Goal: Task Accomplishment & Management: Manage account settings

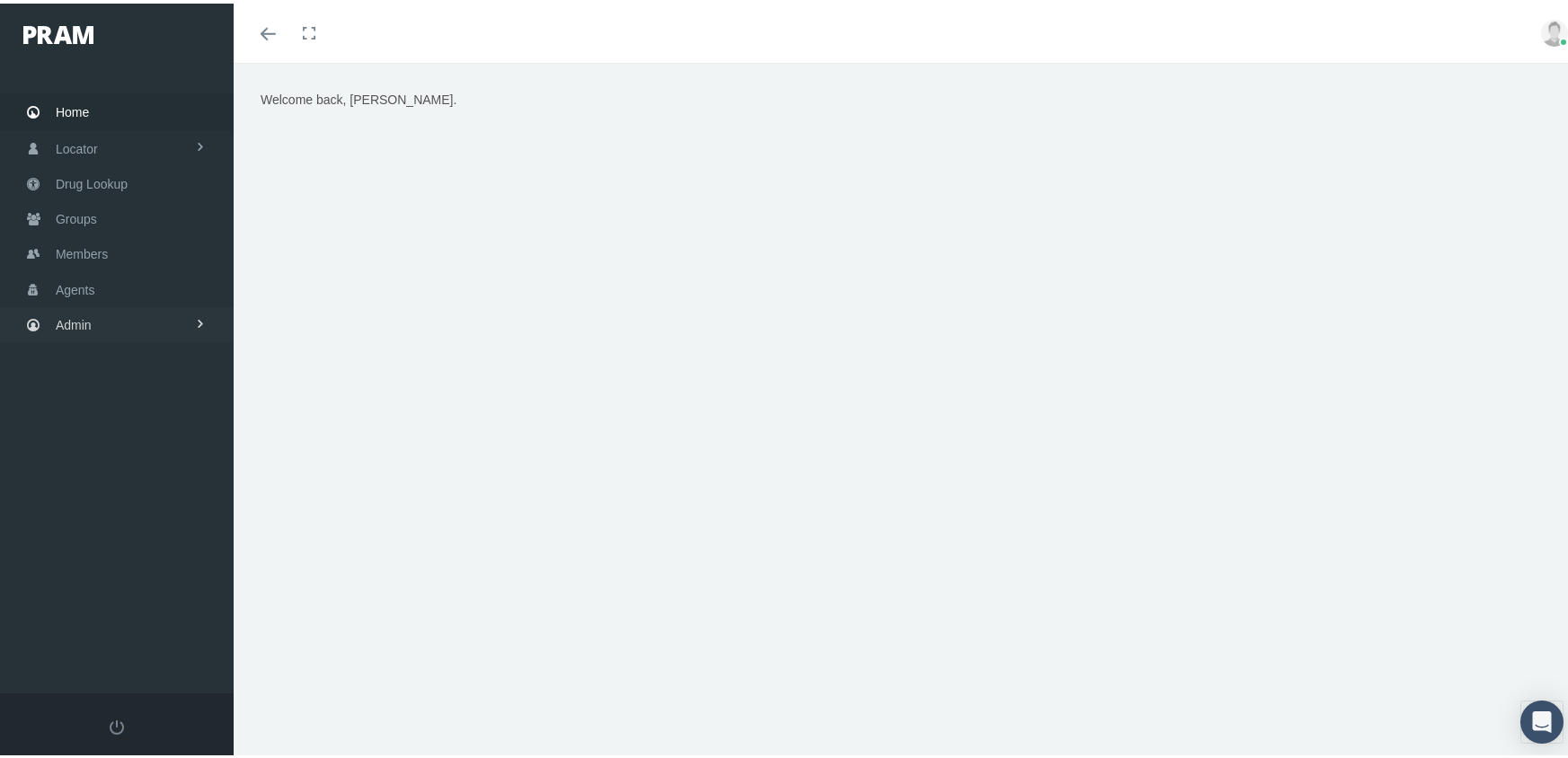
click at [91, 314] on link "Admin" at bounding box center [117, 321] width 234 height 35
click at [171, 609] on span "Eligibility File Uploads" at bounding box center [134, 624] width 122 height 30
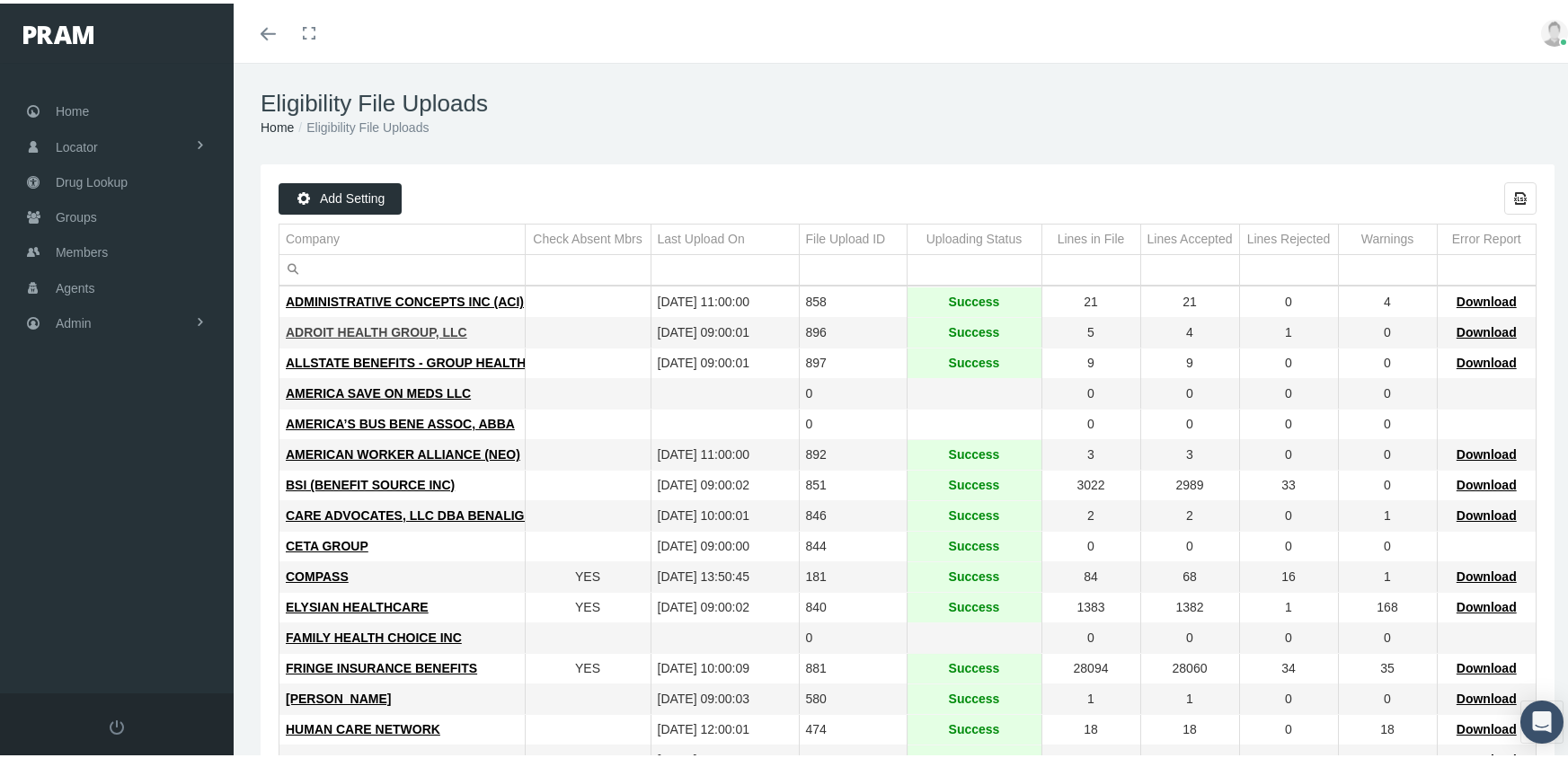
click at [382, 325] on span "ADROIT HEALTH GROUP, LLC" at bounding box center [376, 328] width 182 height 14
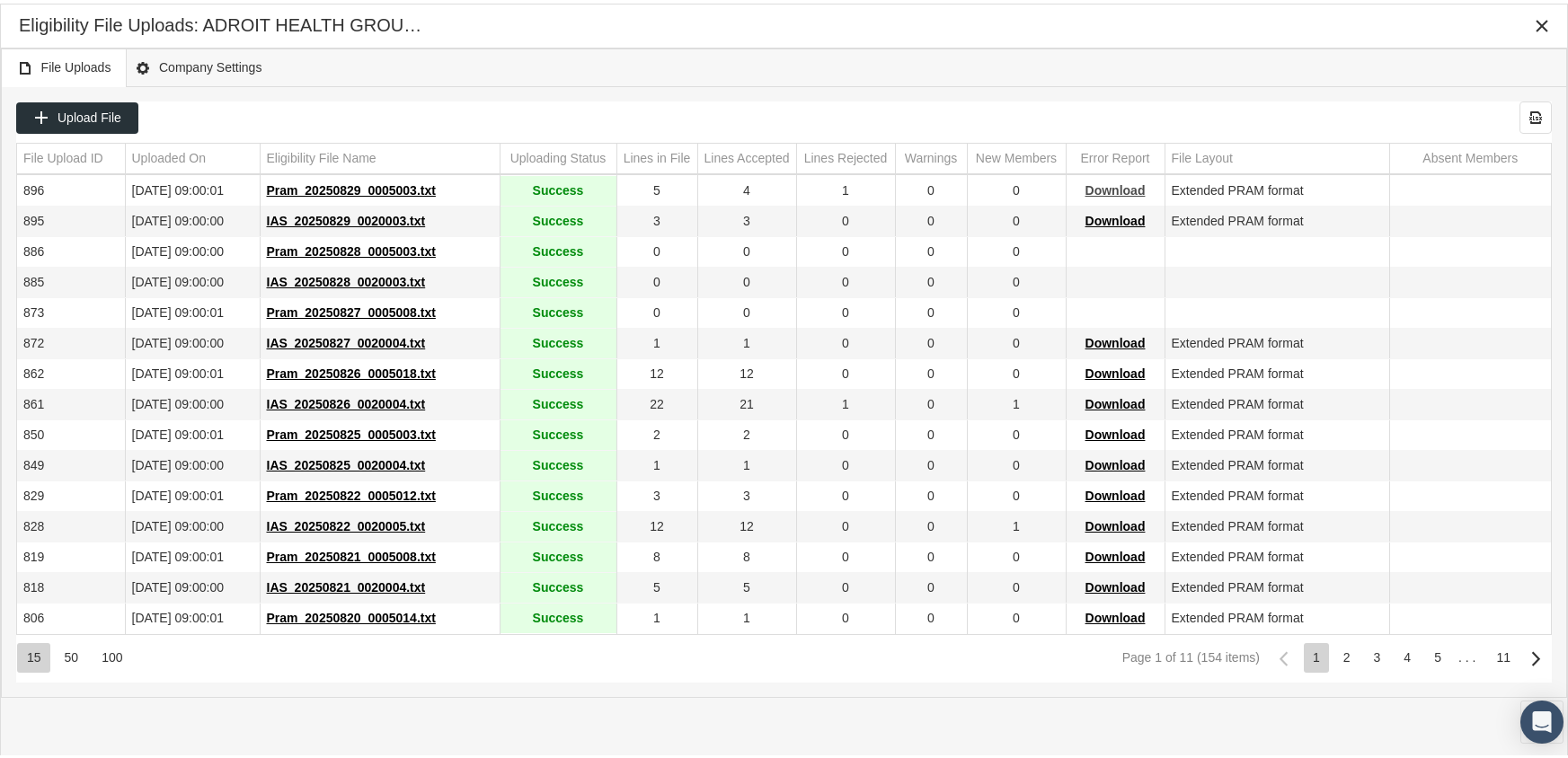
click at [1109, 185] on span "Download" at bounding box center [1115, 186] width 60 height 14
drag, startPoint x: 1029, startPoint y: 78, endPoint x: 1152, endPoint y: 56, distance: 125.0
click at [1029, 78] on div "File Uploads Company Settings" at bounding box center [784, 64] width 1566 height 39
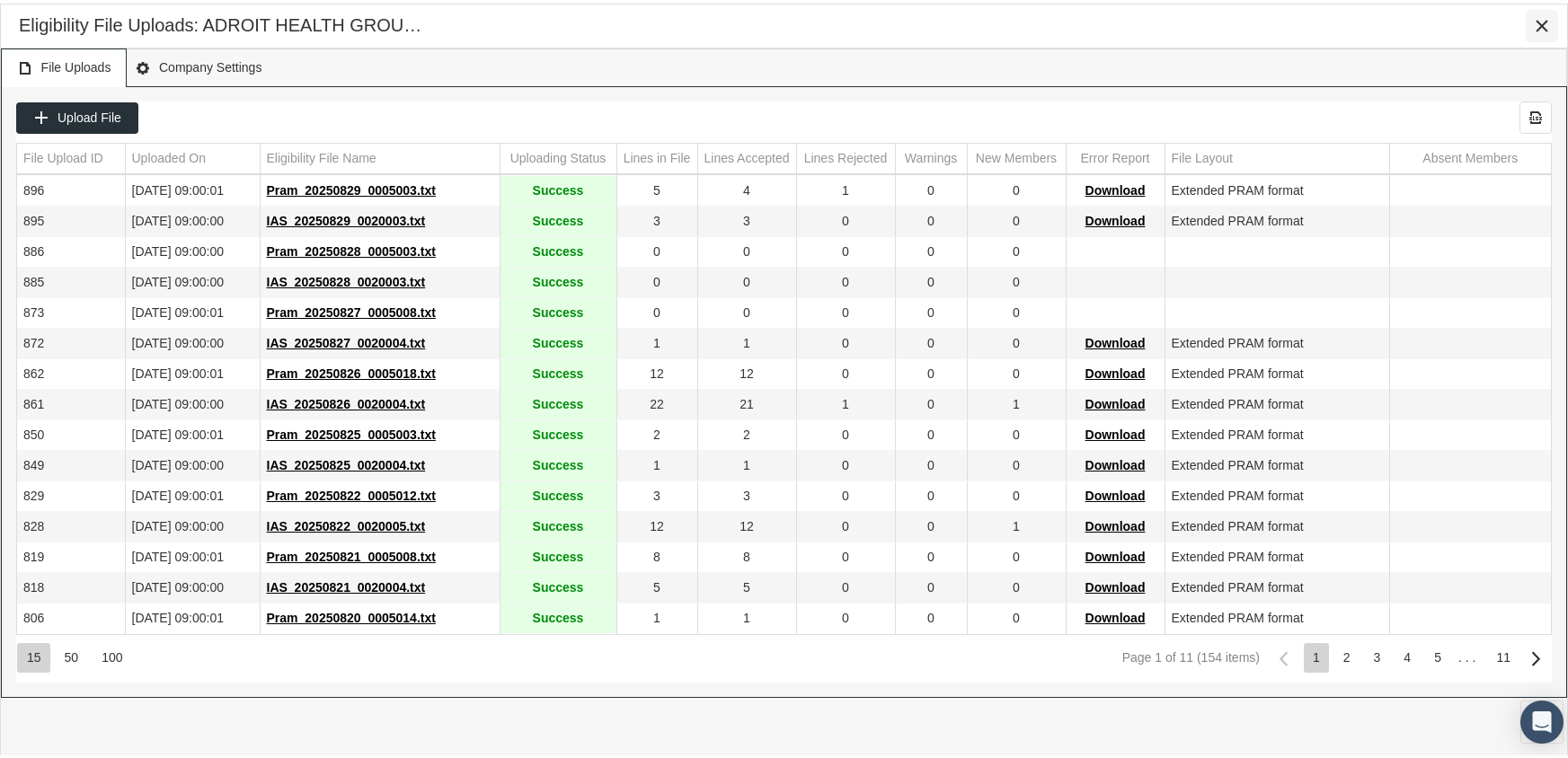
click at [1543, 20] on icon "Close" at bounding box center [1541, 22] width 16 height 16
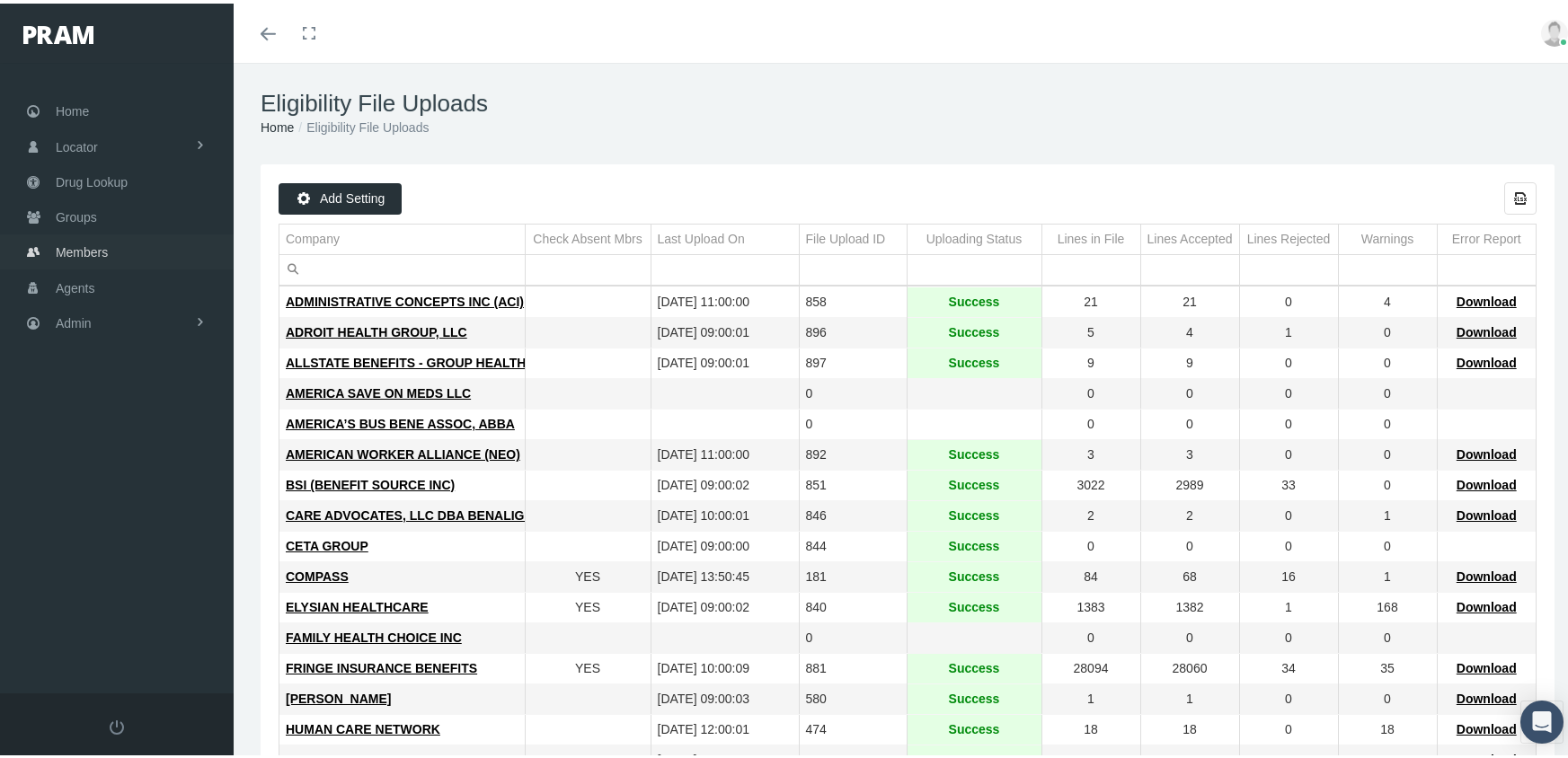
click at [90, 239] on span "Members" at bounding box center [82, 249] width 52 height 34
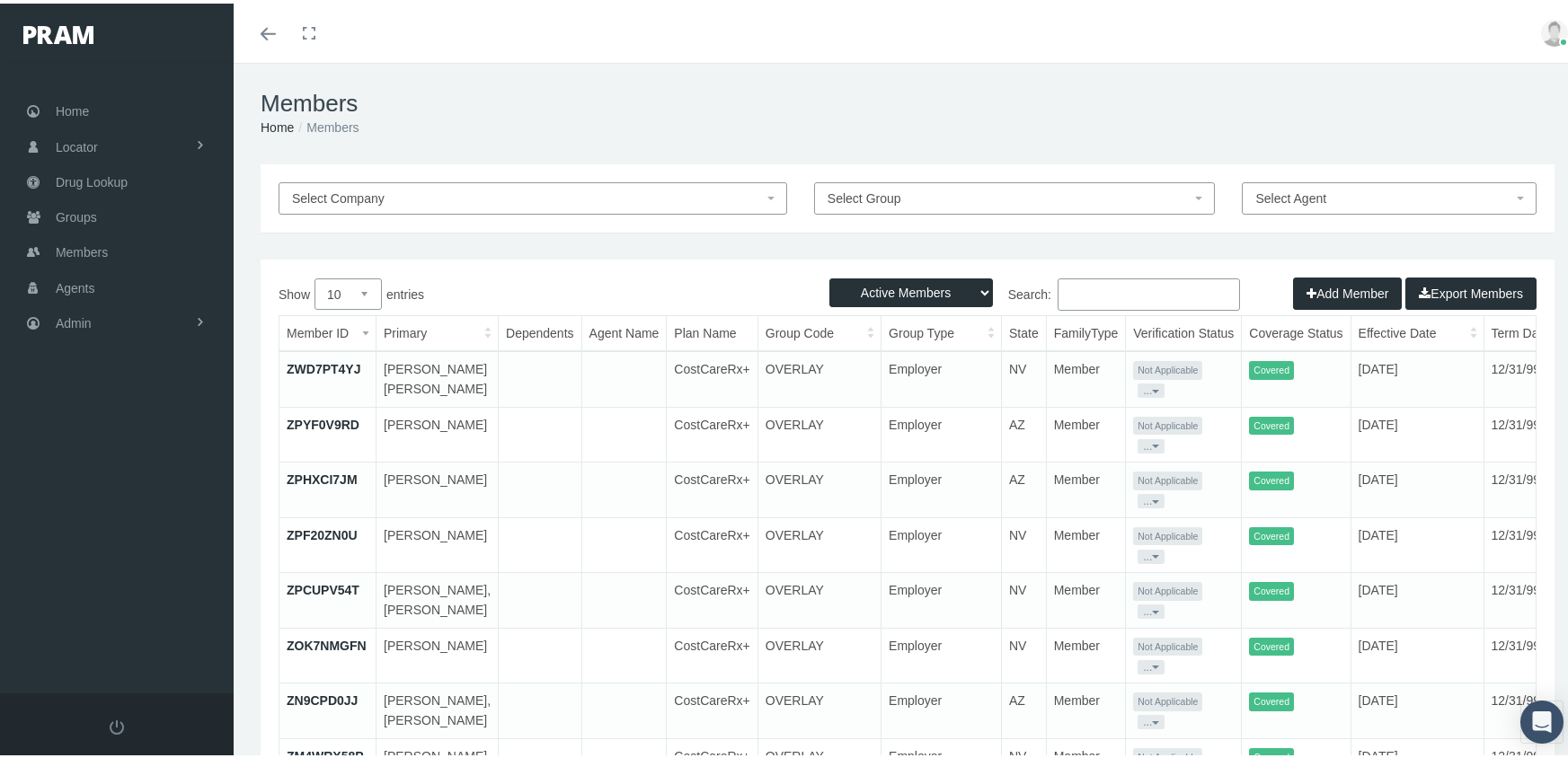
click at [897, 290] on select "Active Members Terminated Members Active & Terminated" at bounding box center [911, 289] width 164 height 29
select select "3"
click at [830, 275] on select "Active Members Terminated Members Active & Terminated" at bounding box center [911, 289] width 164 height 29
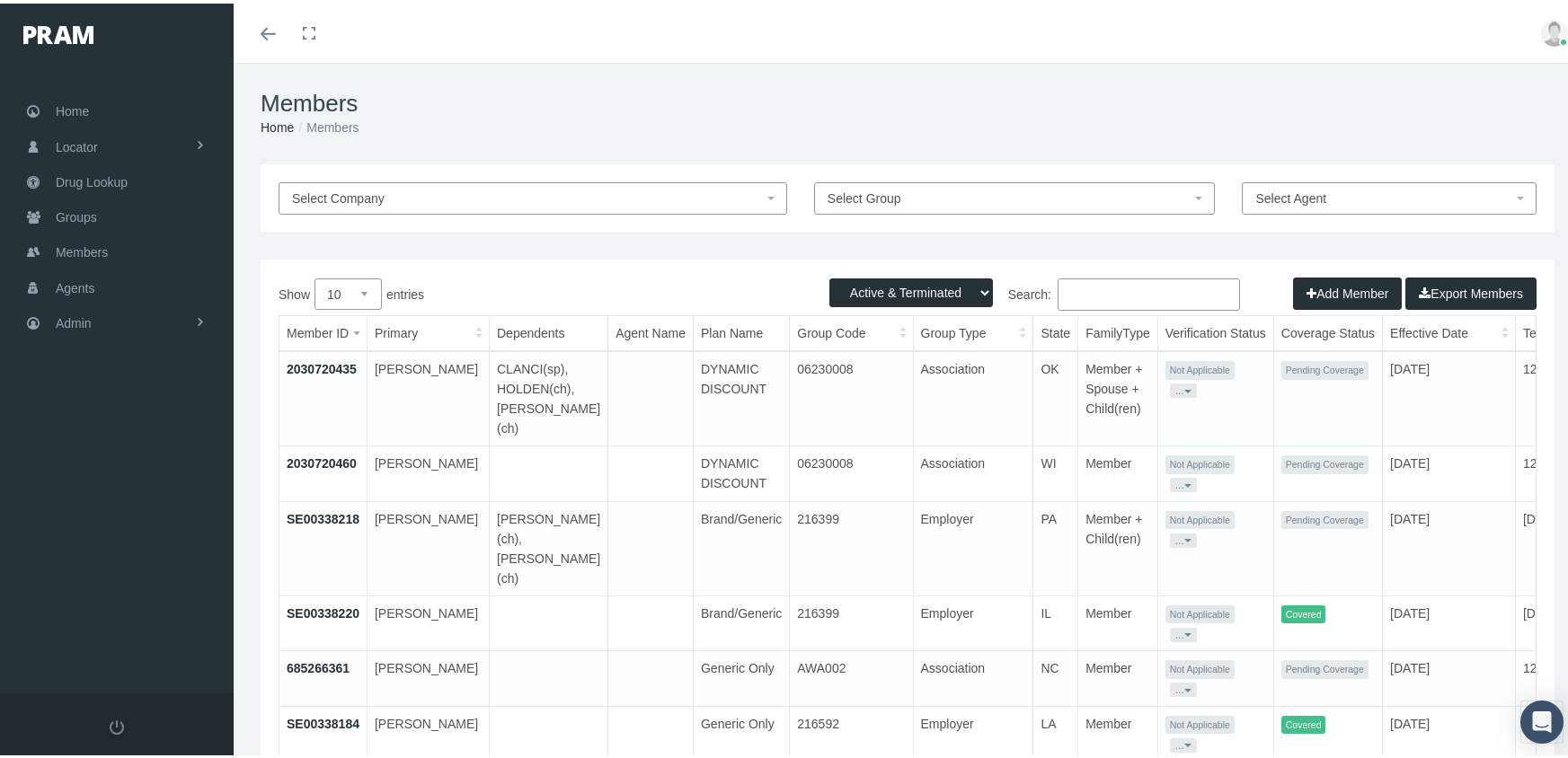
click at [1089, 294] on input "Search:" at bounding box center [1148, 291] width 183 height 32
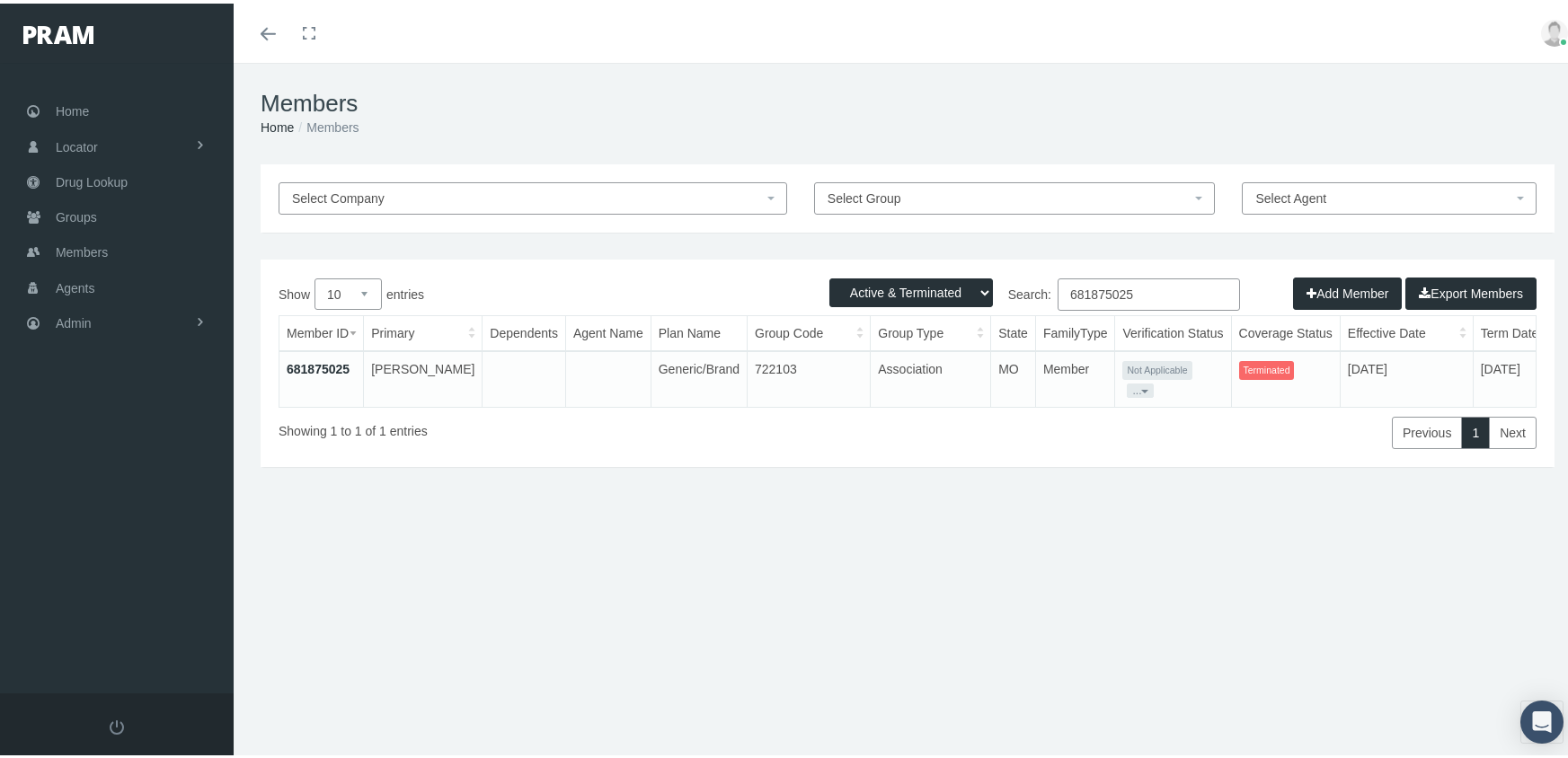
type input "681875025"
click at [333, 363] on link "681875025" at bounding box center [318, 365] width 63 height 14
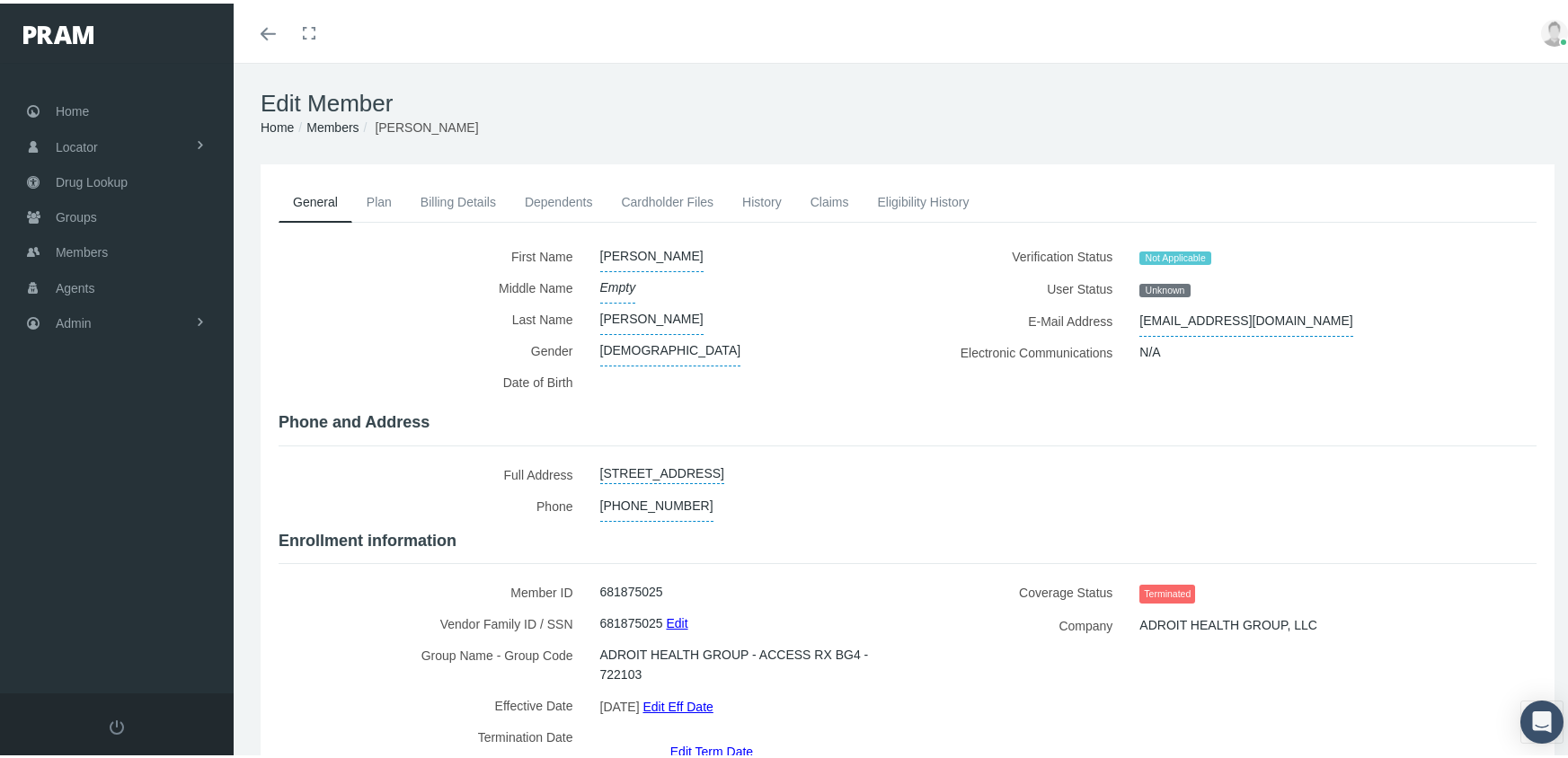
click at [703, 734] on link "Edit Term Date" at bounding box center [711, 747] width 83 height 26
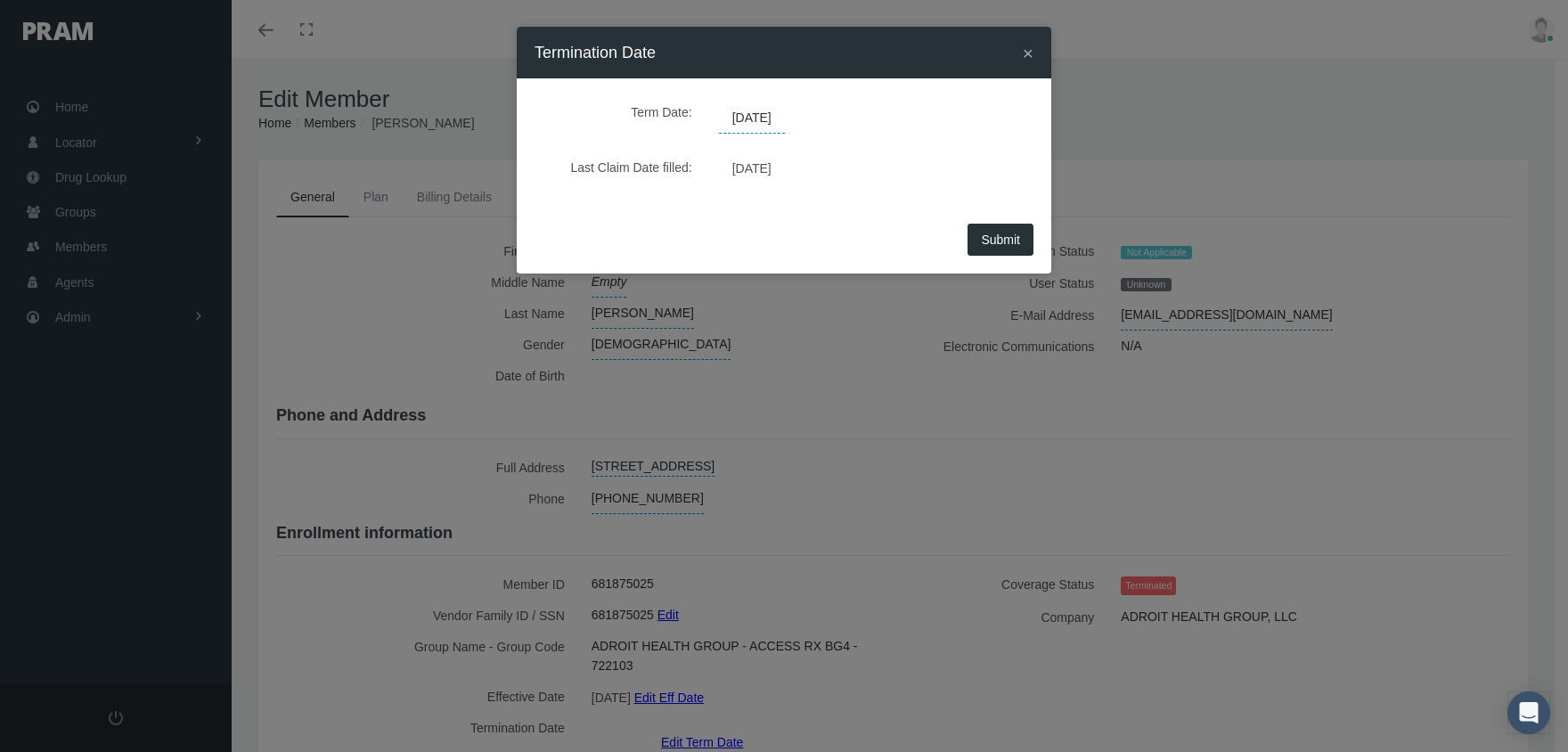
click at [779, 120] on span "08/07/2025" at bounding box center [752, 119] width 66 height 30
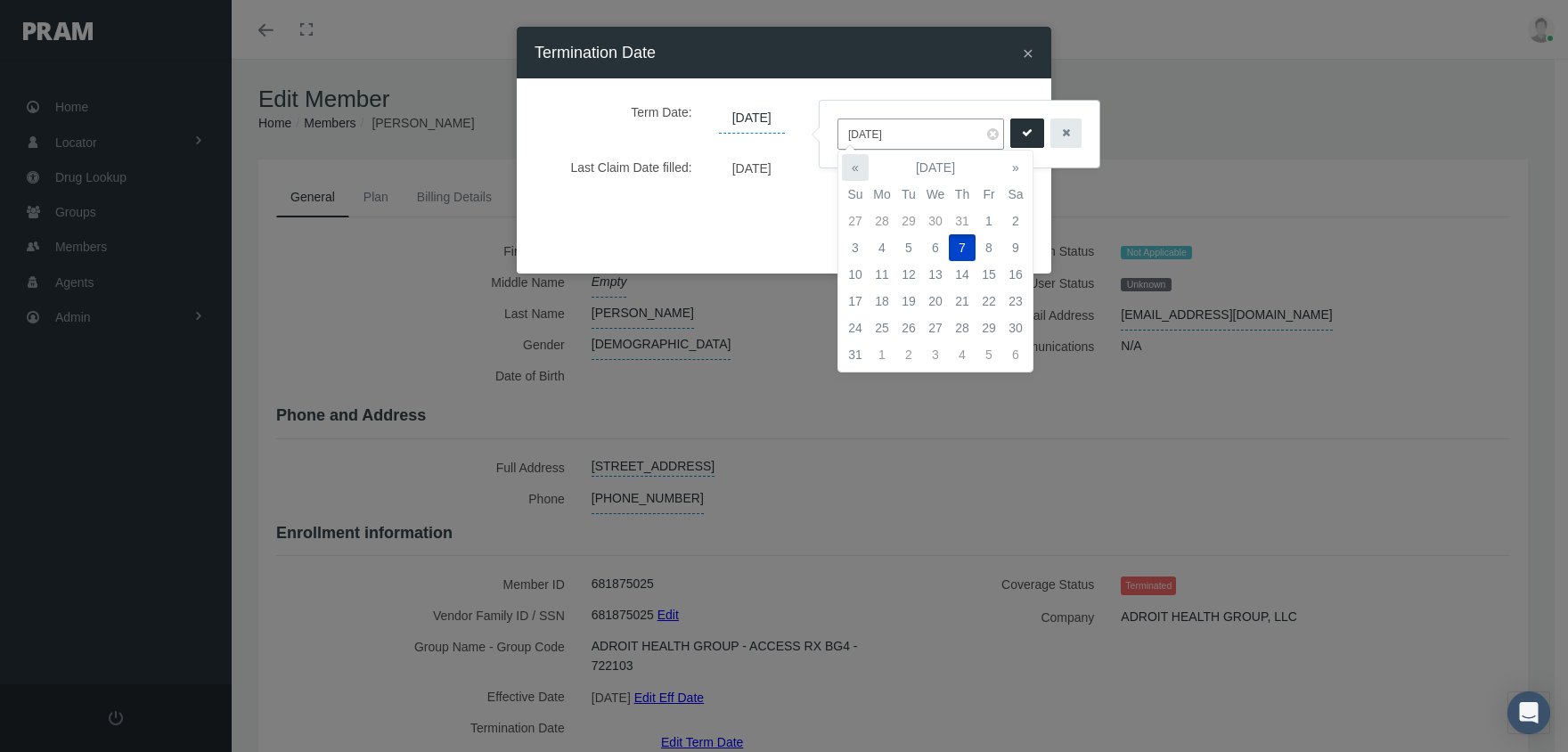
click at [849, 159] on th "«" at bounding box center [855, 167] width 26 height 26
click at [961, 321] on td "31" at bounding box center [962, 327] width 26 height 26
type input "07/31/2025"
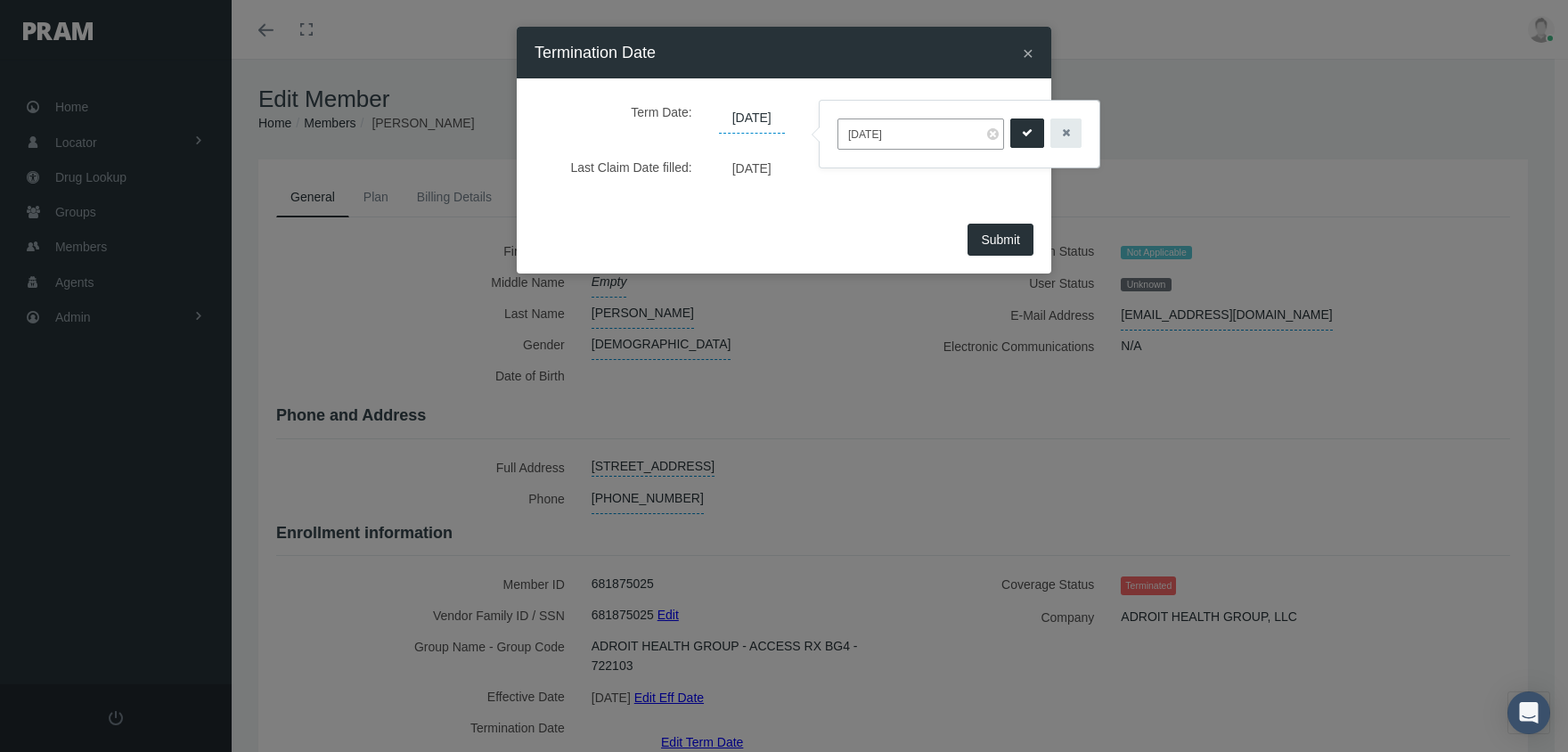
click at [1022, 128] on icon "submit" at bounding box center [1026, 133] width 10 height 17
click at [1009, 229] on button "Submit" at bounding box center [1000, 240] width 66 height 32
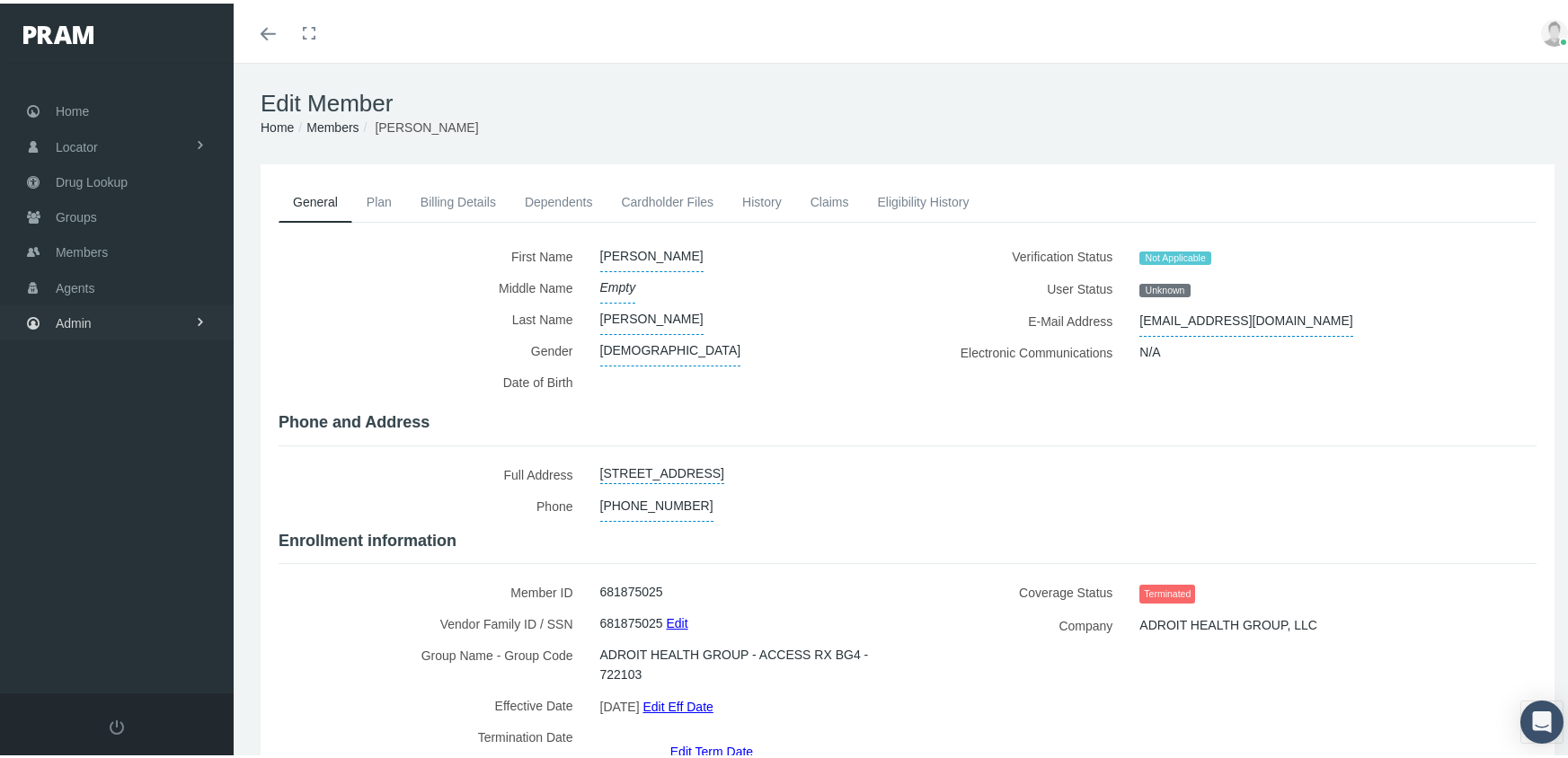
click at [73, 307] on span "Admin" at bounding box center [74, 320] width 36 height 34
click at [124, 443] on span "Group Billing" at bounding box center [109, 458] width 72 height 30
click at [108, 574] on span "Payments" at bounding box center [98, 590] width 56 height 30
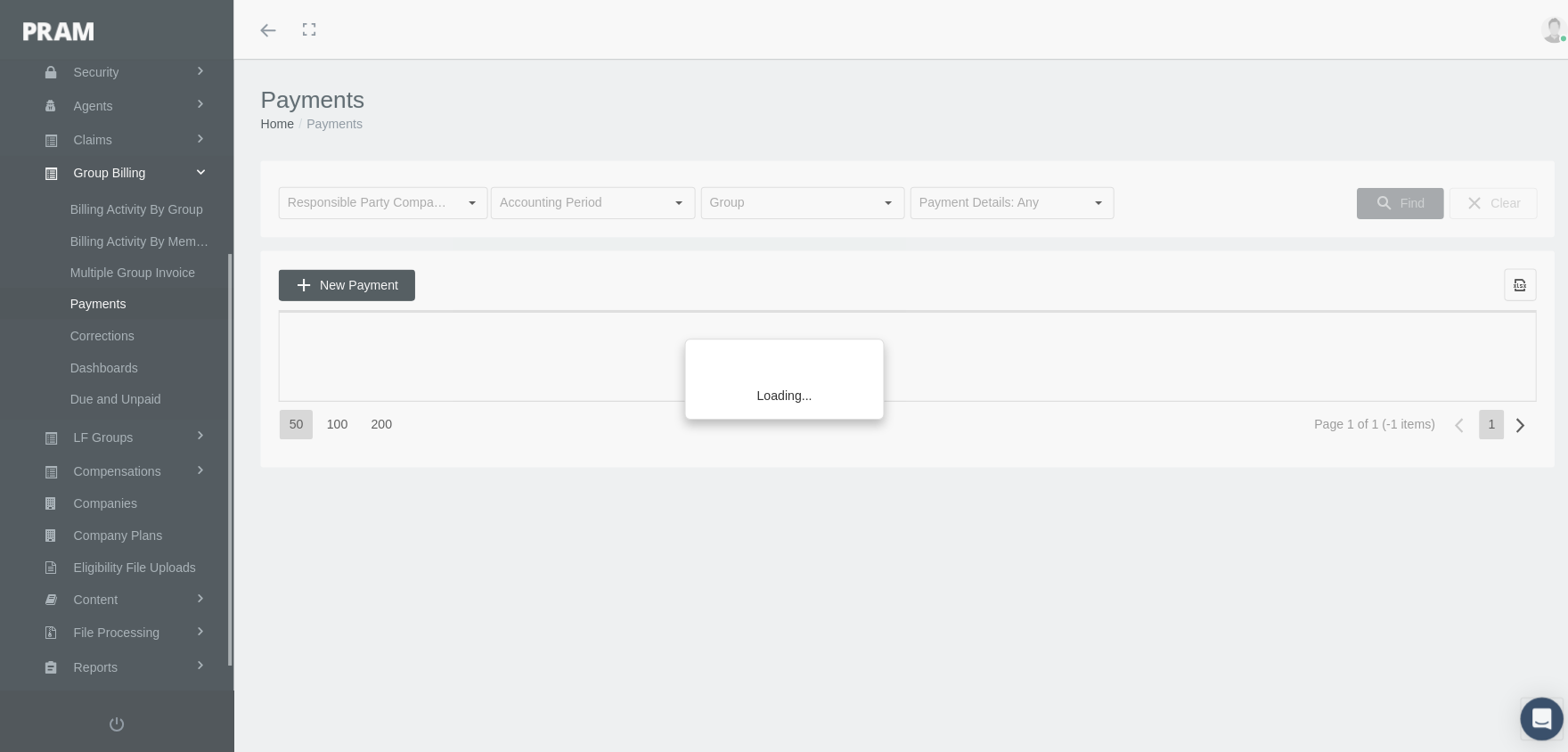
scroll to position [323, 0]
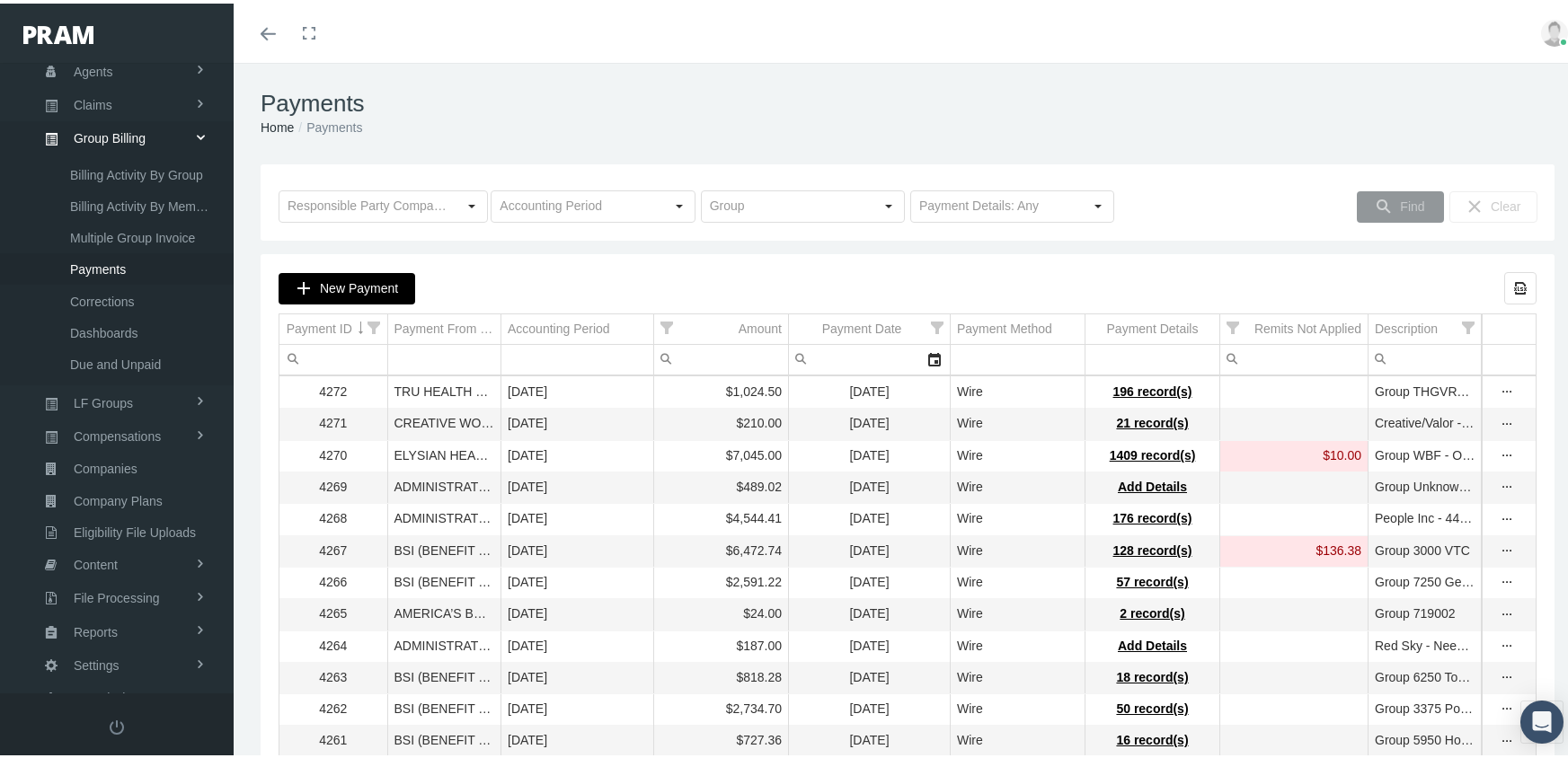
click at [334, 274] on div "New Payment" at bounding box center [347, 284] width 135 height 29
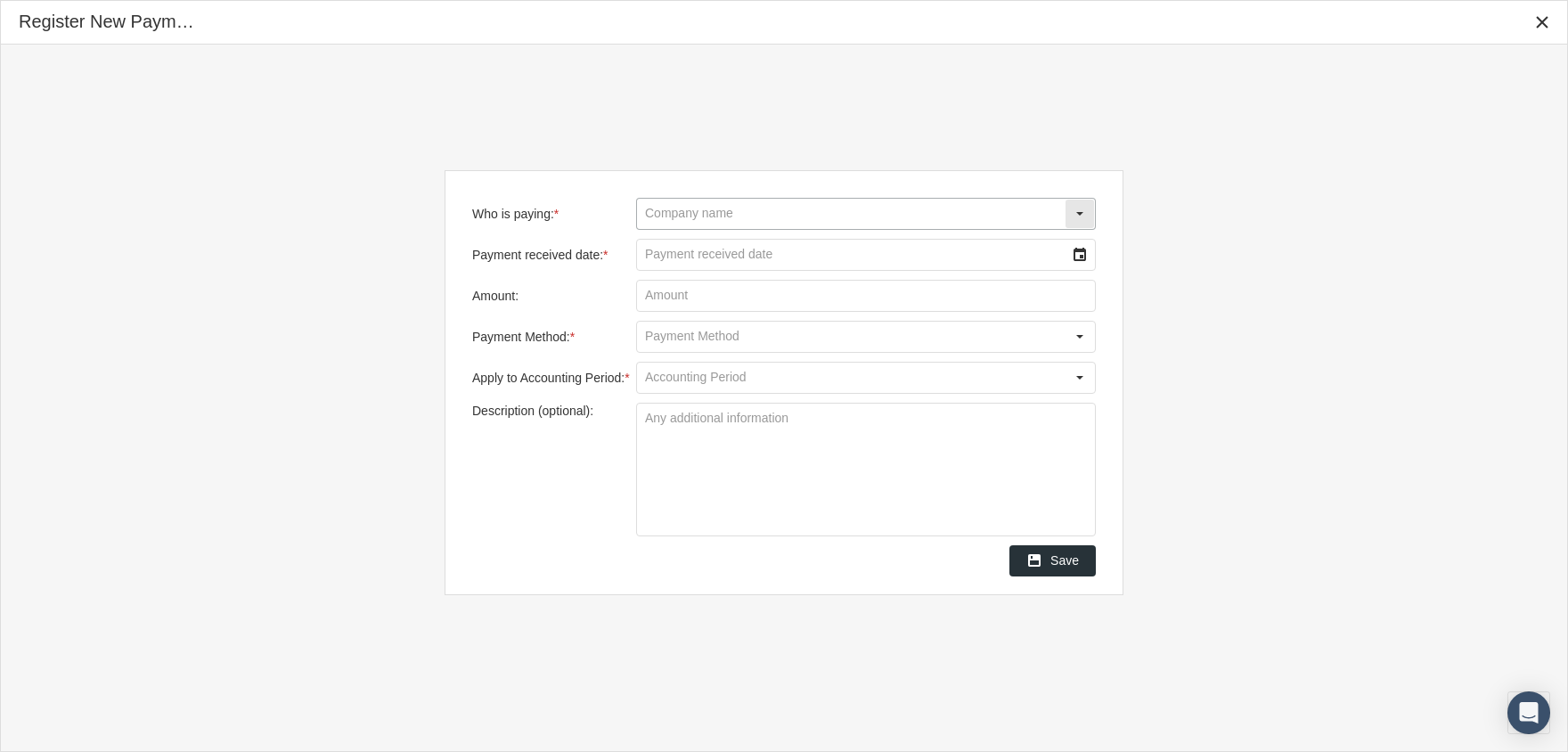
click at [720, 213] on input "Who is paying: *" at bounding box center [850, 214] width 427 height 30
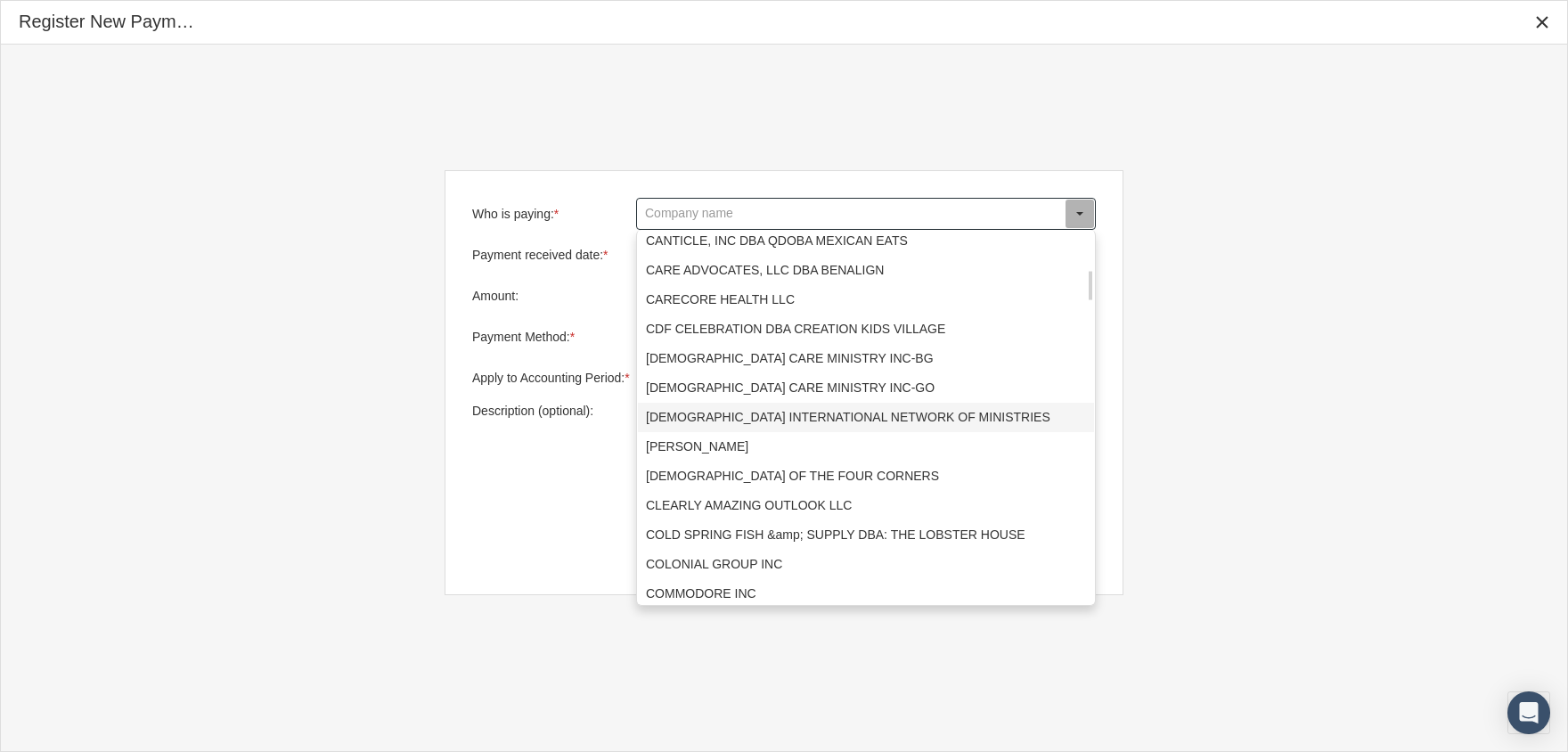
scroll to position [980, 0]
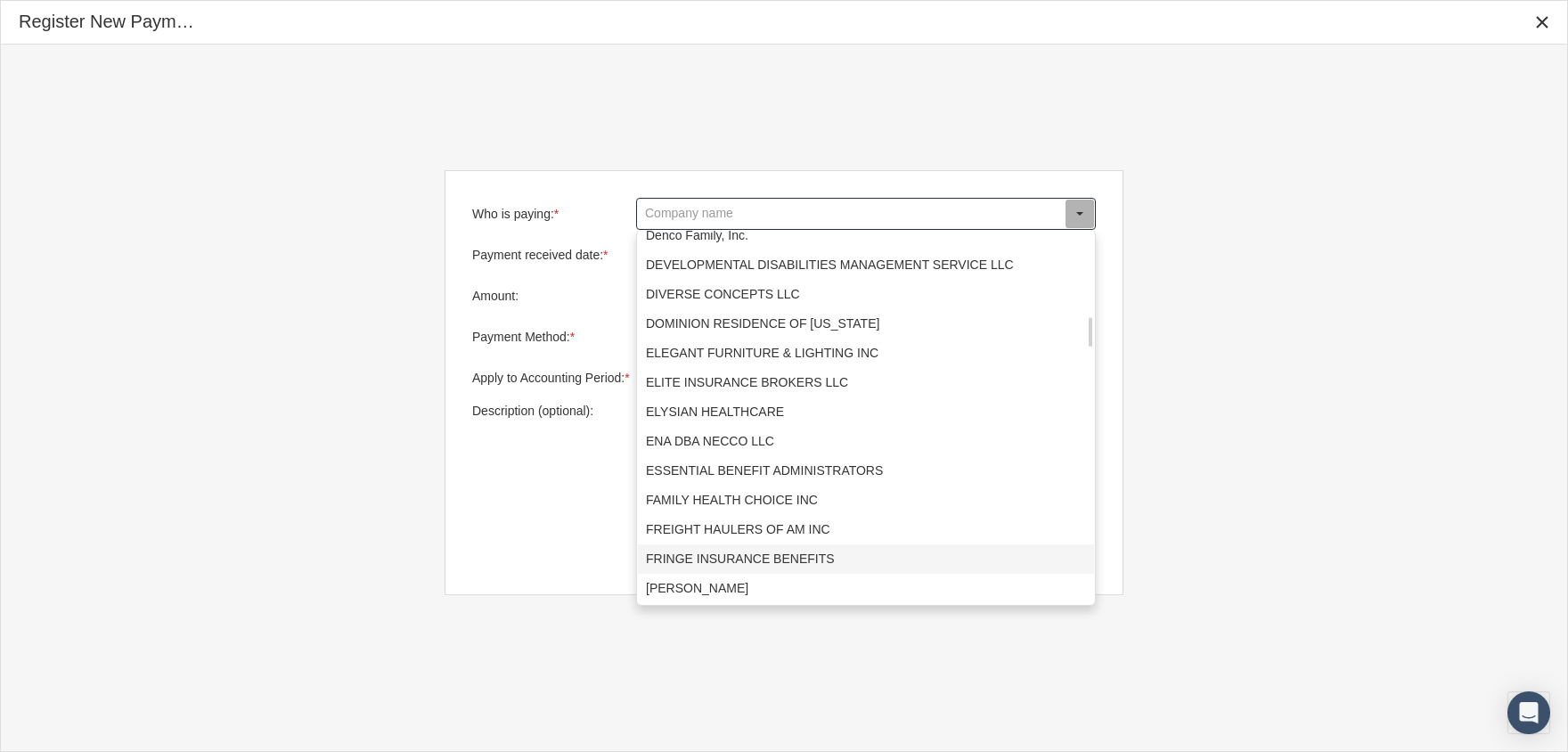
click at [752, 559] on div "FRINGE INSURANCE BENEFITS" at bounding box center [865, 559] width 456 height 29
type input "FRINGE INSURANCE BENEFITS"
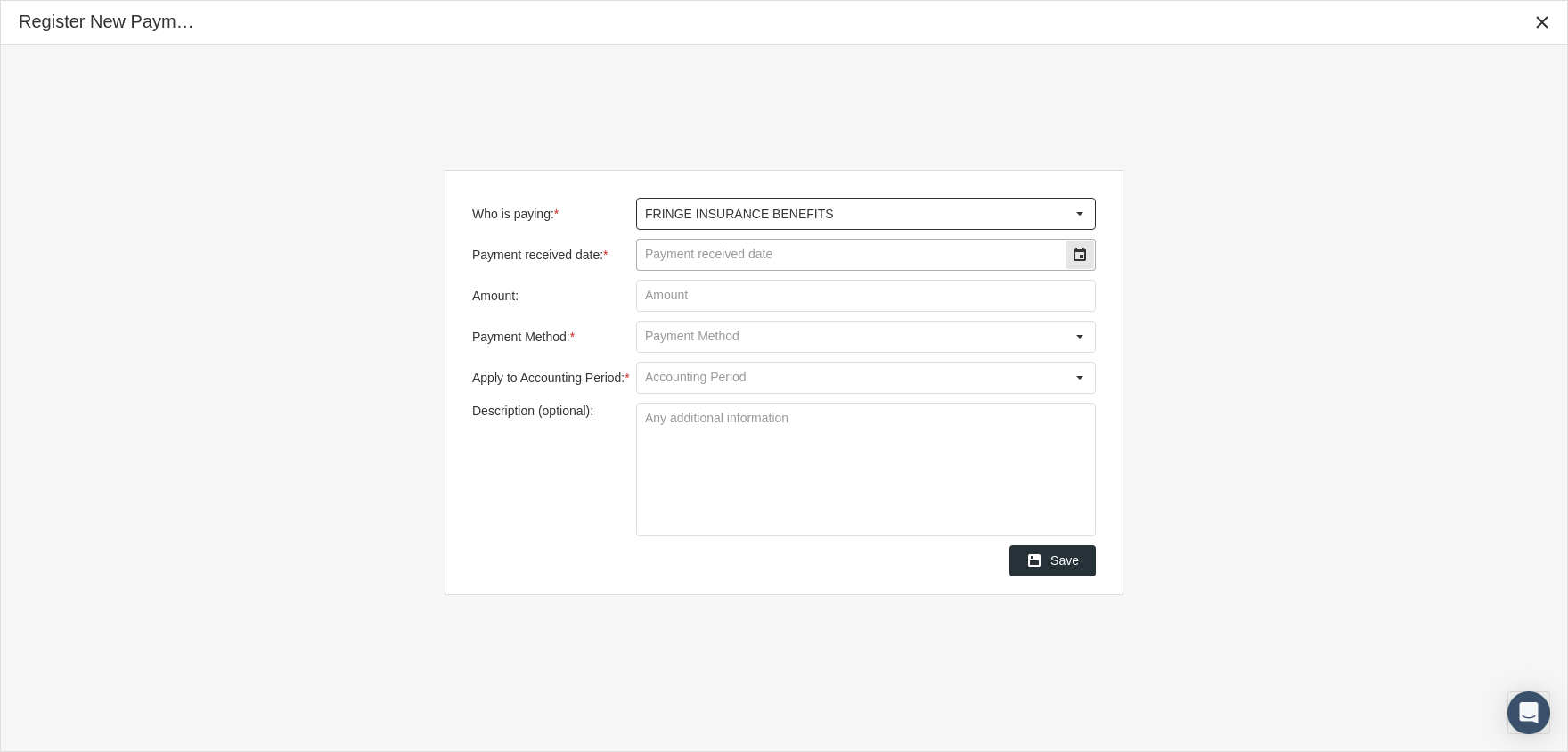
click at [1074, 246] on div "Select" at bounding box center [1079, 255] width 28 height 28
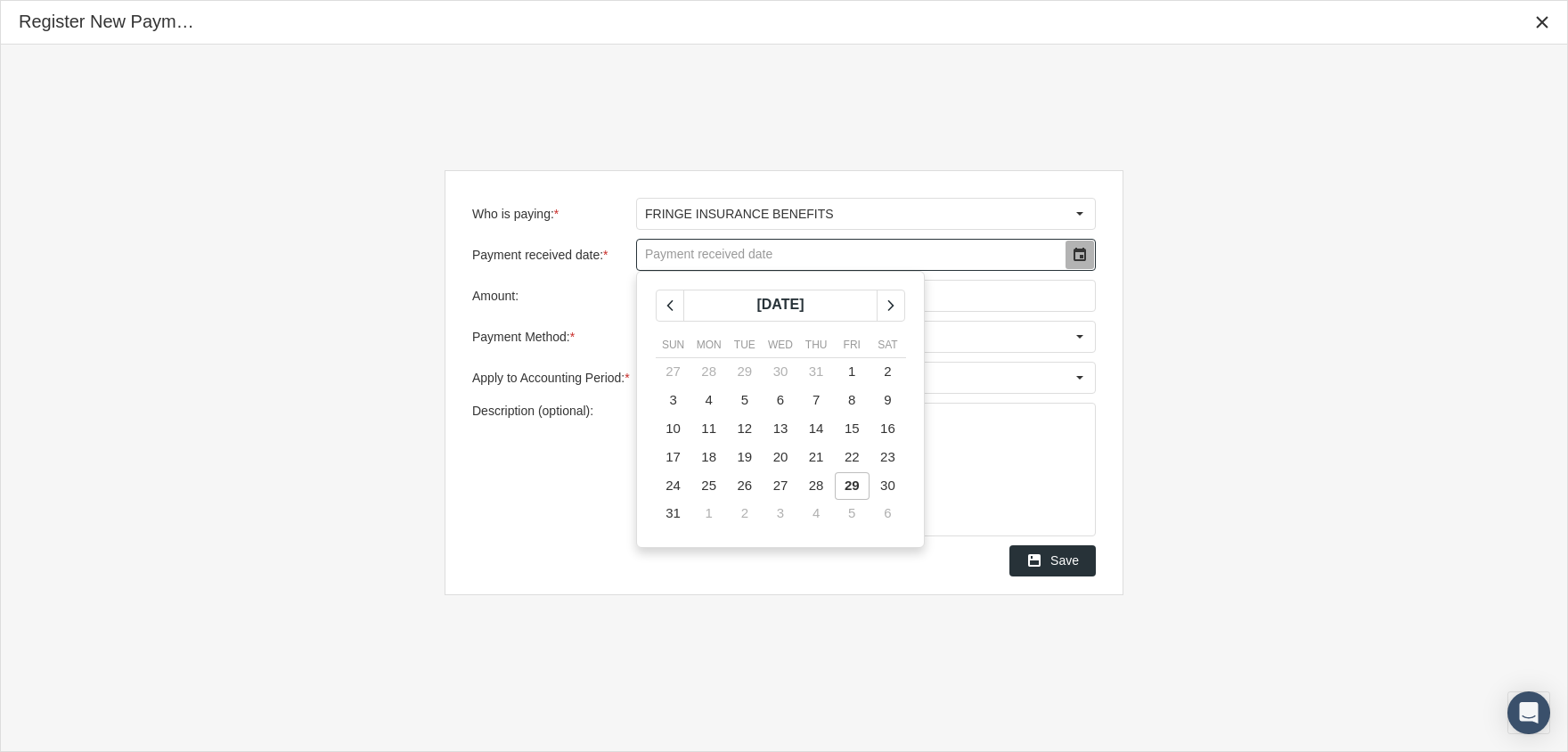
click at [855, 477] on span "29" at bounding box center [852, 485] width 15 height 15
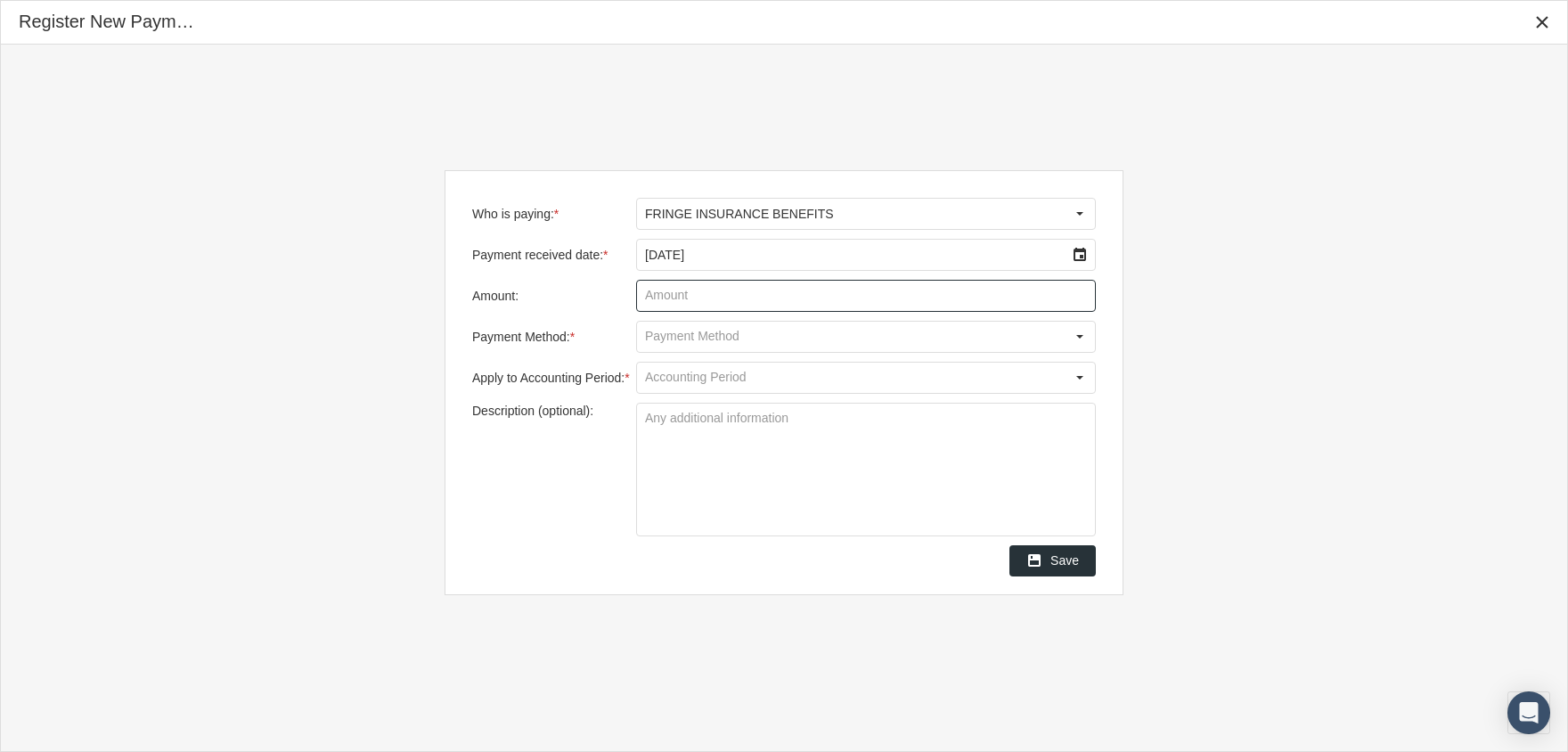
click at [680, 288] on input "Amount:" at bounding box center [865, 295] width 458 height 30
type input "$ 173,913.34"
click at [1078, 336] on div "Select" at bounding box center [1079, 337] width 28 height 28
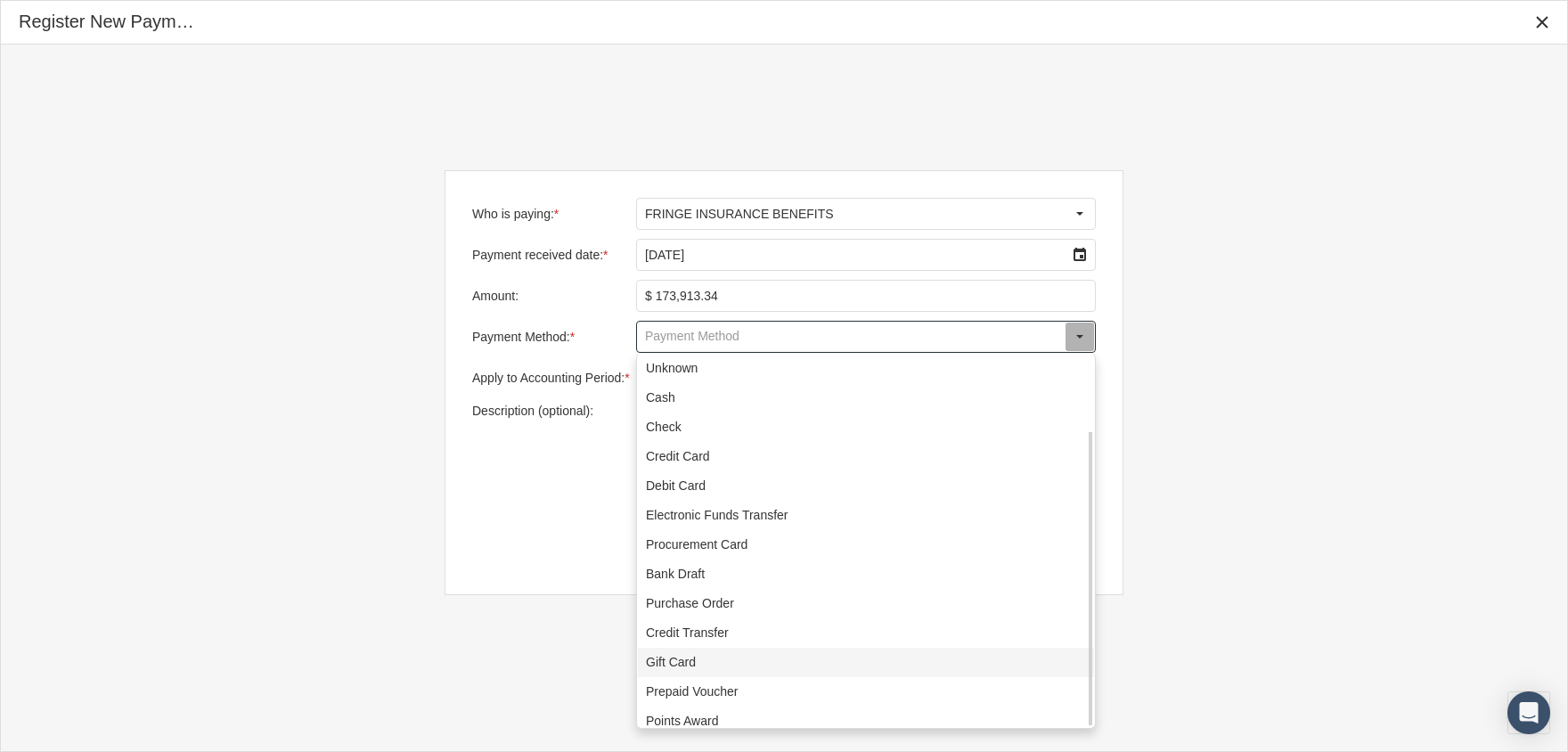
scroll to position [97, 0]
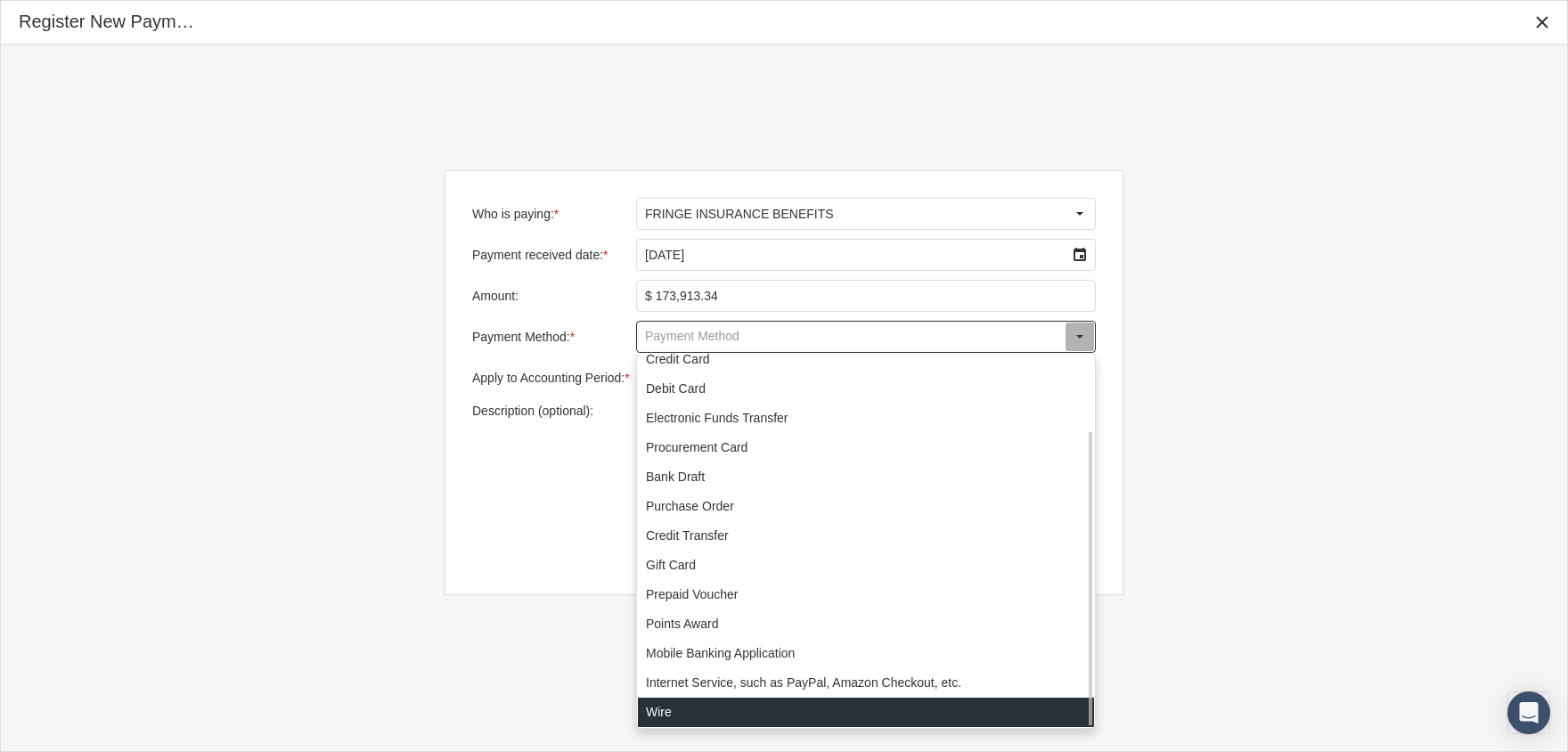
click at [679, 716] on div "Wire" at bounding box center [865, 711] width 456 height 29
type input "Wire"
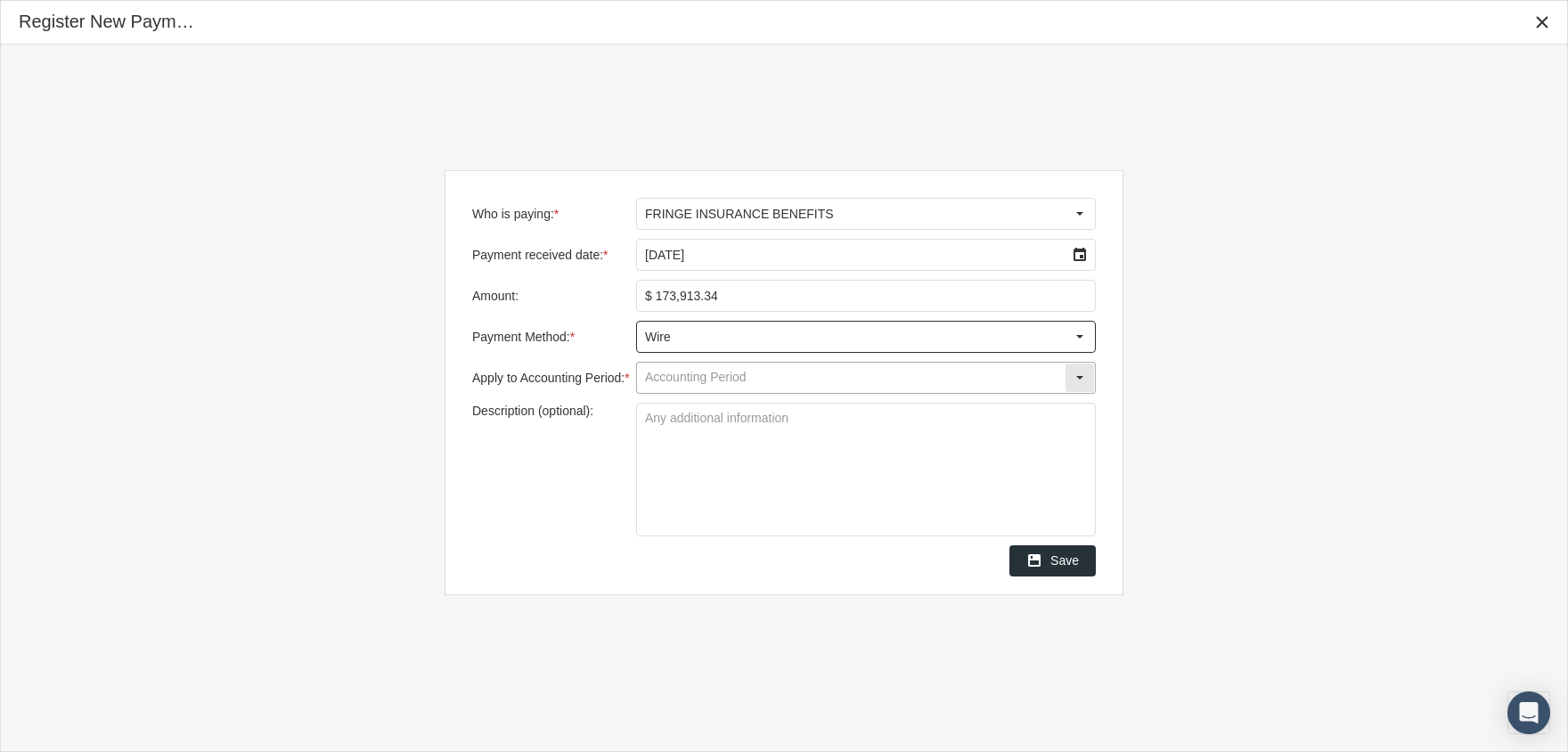
click at [712, 374] on input "Apply to Accounting Period: *" at bounding box center [850, 377] width 427 height 30
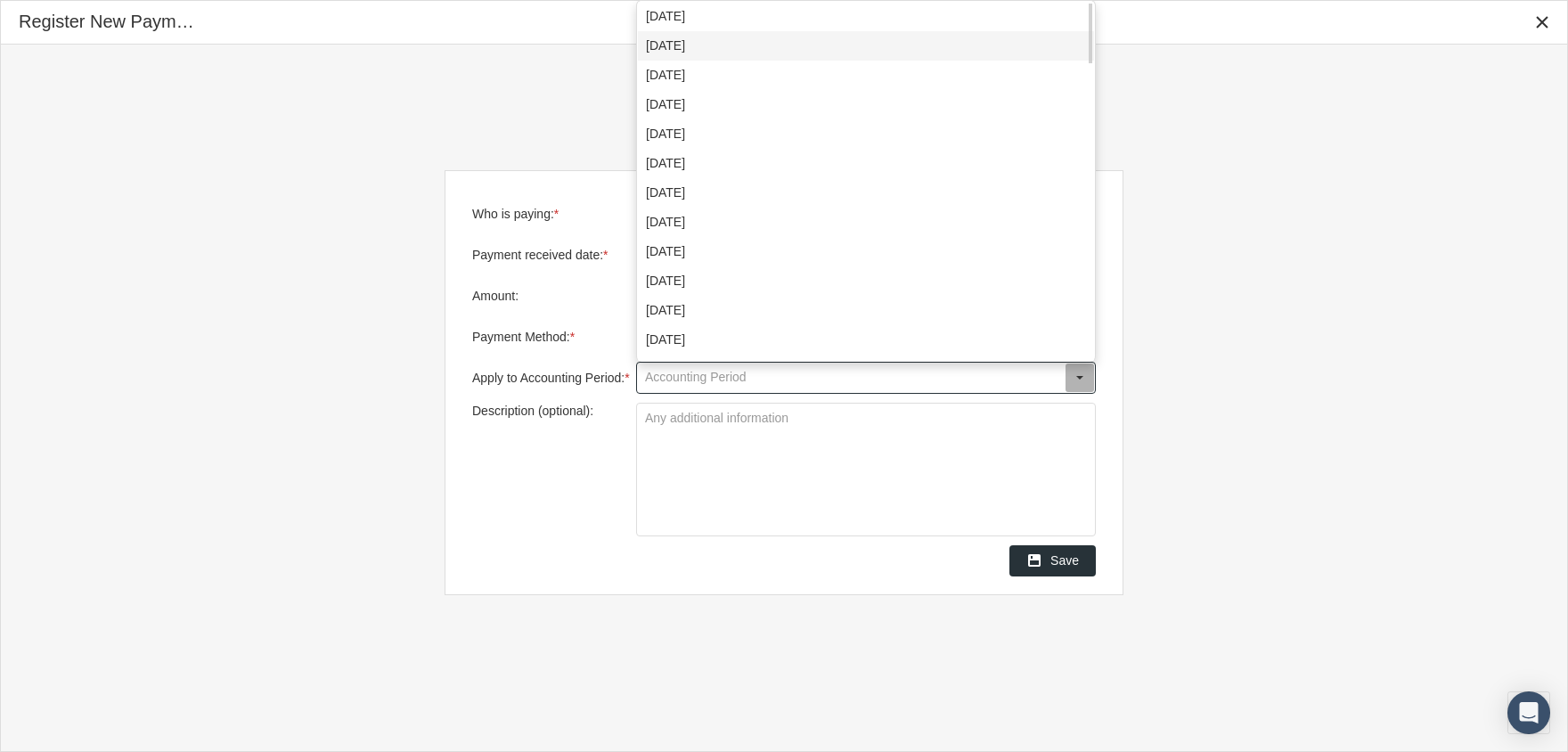
click at [741, 42] on div "[DATE]" at bounding box center [865, 45] width 456 height 29
type input "[DATE]"
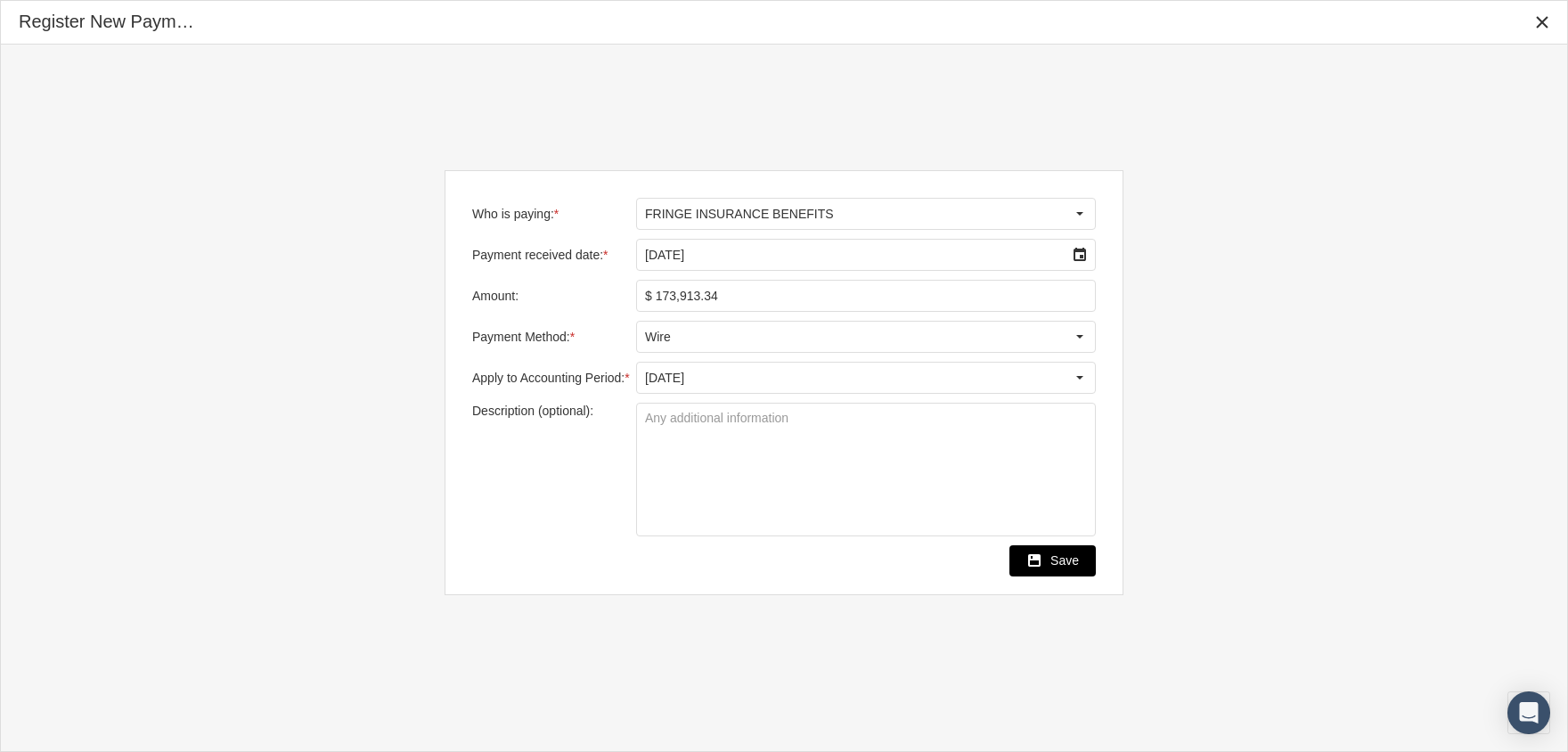
click at [1077, 557] on span "Save" at bounding box center [1064, 560] width 28 height 14
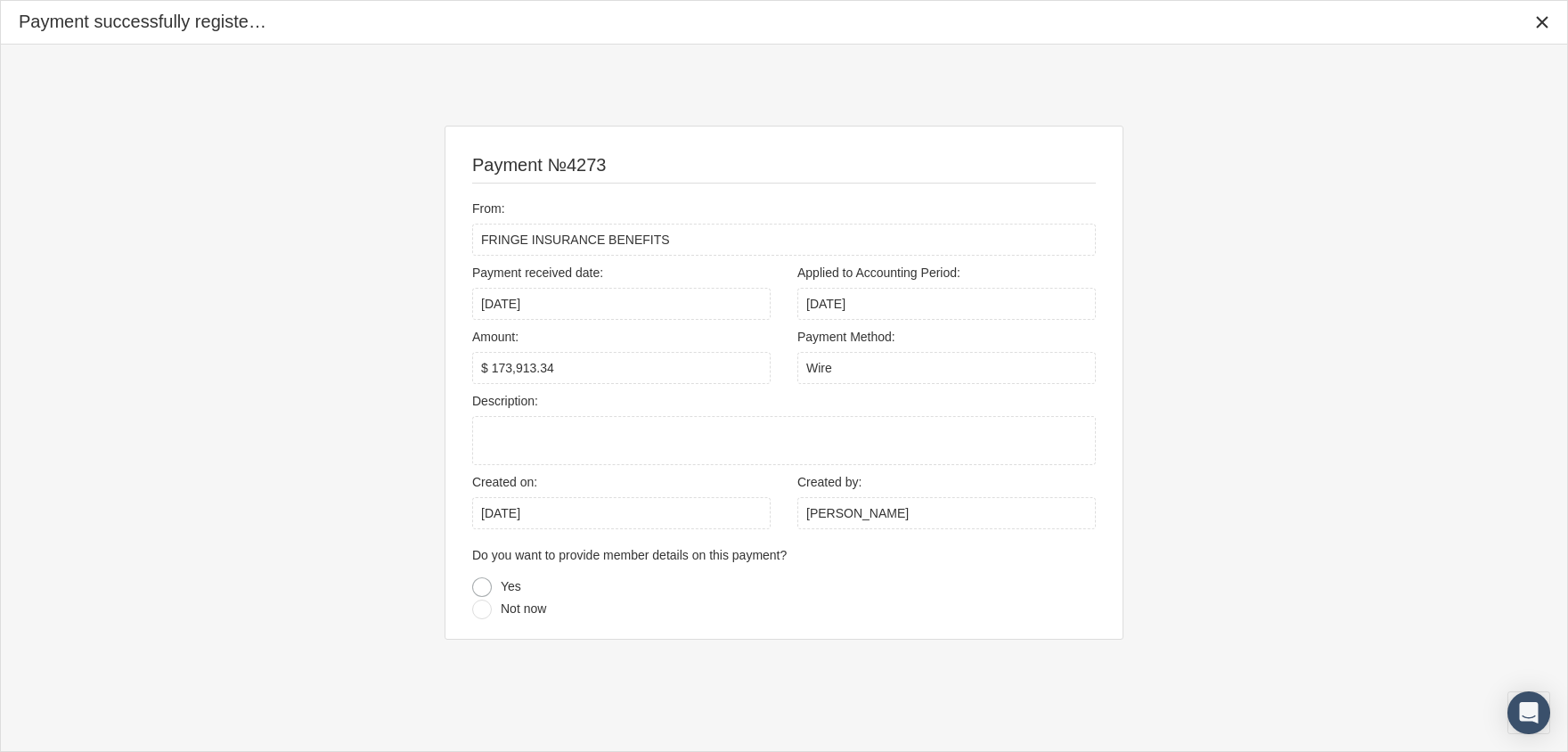
click at [480, 584] on div at bounding box center [481, 587] width 20 height 20
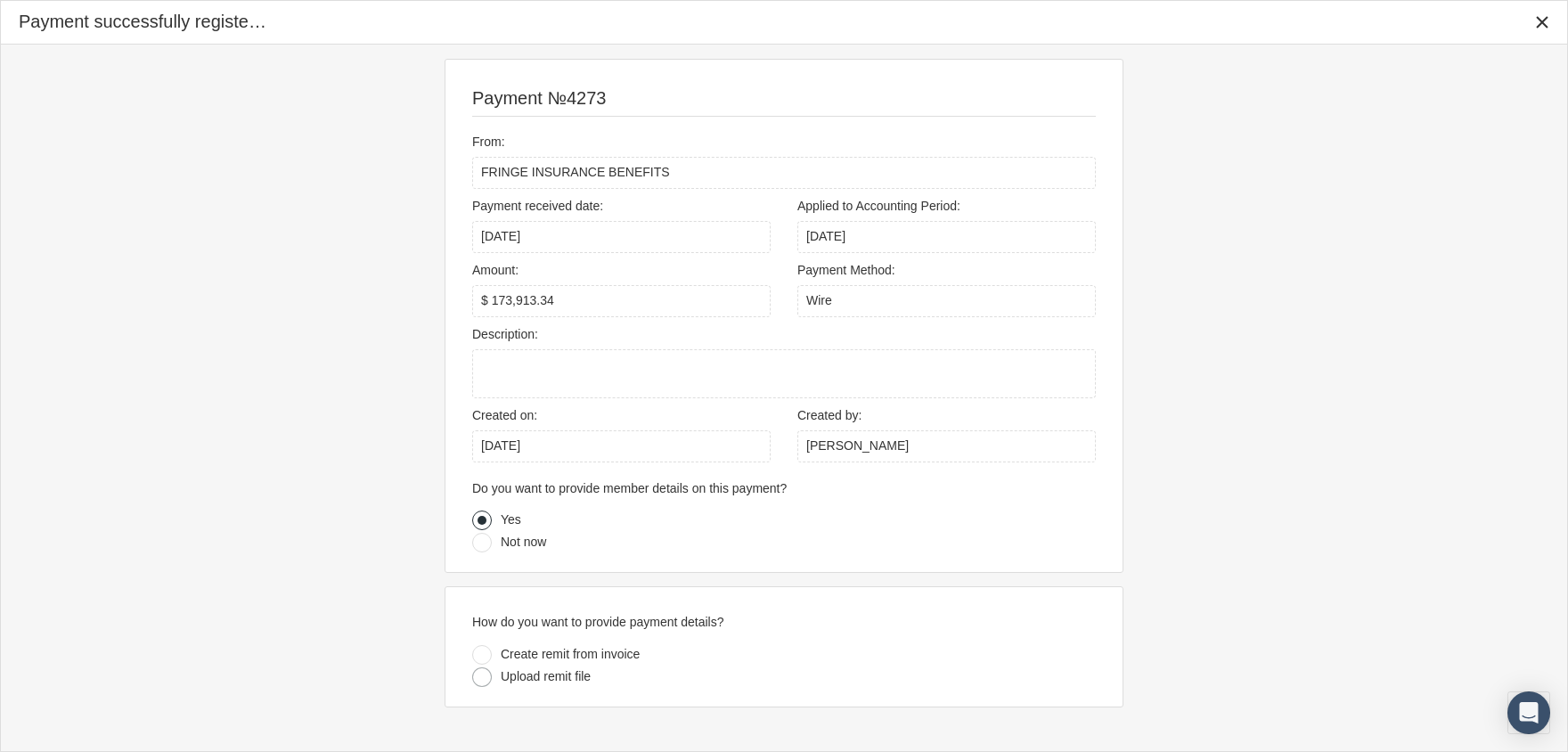
click at [484, 677] on div at bounding box center [481, 677] width 20 height 20
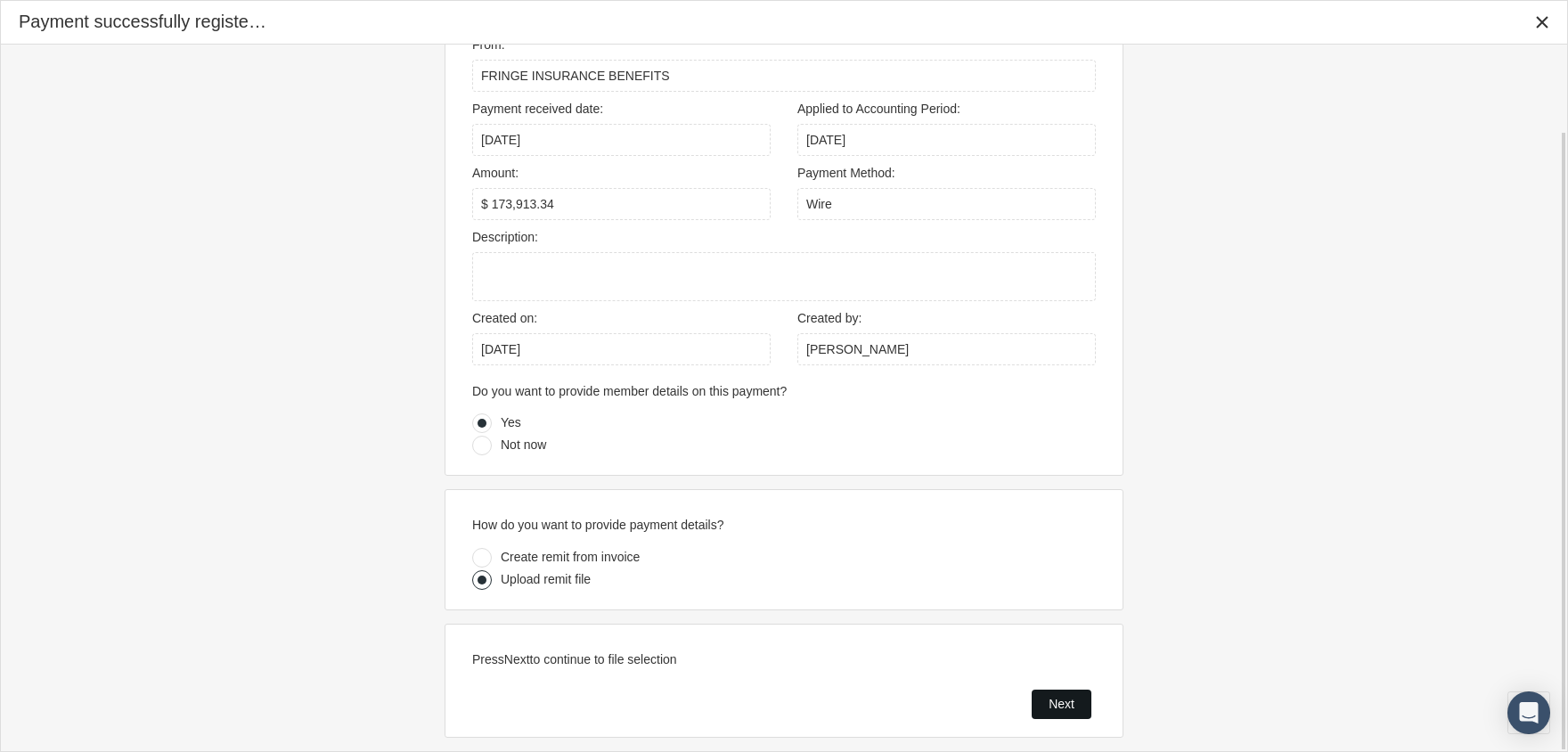
click at [1061, 696] on span "Next" at bounding box center [1060, 703] width 25 height 14
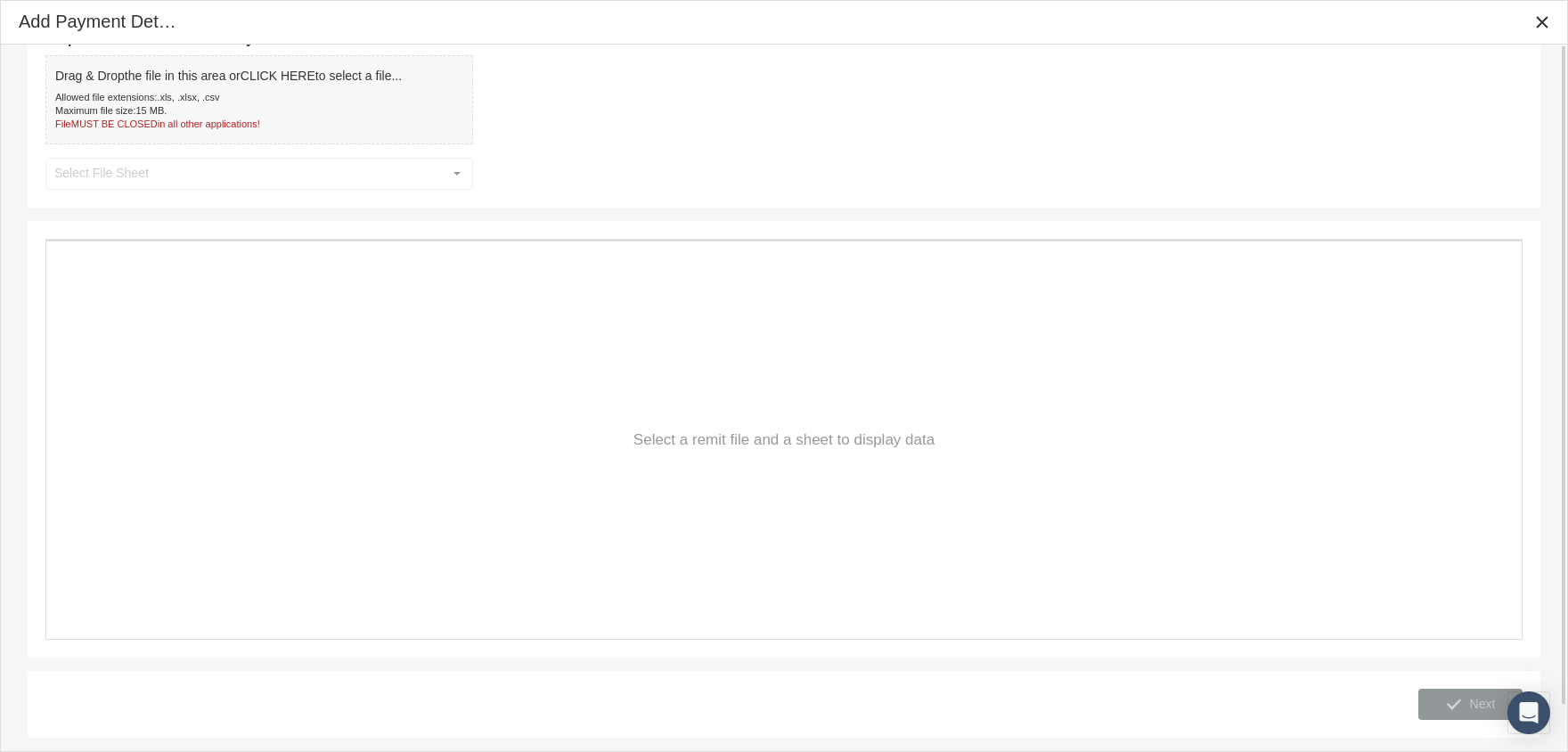
scroll to position [0, 0]
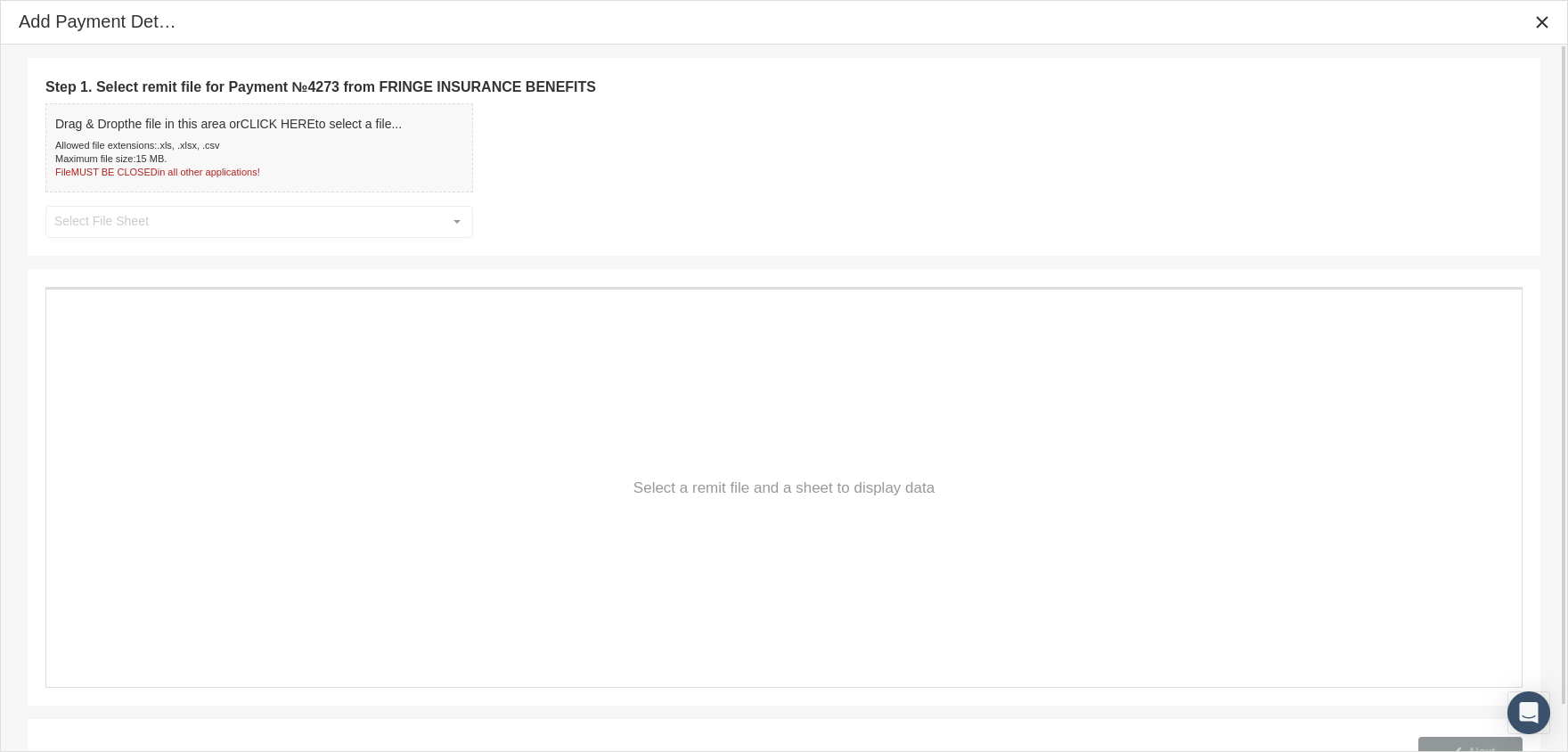
click at [206, 131] on span "Drag & Drop the file in this area or CLICK HERE to select a file..." at bounding box center [228, 124] width 346 height 14
click at [453, 218] on div "Select" at bounding box center [457, 222] width 28 height 28
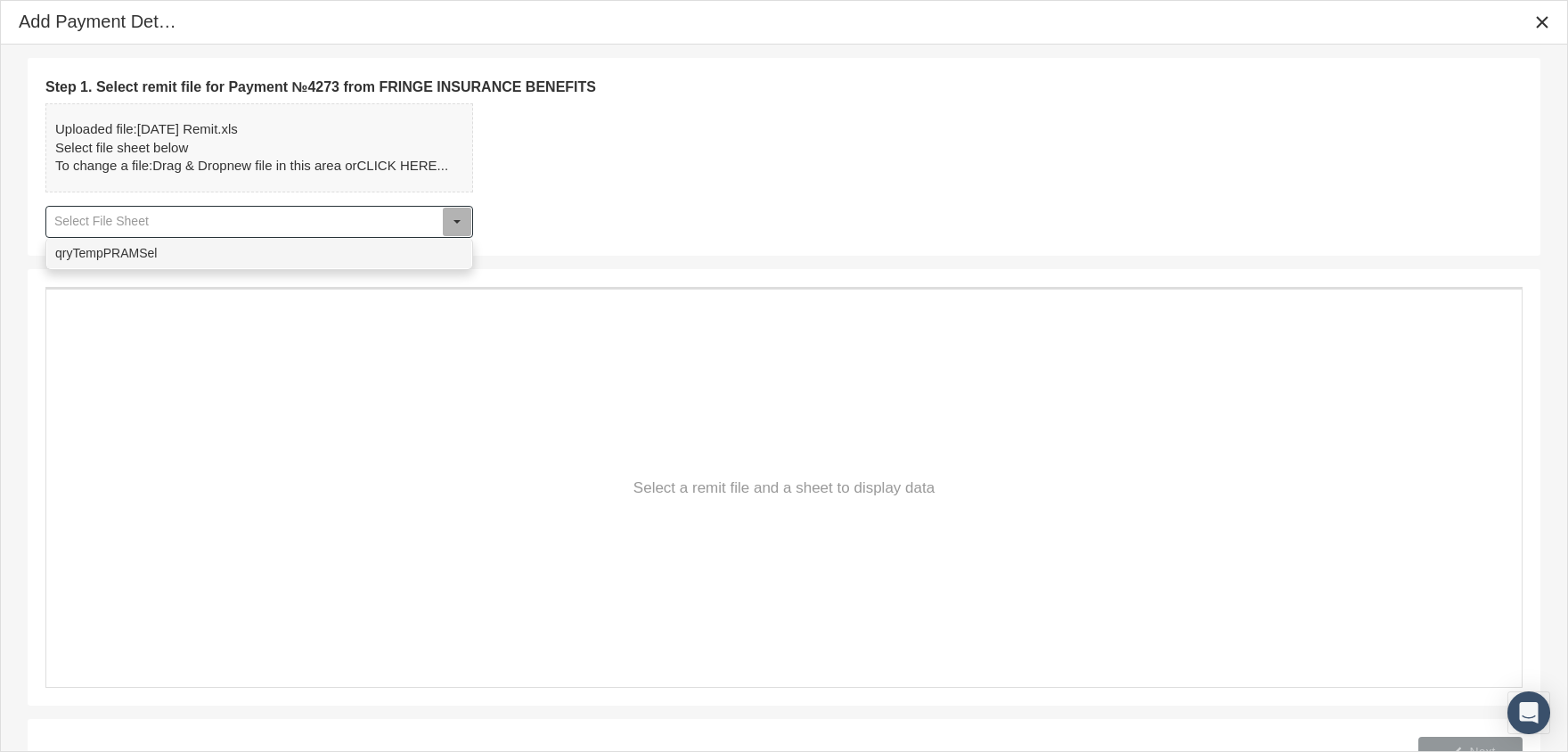
click at [228, 248] on div "qryTempPRAMSel" at bounding box center [259, 253] width 424 height 29
type input "qryTempPRAMSel"
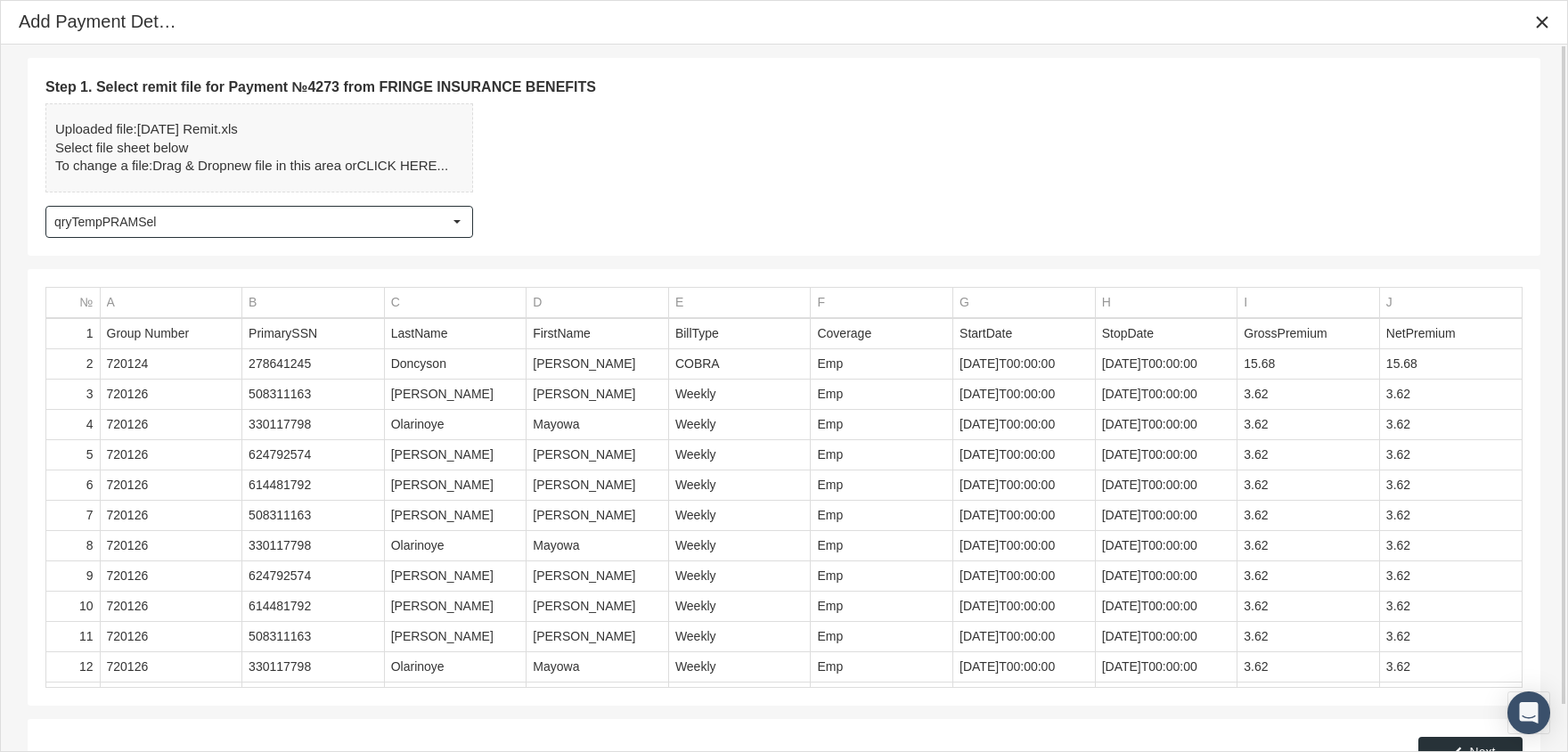
scroll to position [49, 0]
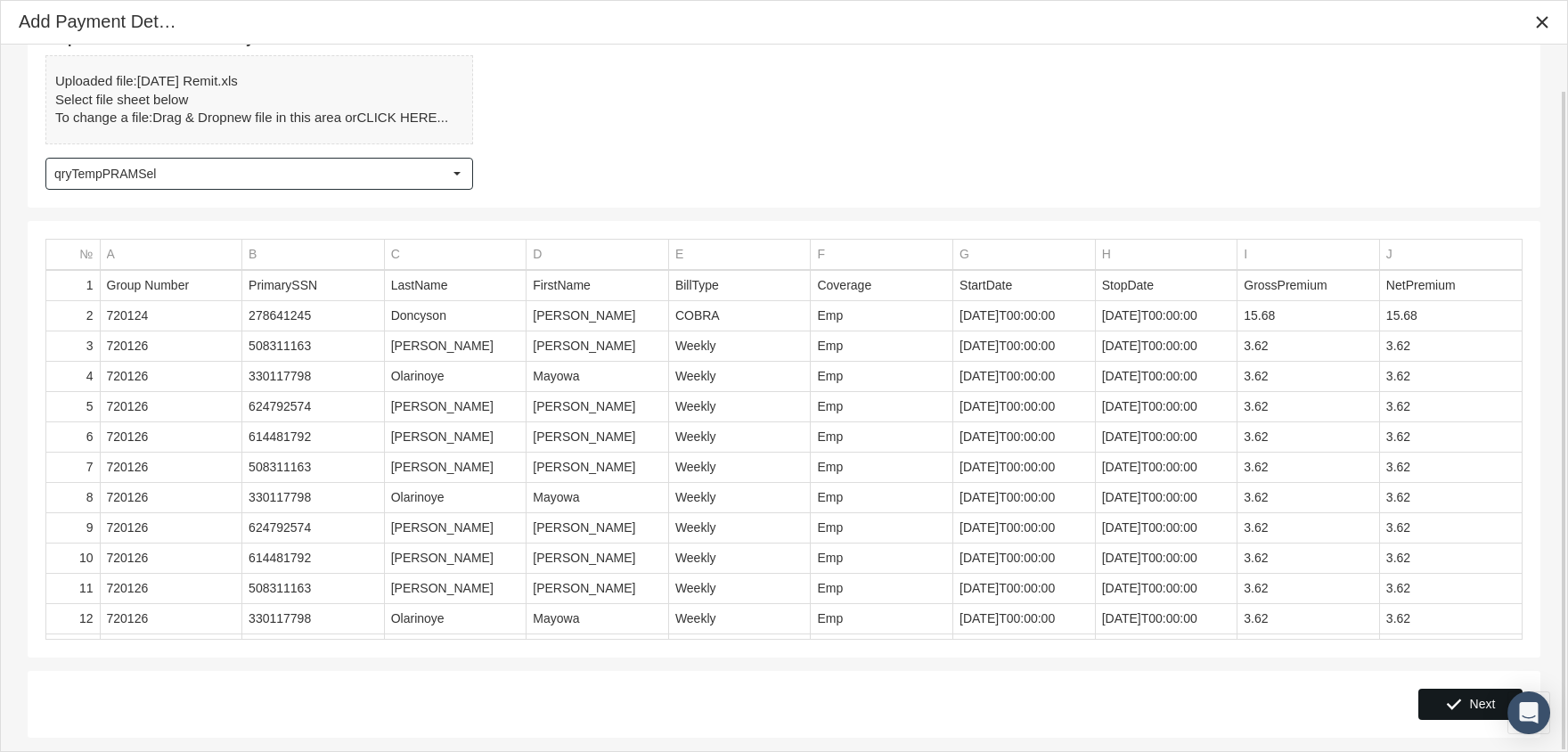
click at [1463, 702] on div "Next" at bounding box center [1470, 704] width 103 height 29
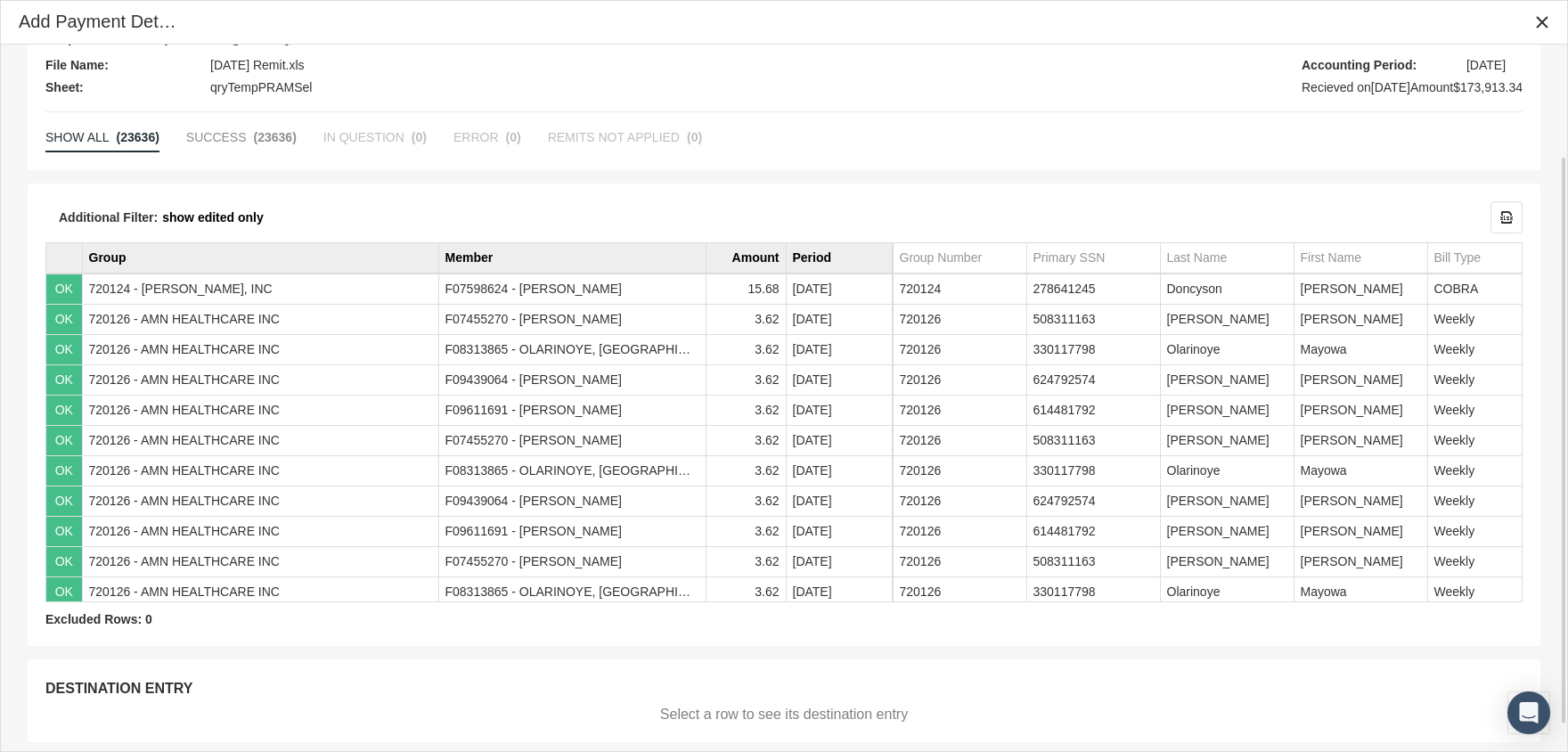
scroll to position [171, 0]
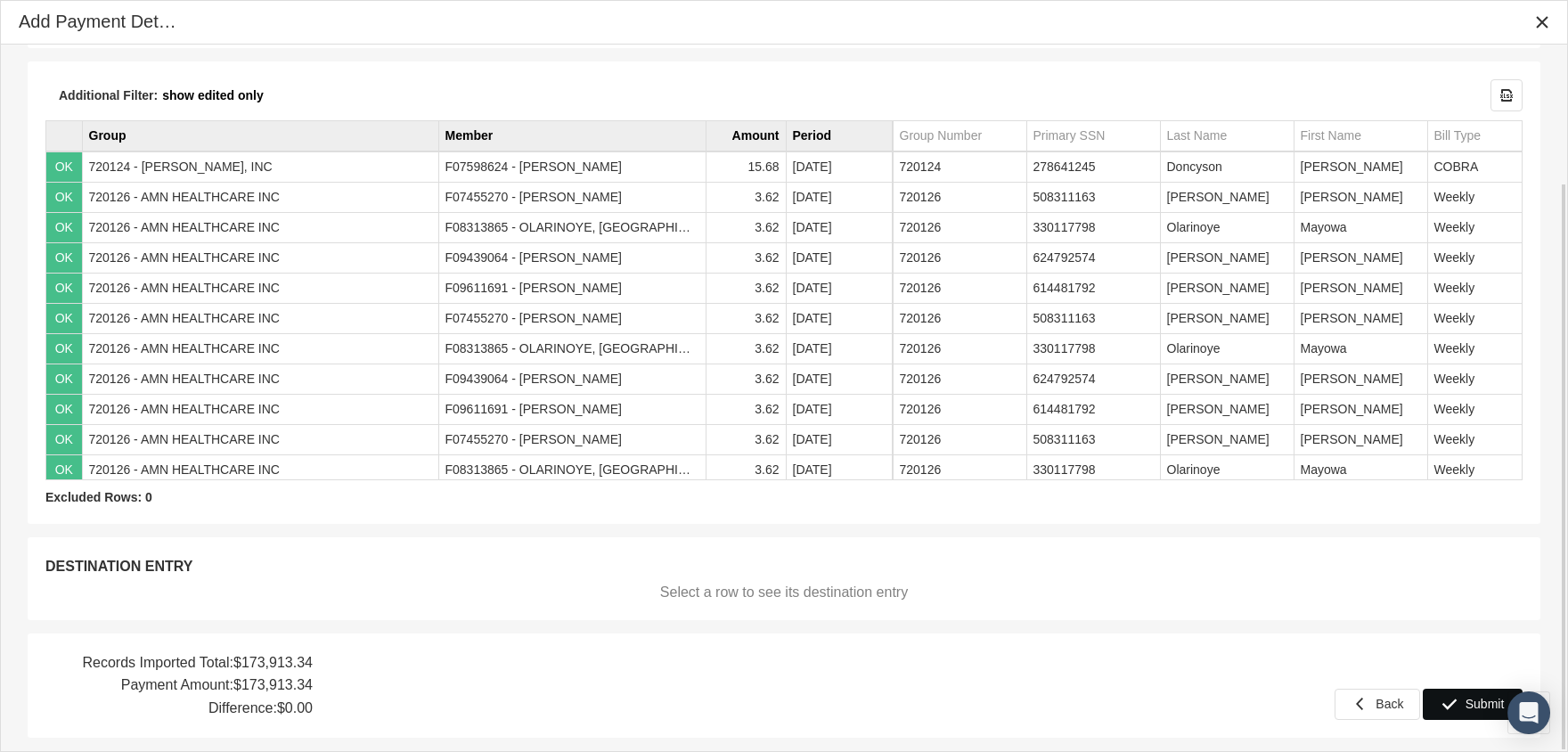
click at [1475, 693] on div "Submit" at bounding box center [1473, 704] width 98 height 29
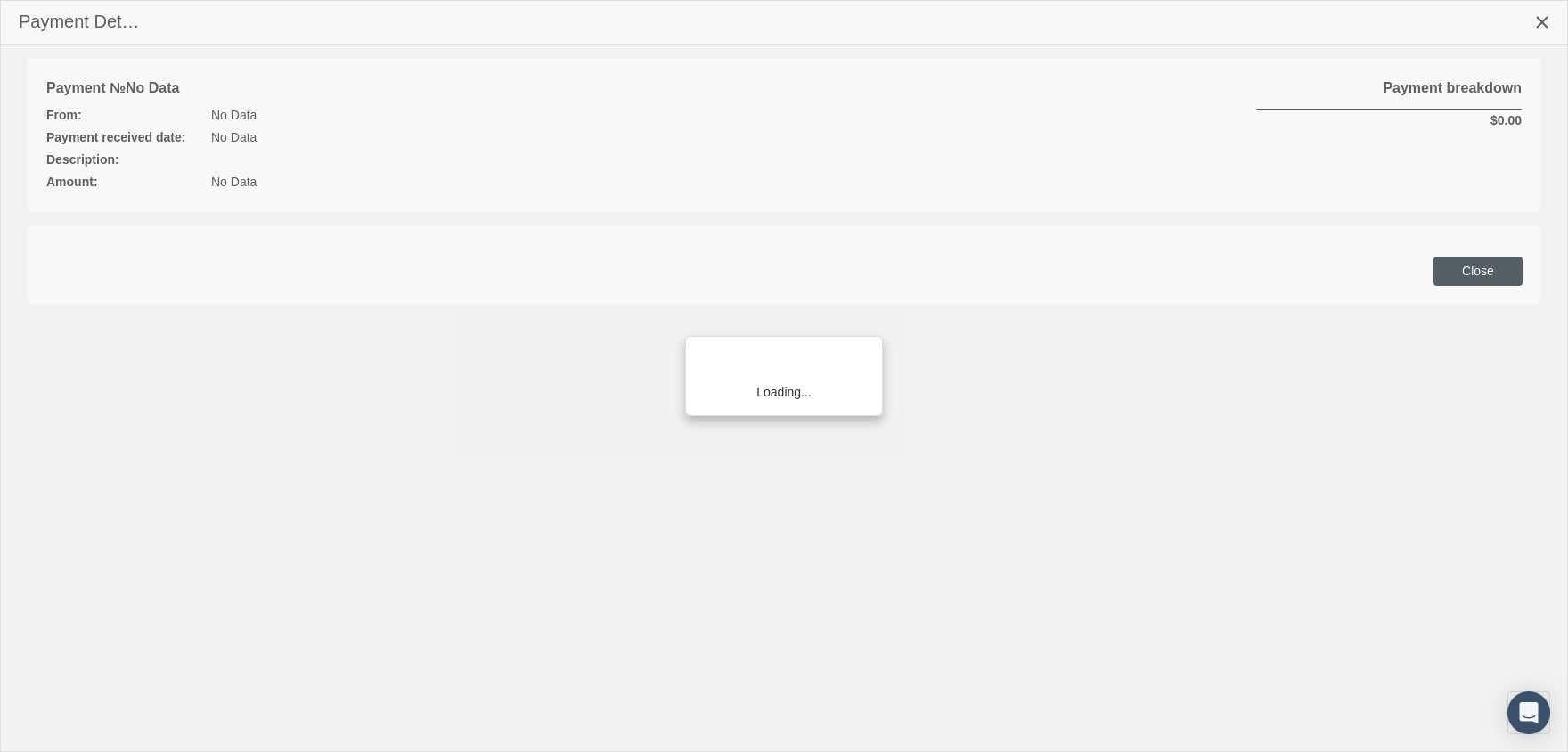
scroll to position [323, 0]
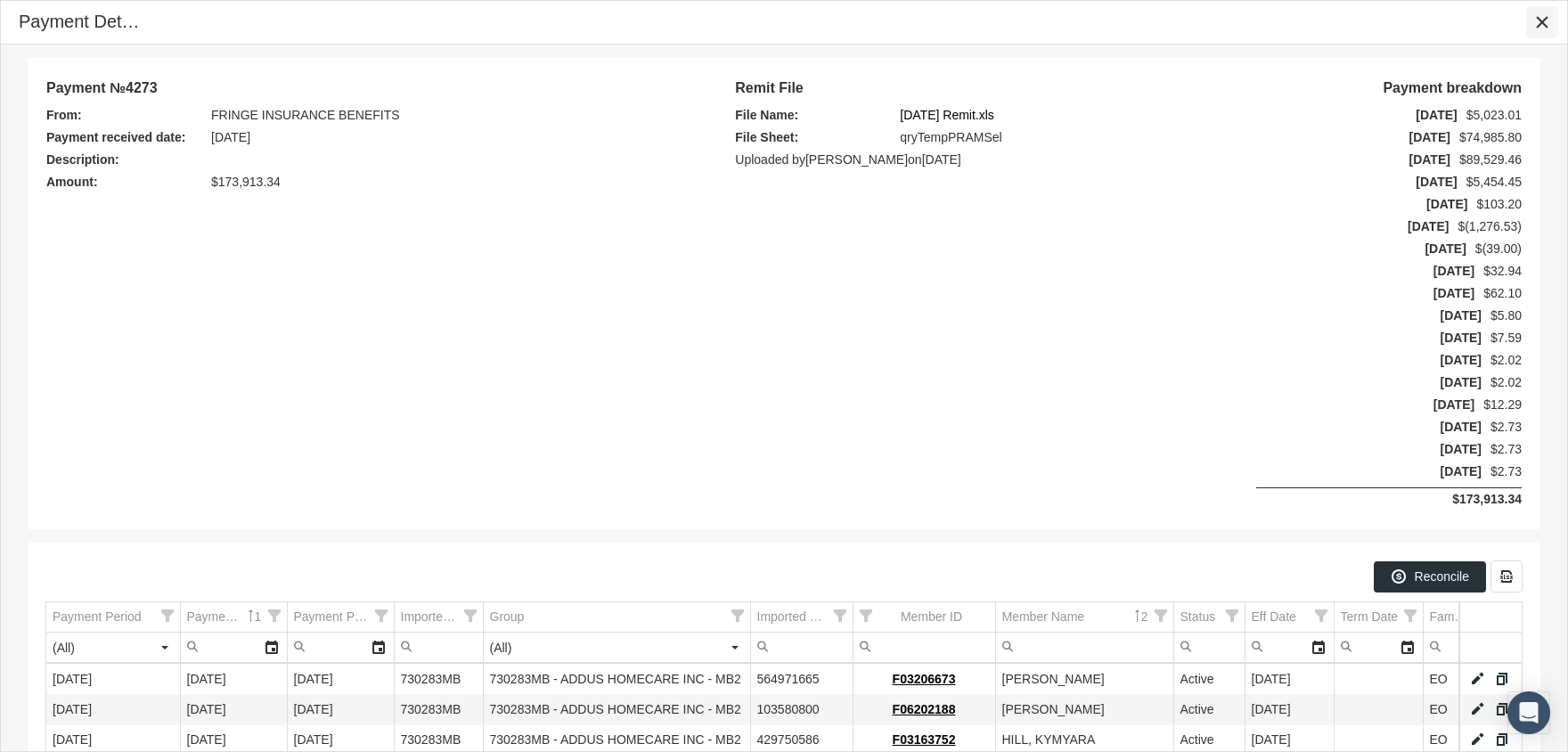
click at [1546, 16] on icon "Close" at bounding box center [1542, 22] width 16 height 16
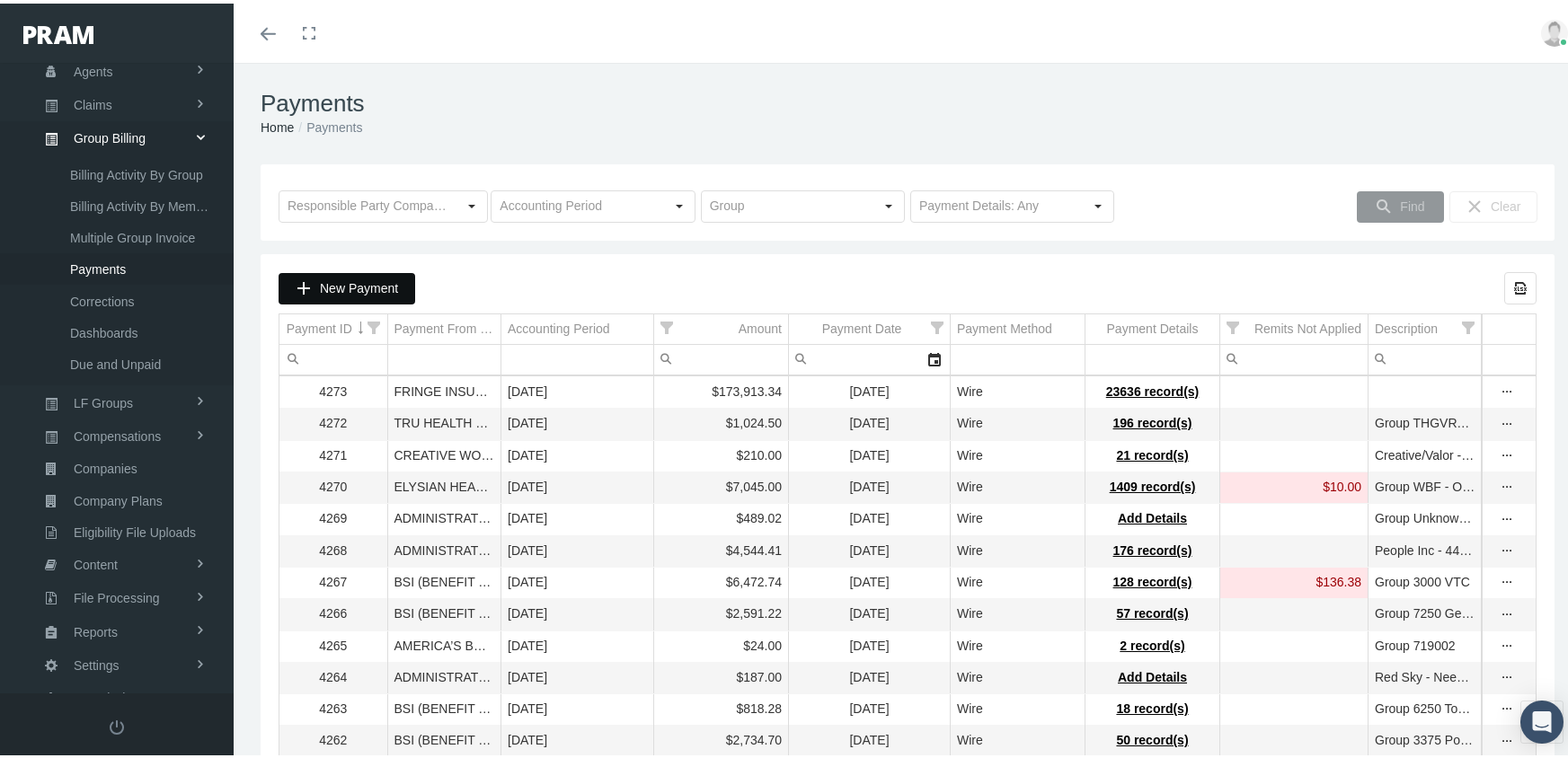
click at [355, 282] on span "New Payment" at bounding box center [359, 284] width 78 height 14
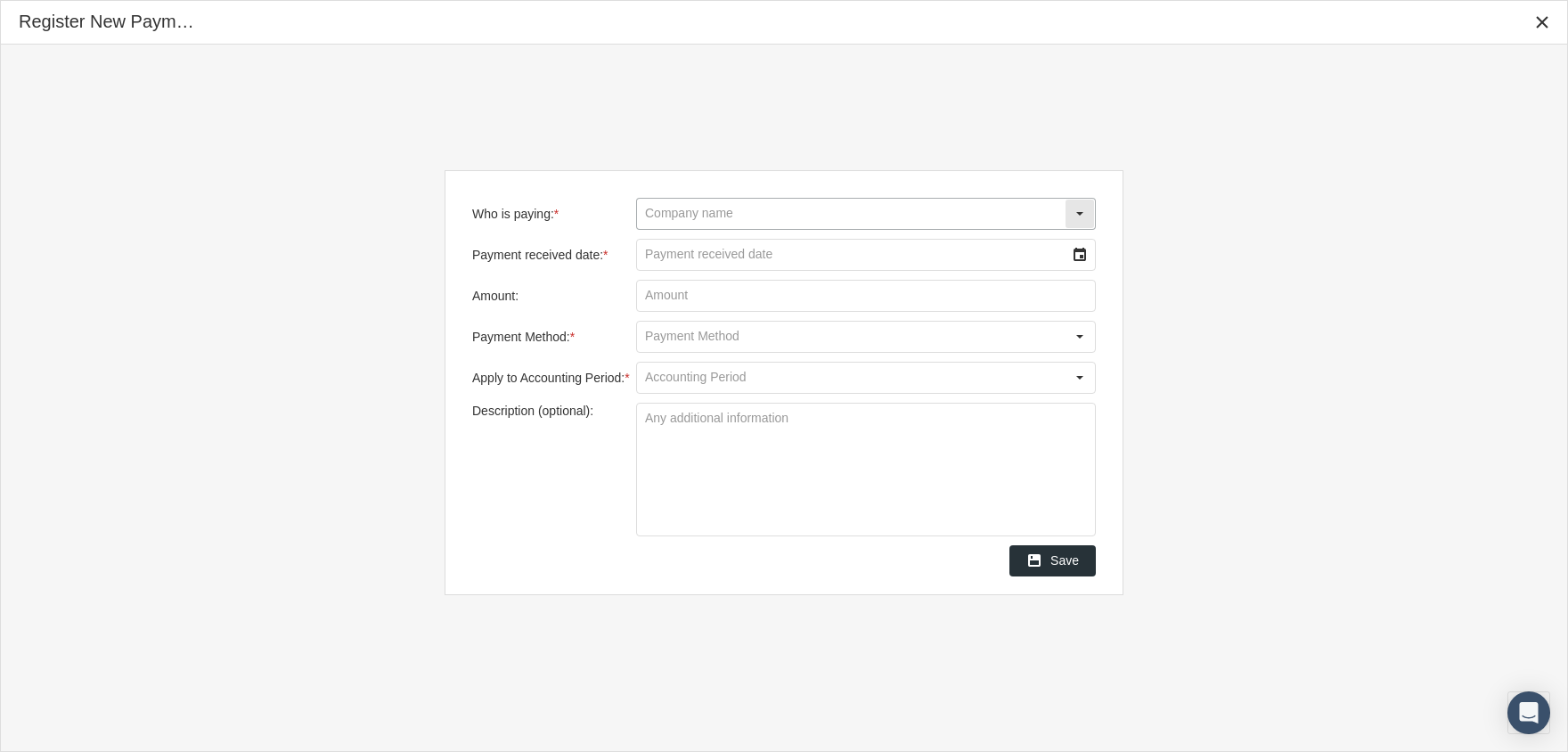
click at [708, 211] on input "Who is paying: *" at bounding box center [850, 214] width 427 height 30
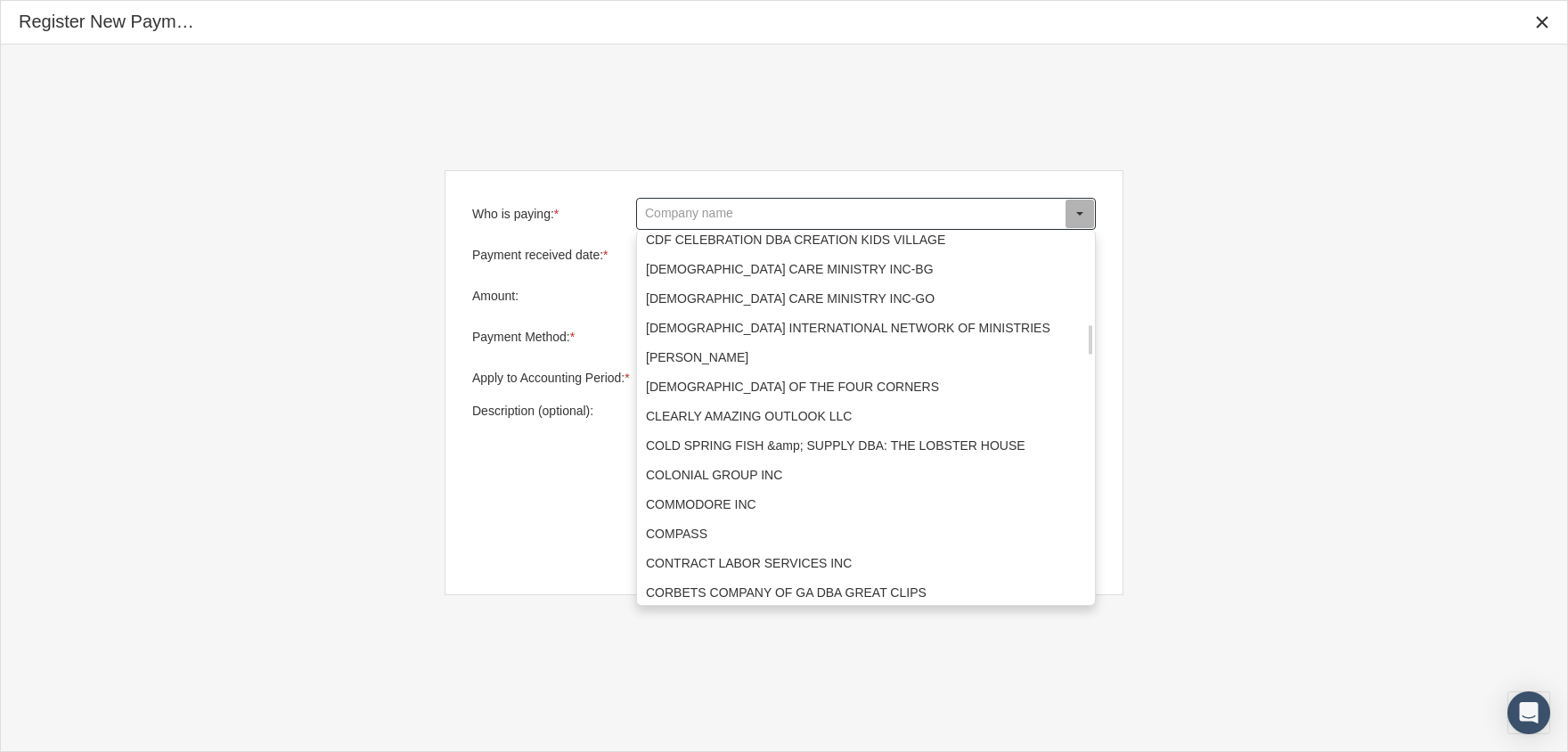
scroll to position [1069, 0]
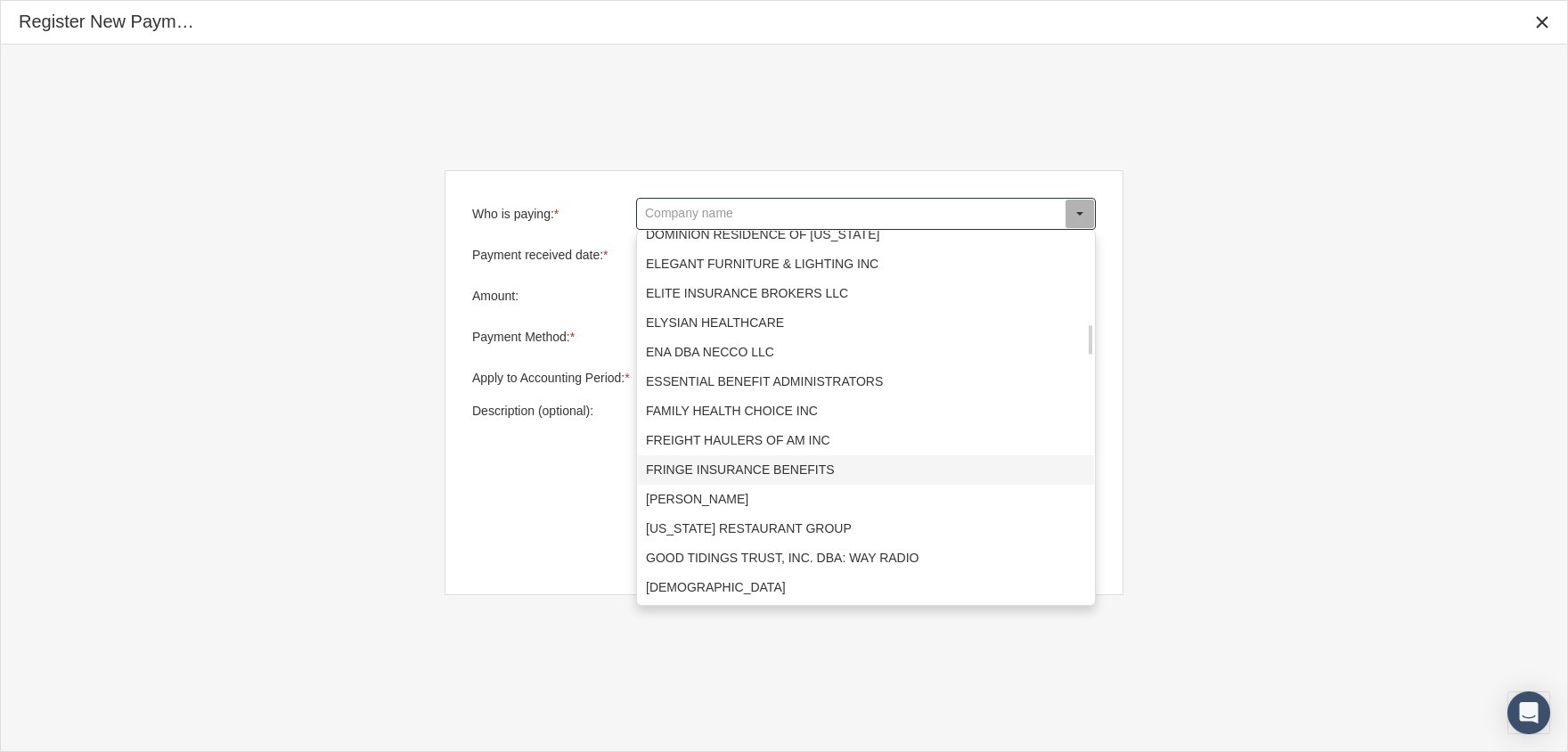
click at [732, 466] on div "FRINGE INSURANCE BENEFITS" at bounding box center [865, 470] width 456 height 29
type input "FRINGE INSURANCE BENEFITS"
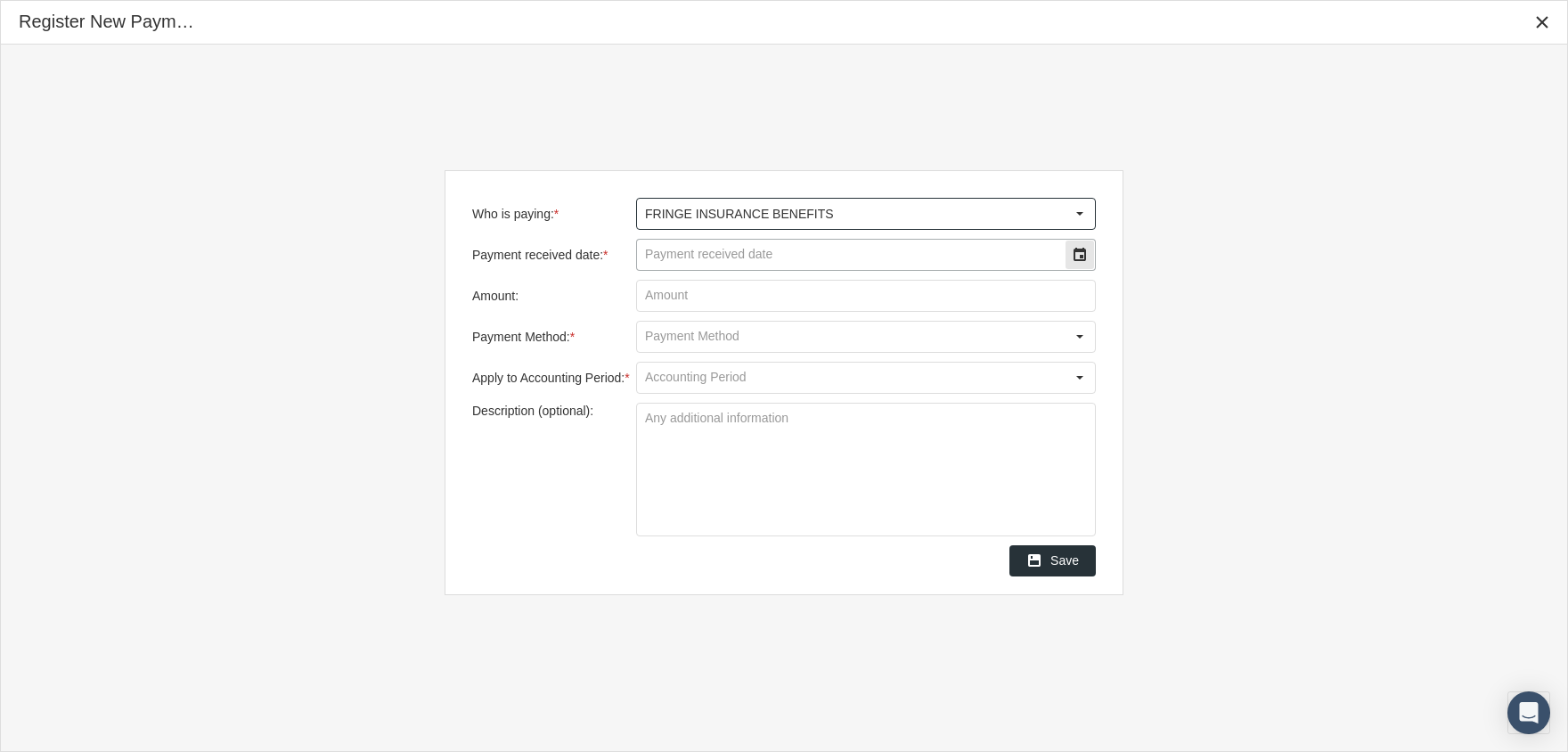
click at [845, 256] on input "Payment received date: *" at bounding box center [850, 255] width 427 height 30
click at [963, 259] on input "Payment received date: *" at bounding box center [850, 255] width 427 height 30
click at [962, 257] on input "Payment received date: *" at bounding box center [850, 255] width 427 height 30
click at [1074, 245] on div "Select" at bounding box center [1079, 255] width 28 height 28
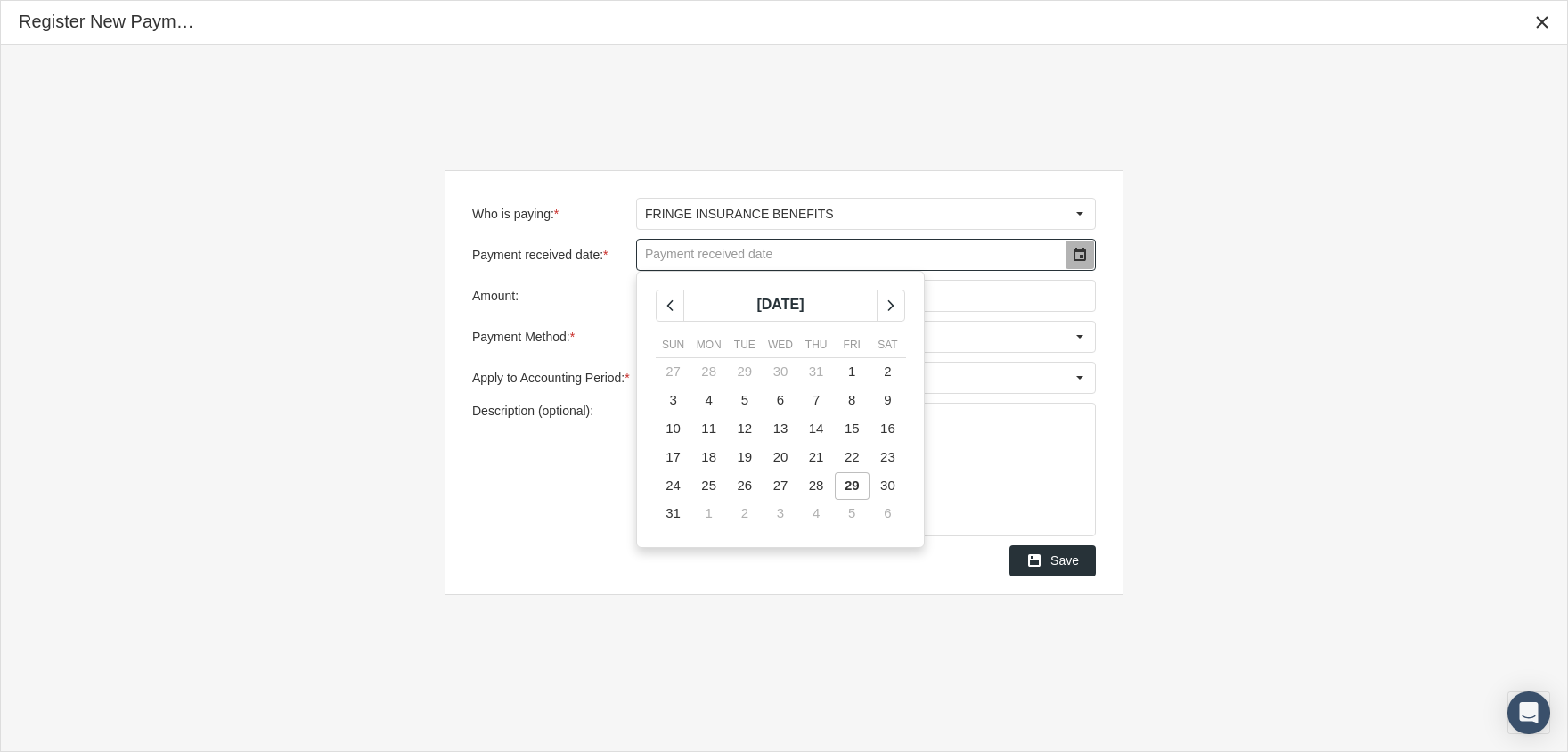
click at [851, 485] on span "29" at bounding box center [852, 485] width 15 height 15
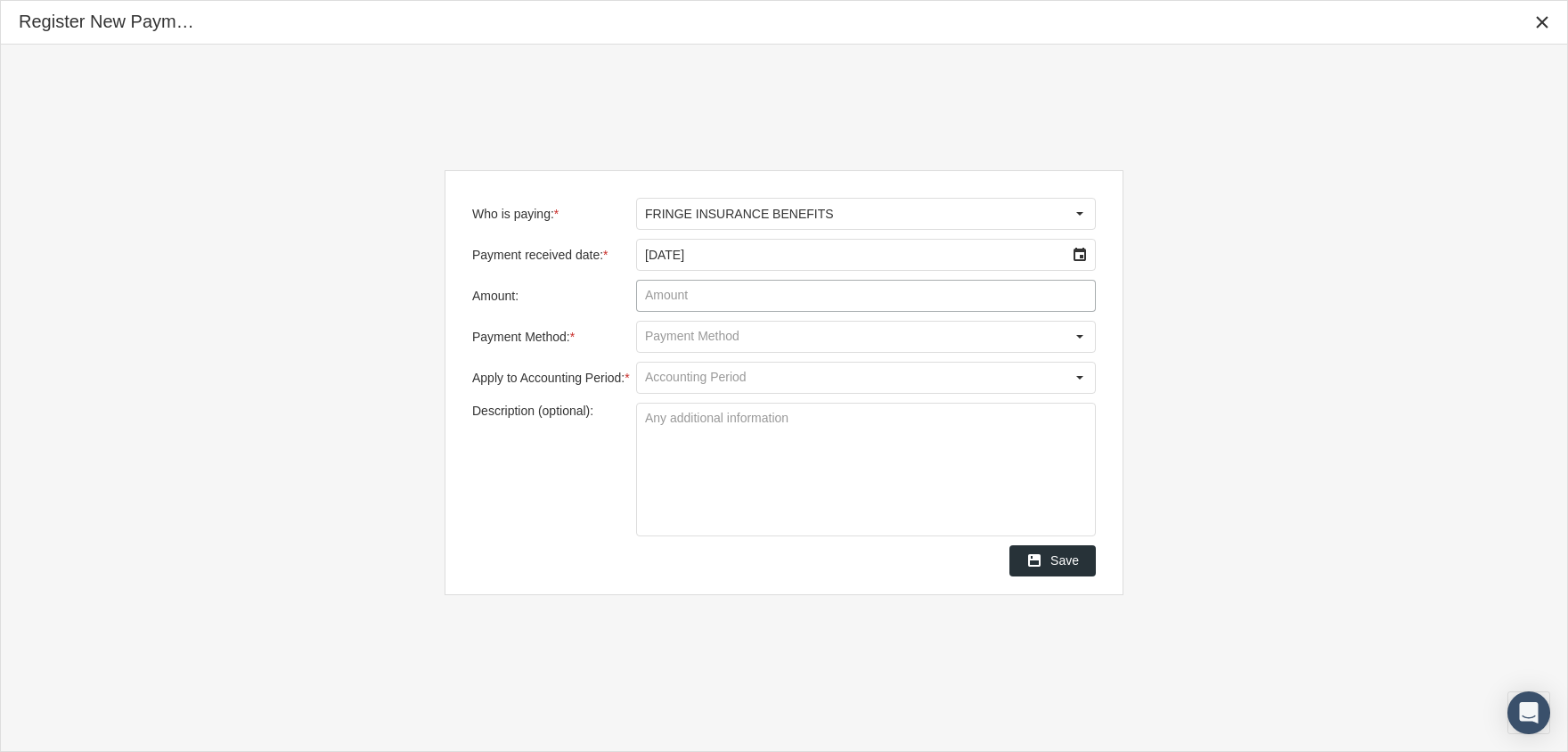
click at [678, 292] on input "Amount:" at bounding box center [865, 295] width 458 height 30
type input "$ 2,512.23"
click at [1074, 334] on div "Select" at bounding box center [1079, 337] width 28 height 28
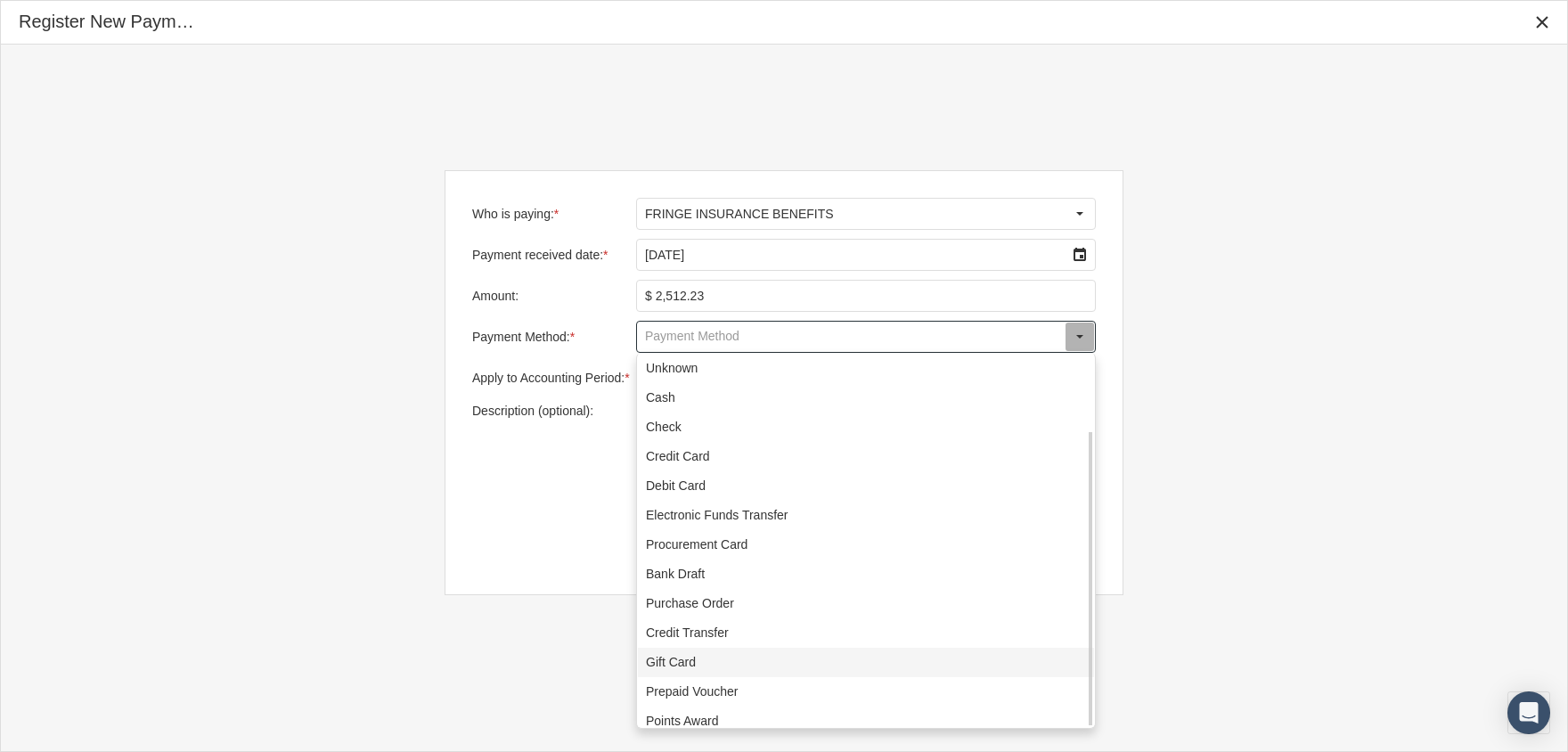
scroll to position [97, 0]
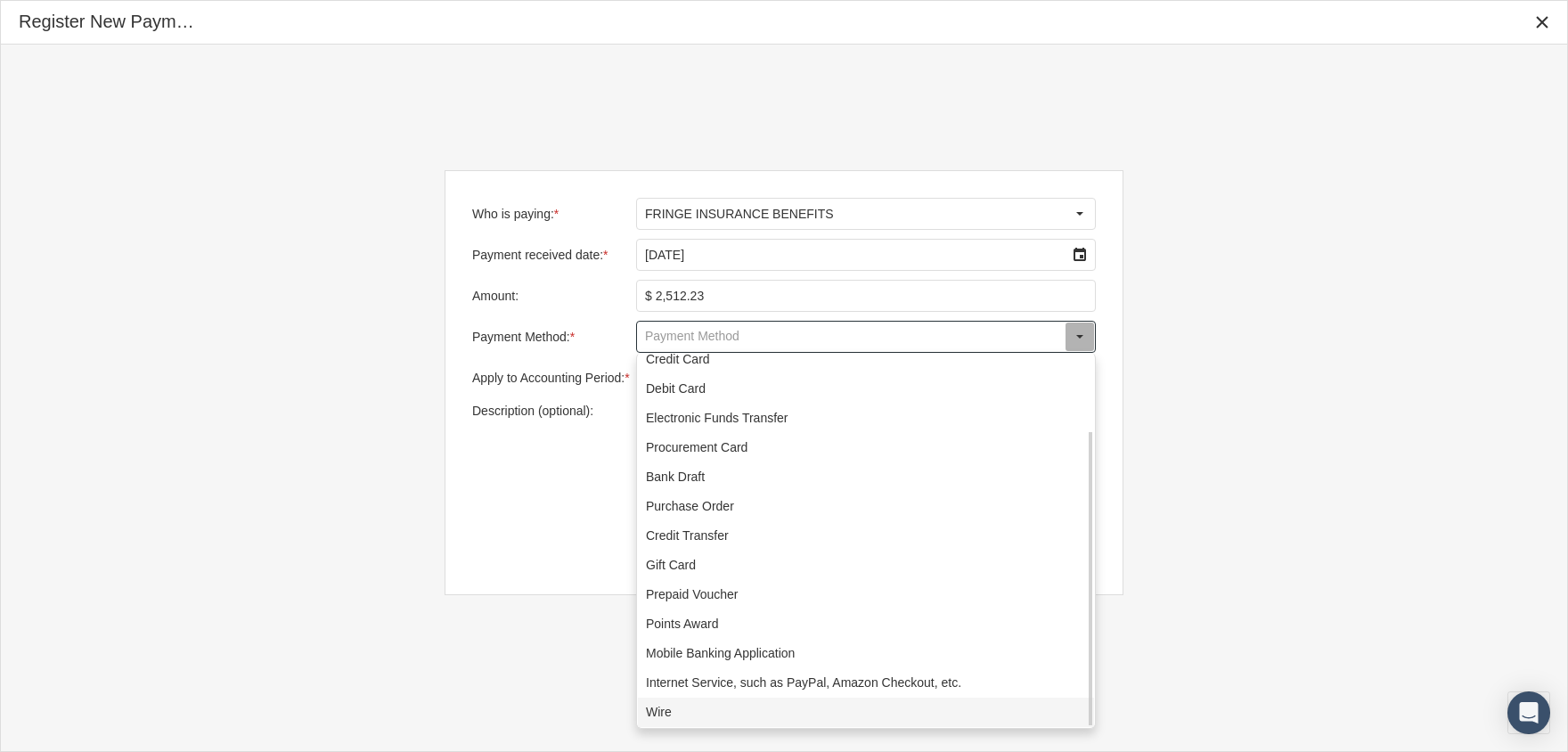
click at [729, 711] on div "Wire" at bounding box center [865, 711] width 456 height 29
type input "Wire"
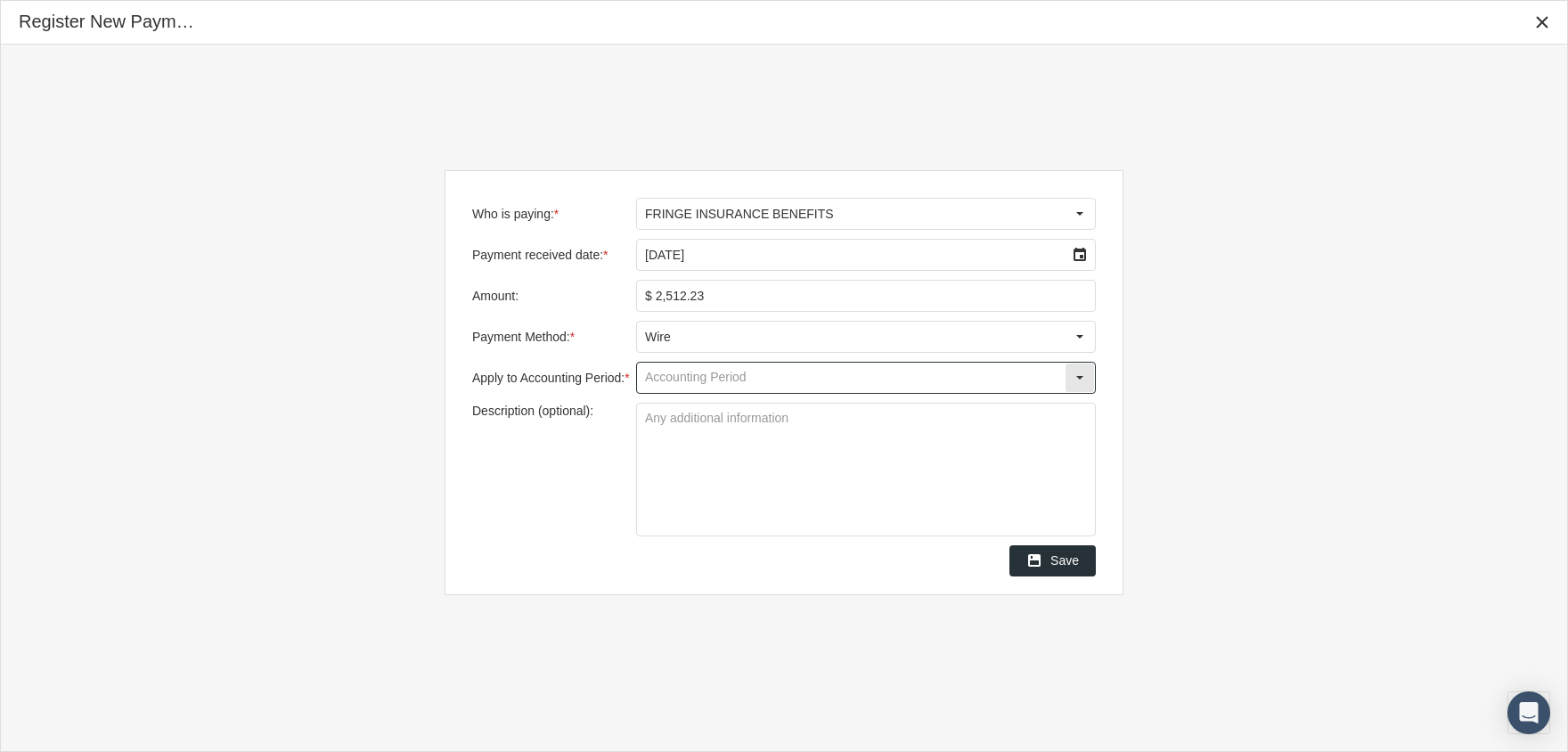
click at [927, 371] on input "Apply to Accounting Period: *" at bounding box center [850, 377] width 427 height 30
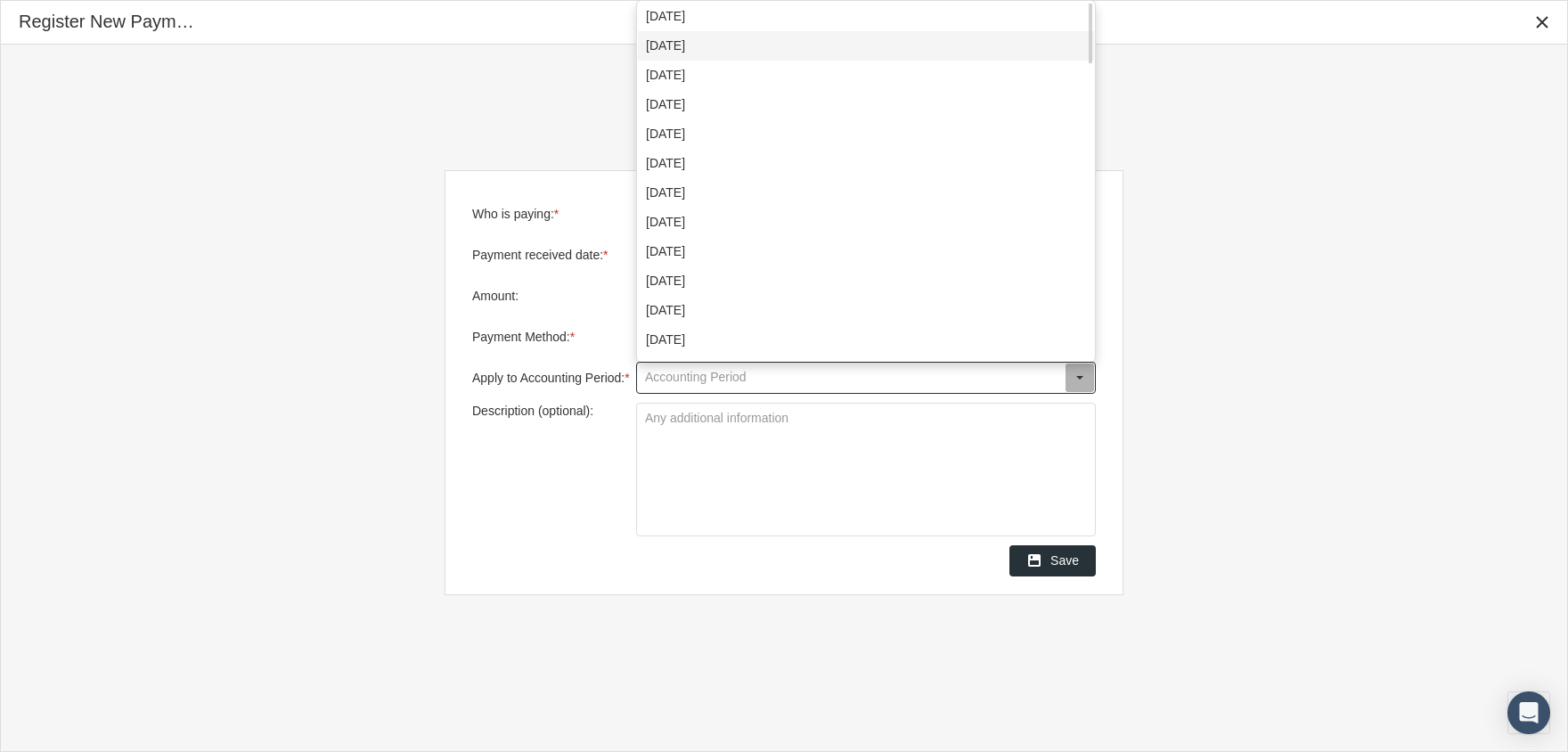
click at [759, 47] on div "[DATE]" at bounding box center [865, 45] width 456 height 29
type input "[DATE]"
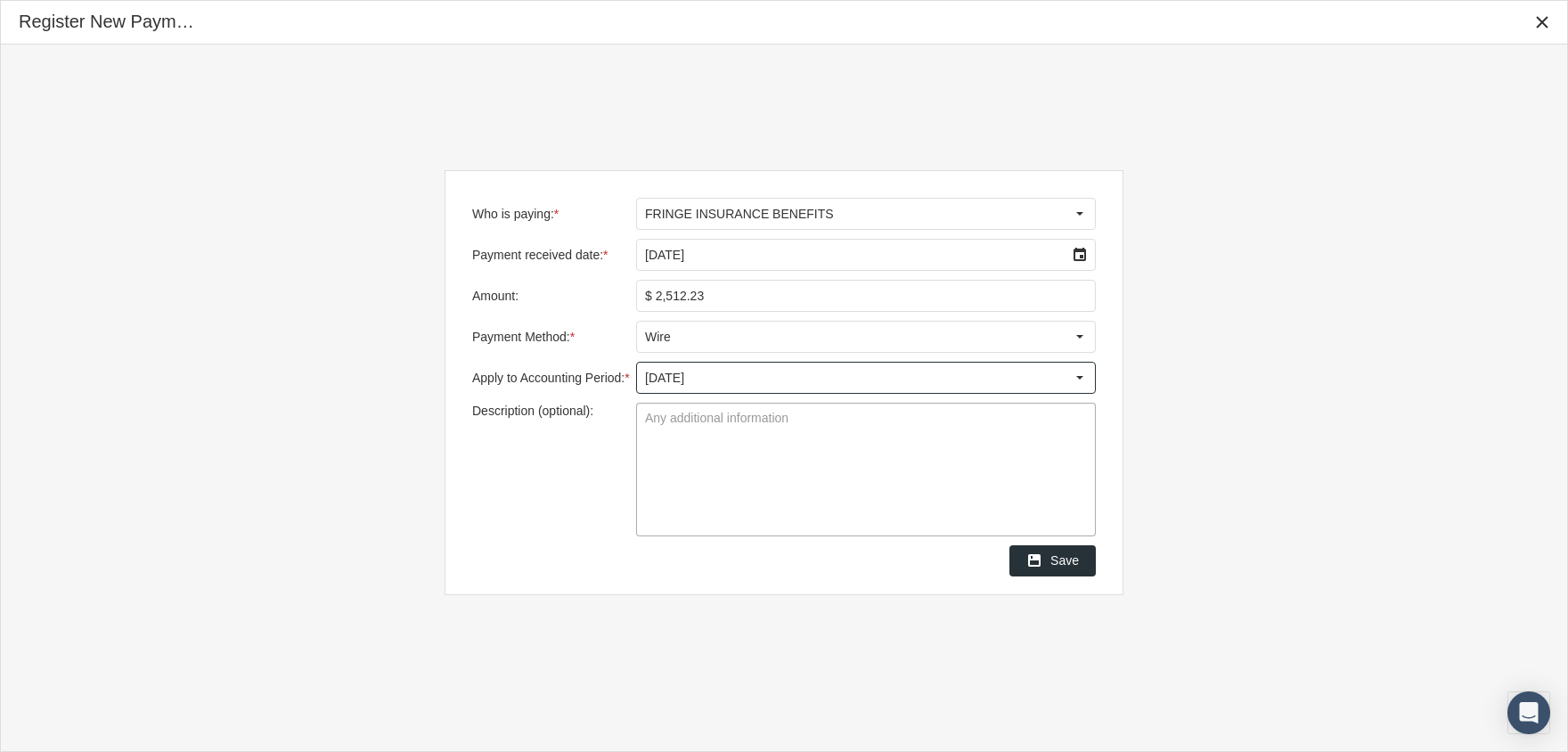
click at [750, 427] on textarea "Description (optional):" at bounding box center [865, 470] width 458 height 132
type textarea "ZeroSelect"
click at [1060, 559] on span "Save" at bounding box center [1064, 560] width 28 height 14
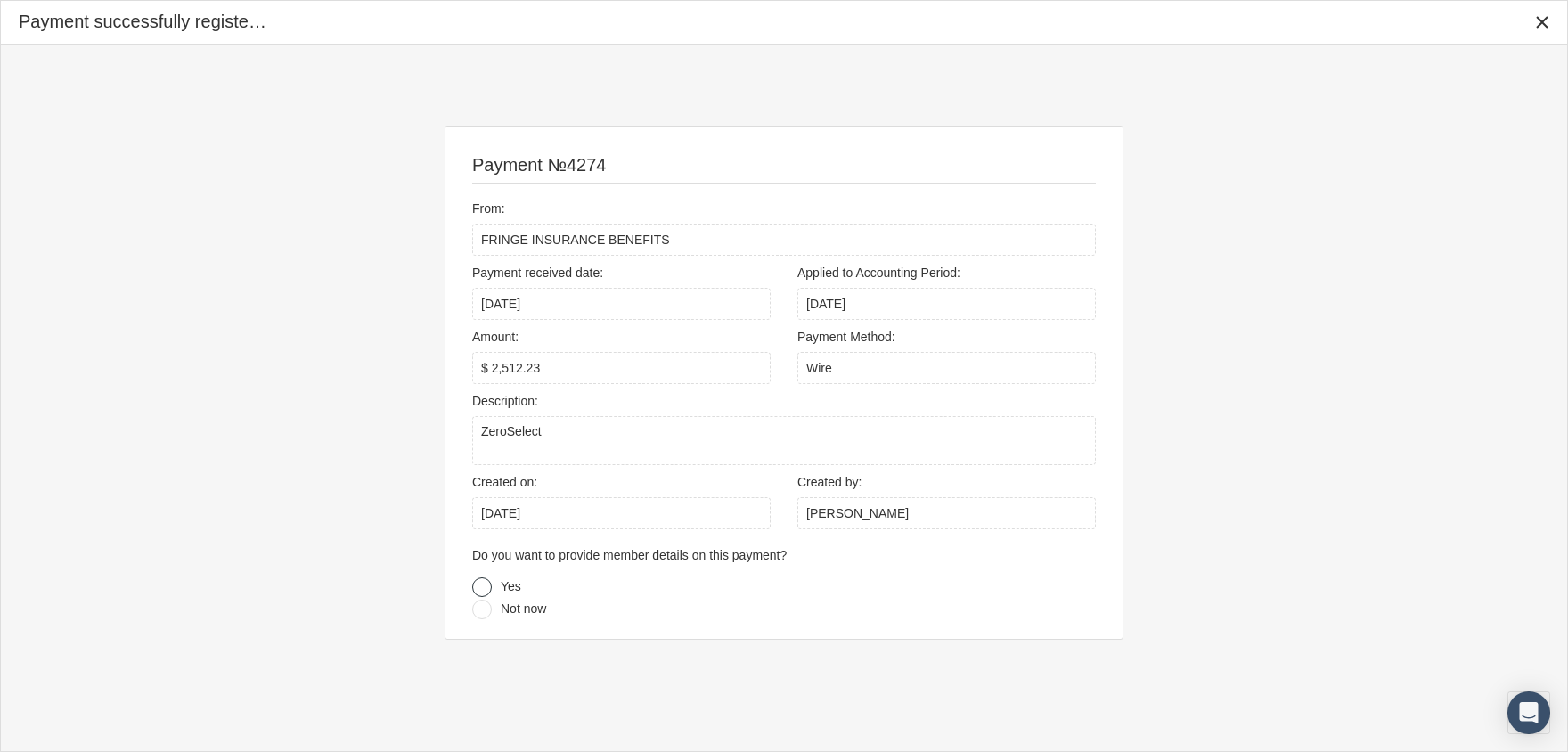
click at [488, 585] on div at bounding box center [481, 587] width 20 height 20
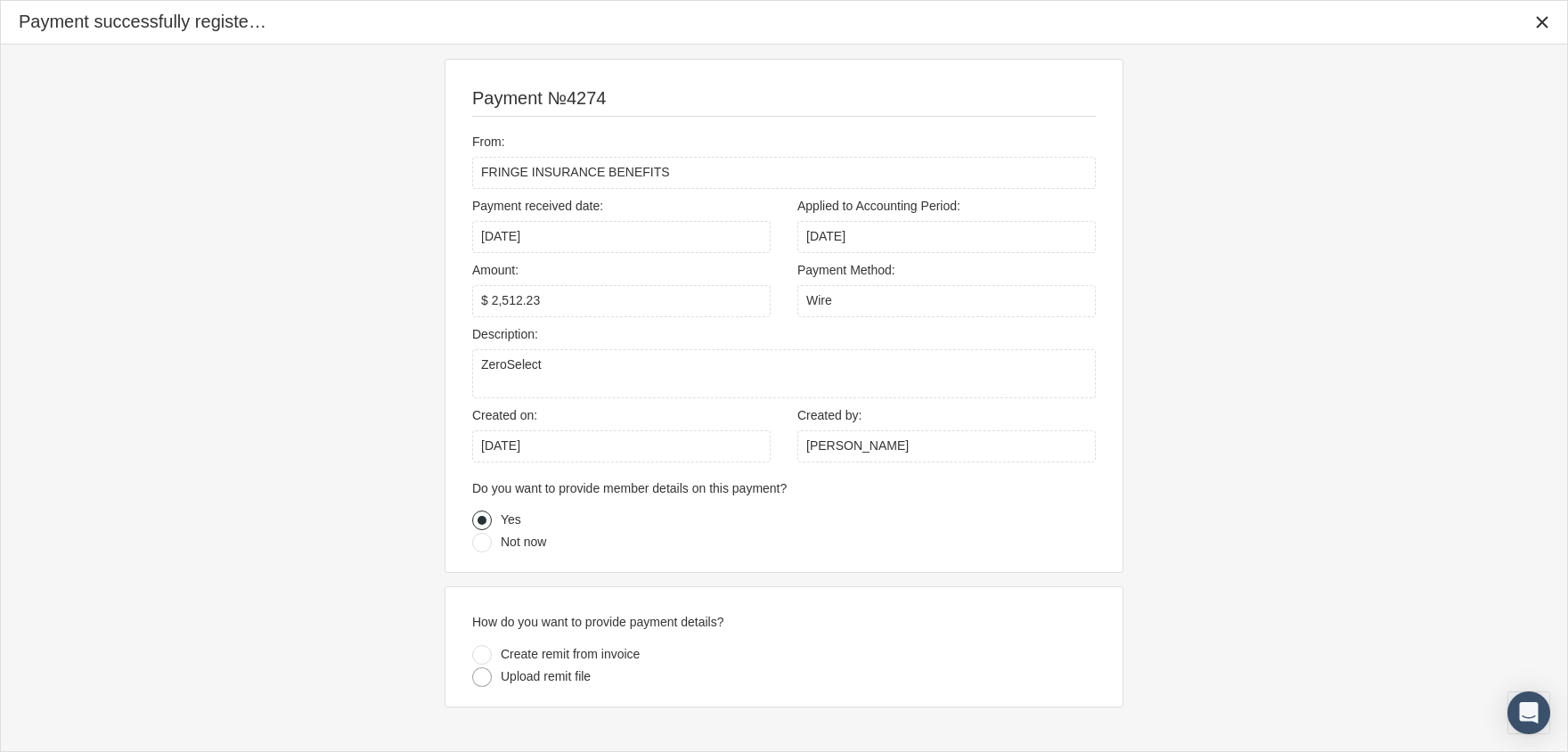
click at [481, 677] on div at bounding box center [481, 677] width 20 height 20
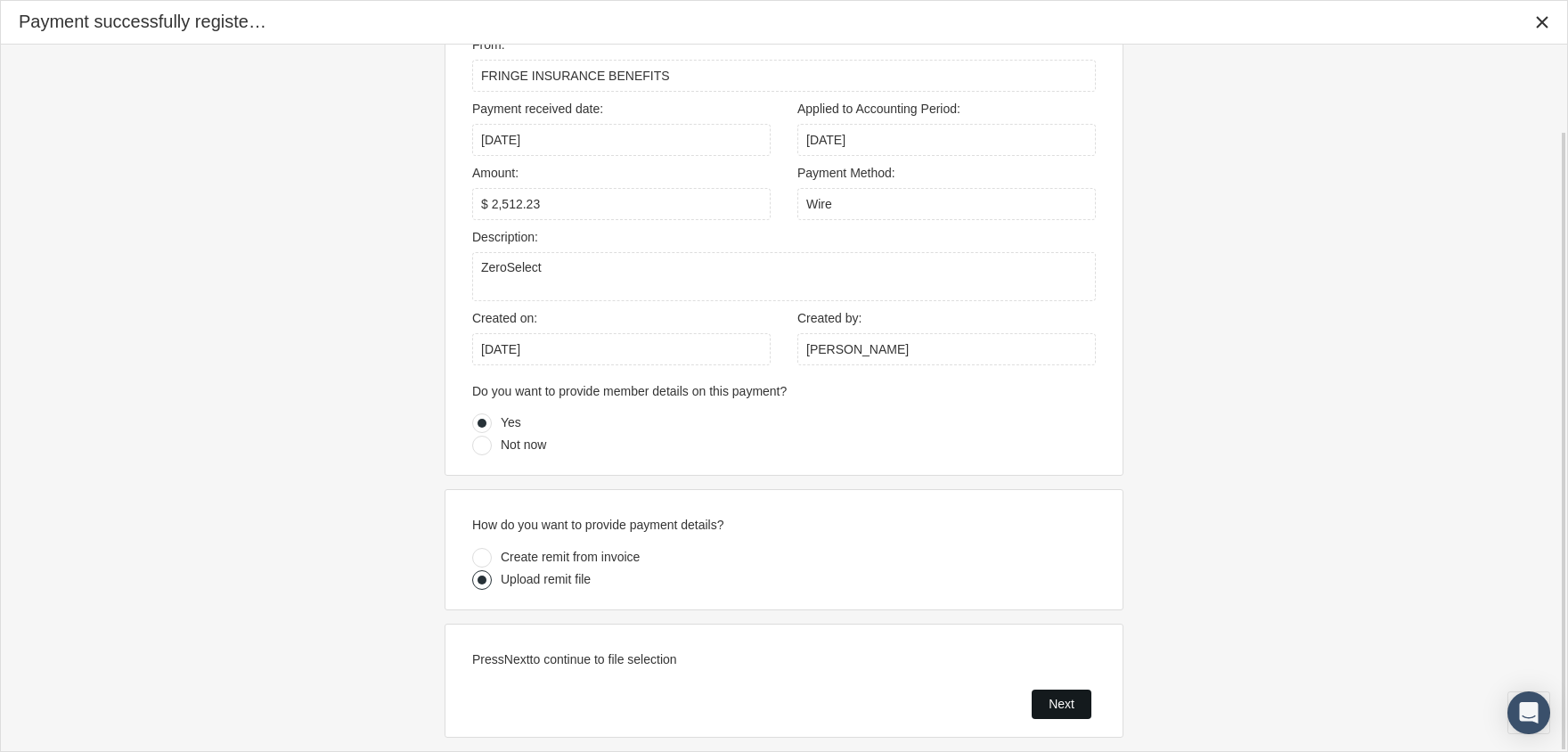
click at [1048, 701] on span "Next" at bounding box center [1060, 703] width 25 height 14
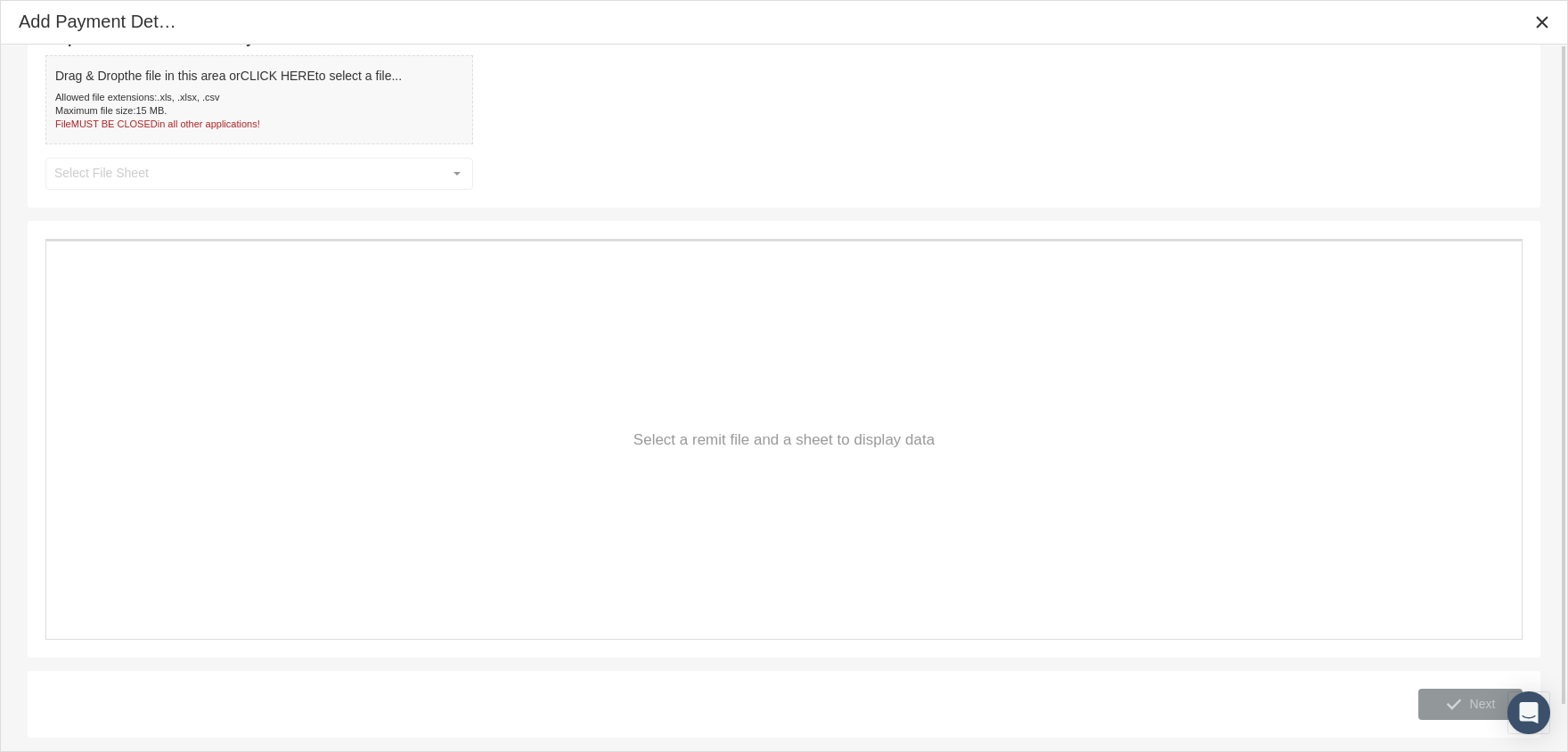
scroll to position [0, 0]
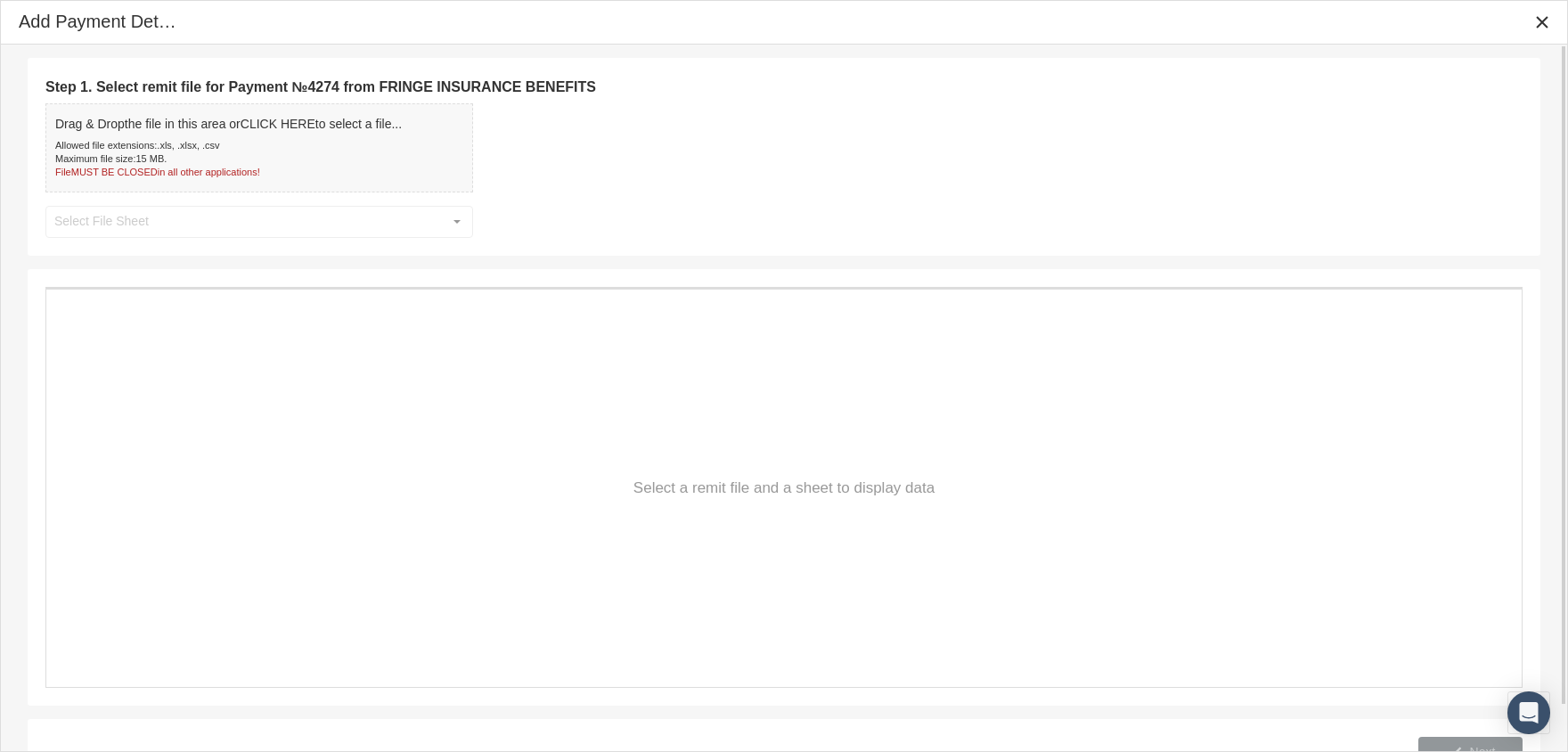
click at [231, 148] on div "Allowed file extensions: .xls, .xlsx, .csv" at bounding box center [228, 145] width 346 height 13
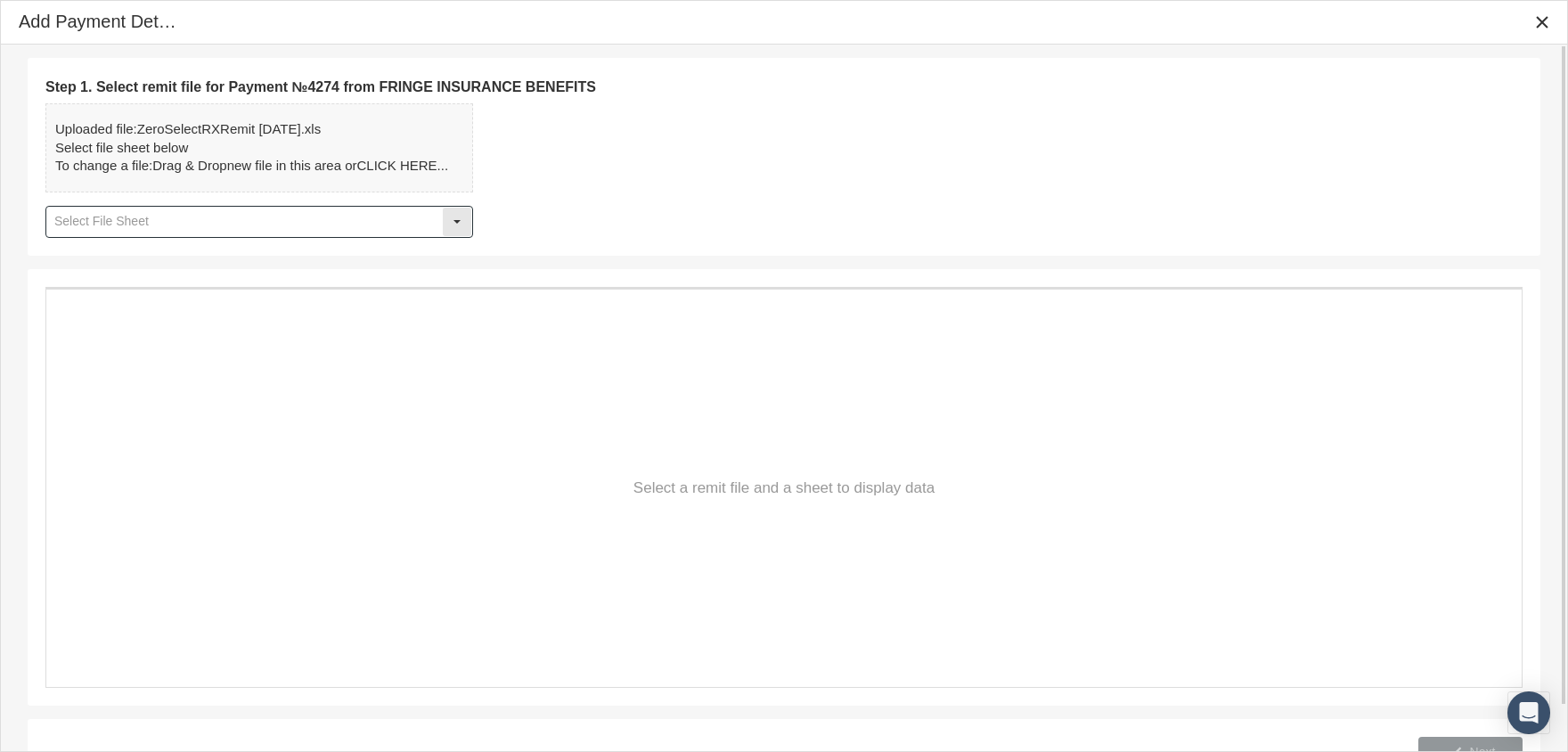
click at [454, 226] on div "Select" at bounding box center [457, 222] width 28 height 28
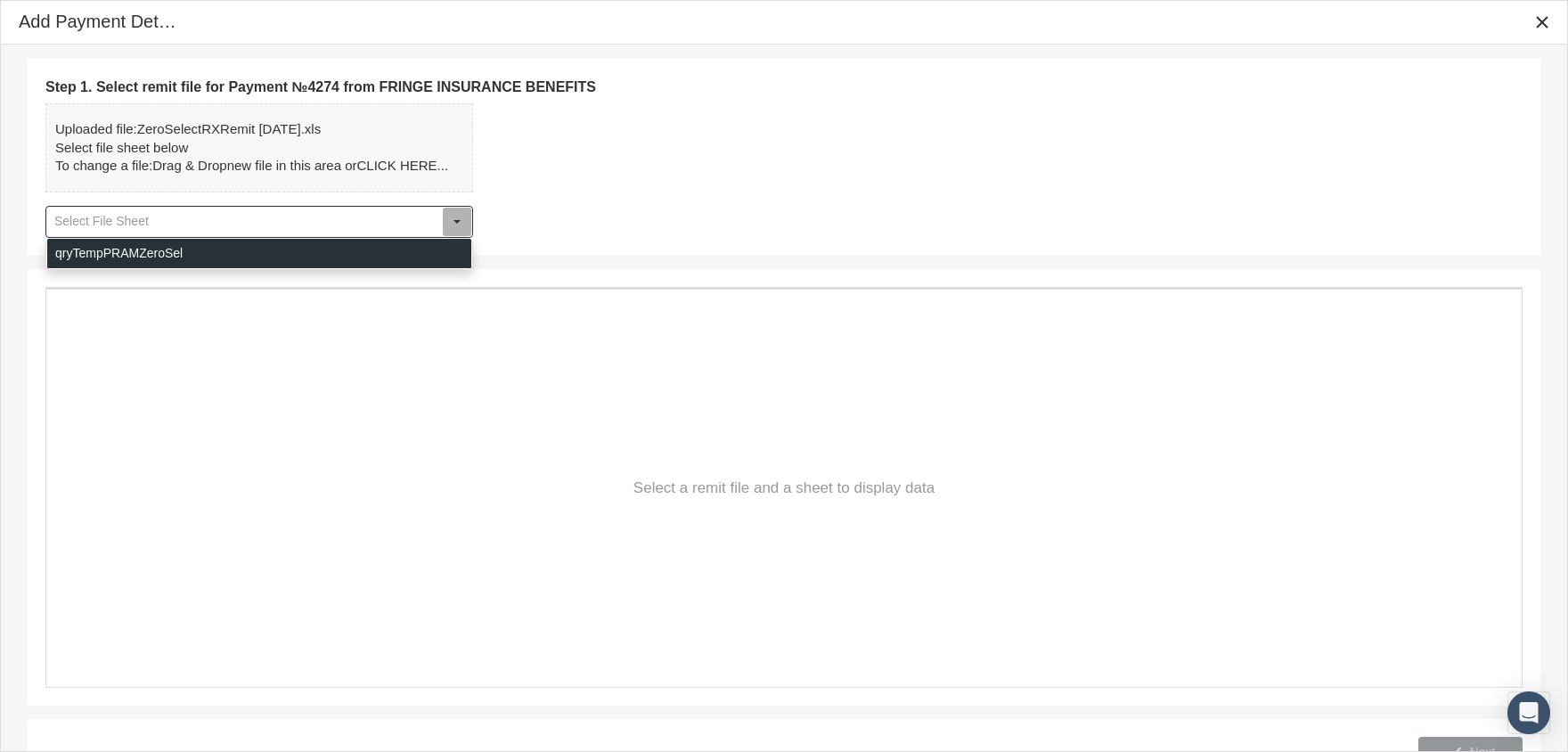
click at [335, 253] on div "qryTempPRAMZeroSel" at bounding box center [259, 253] width 424 height 29
type input "qryTempPRAMZeroSel"
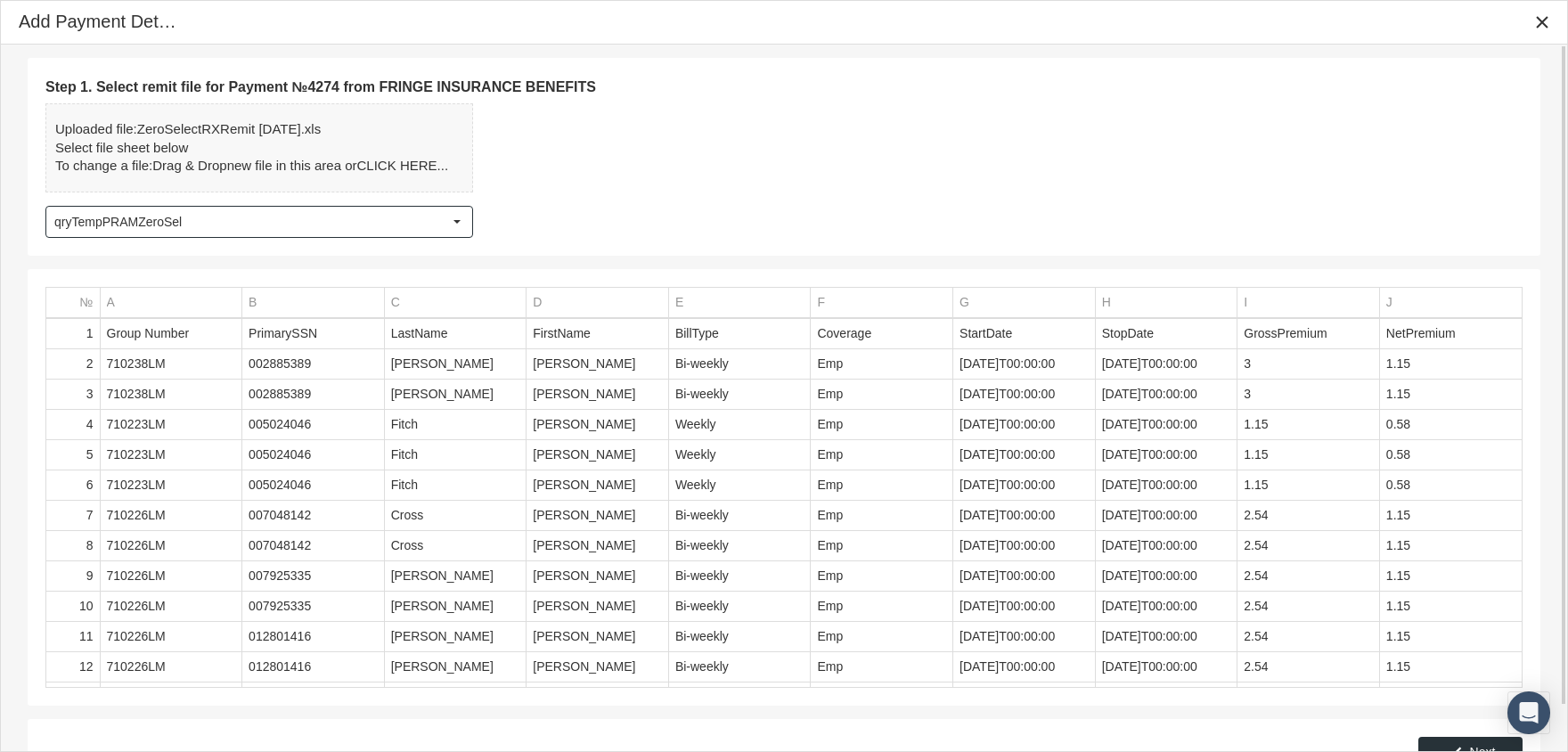
scroll to position [49, 0]
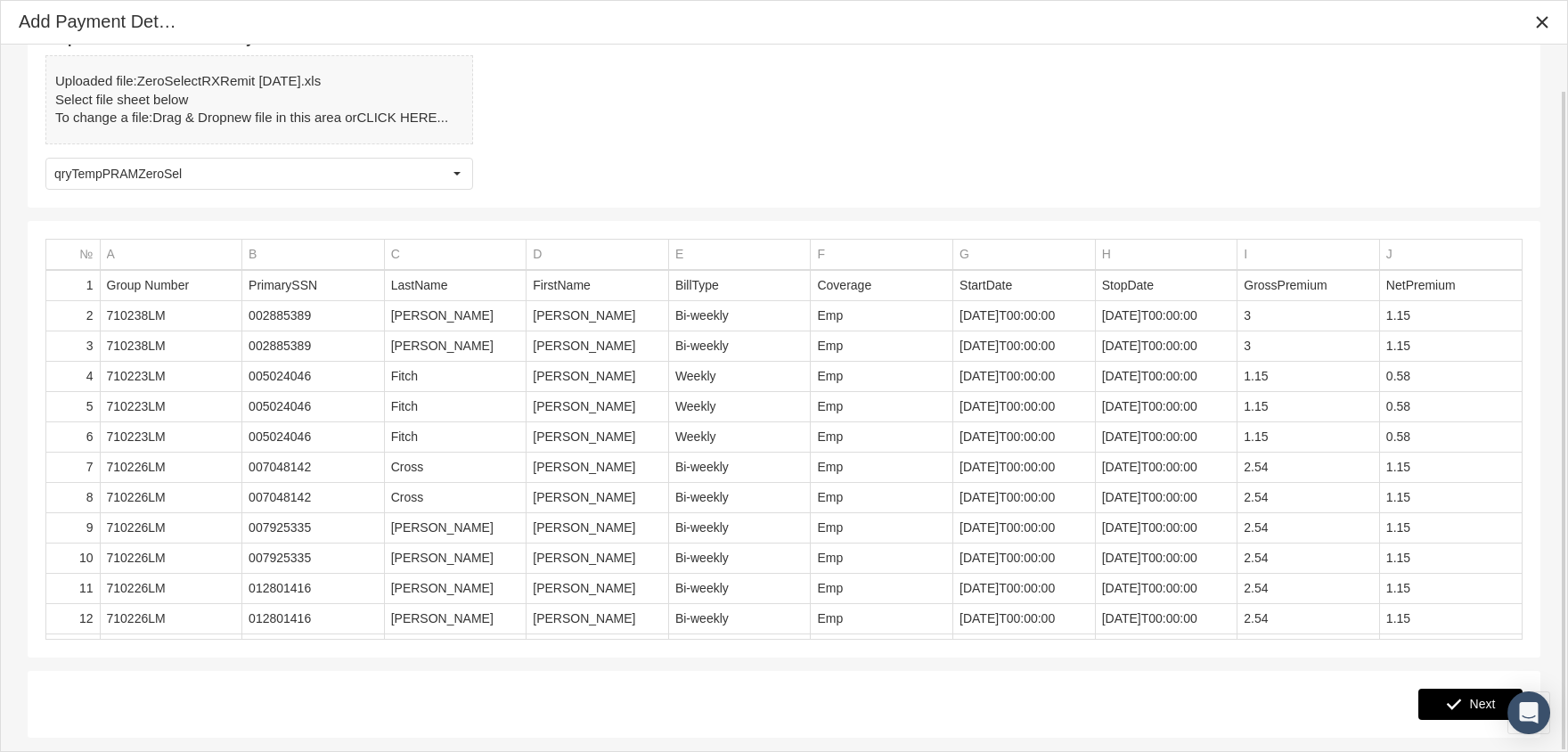
click at [1454, 699] on icon "Next" at bounding box center [1454, 703] width 16 height 16
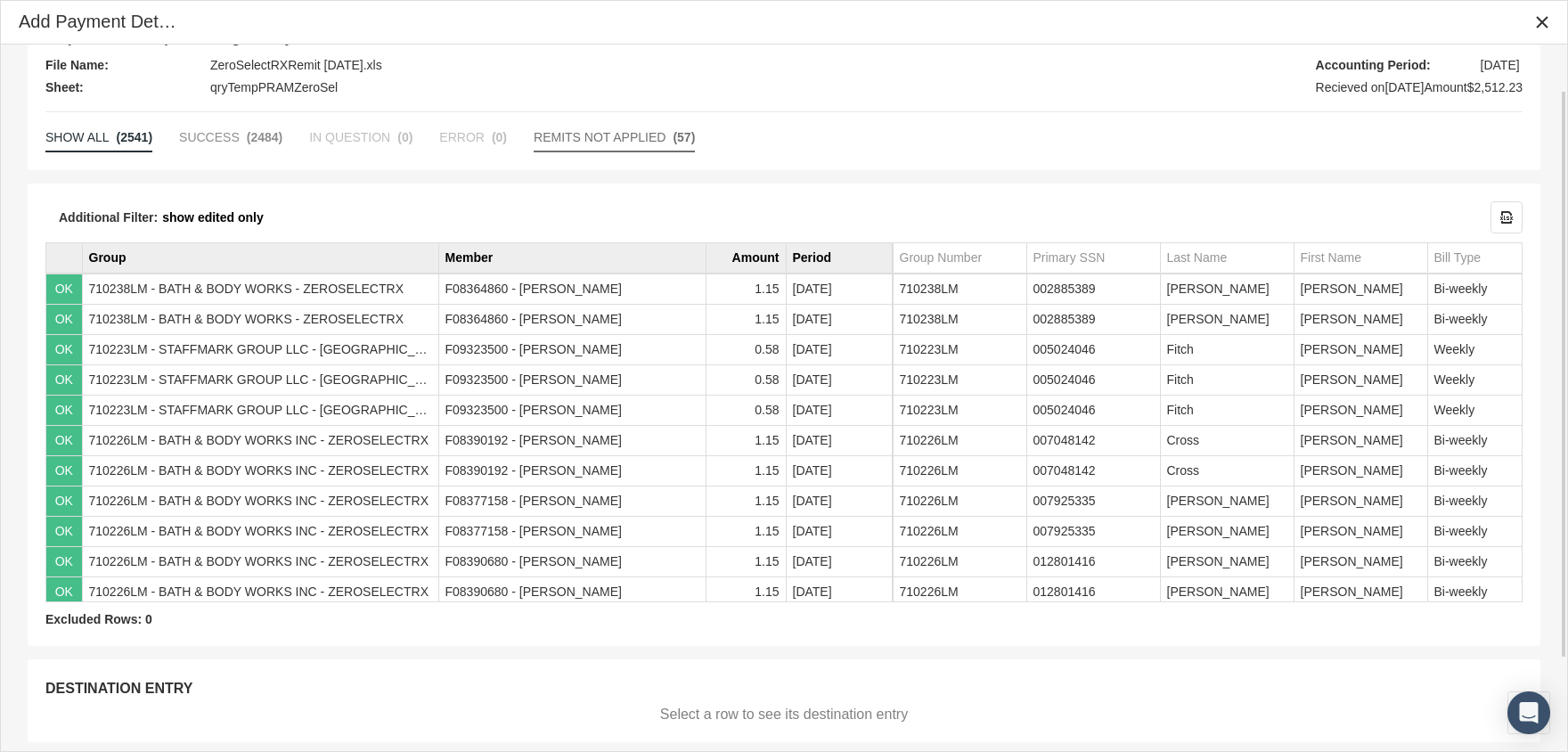
click at [578, 136] on span "REMITS NOT APPLIED" at bounding box center [600, 137] width 132 height 14
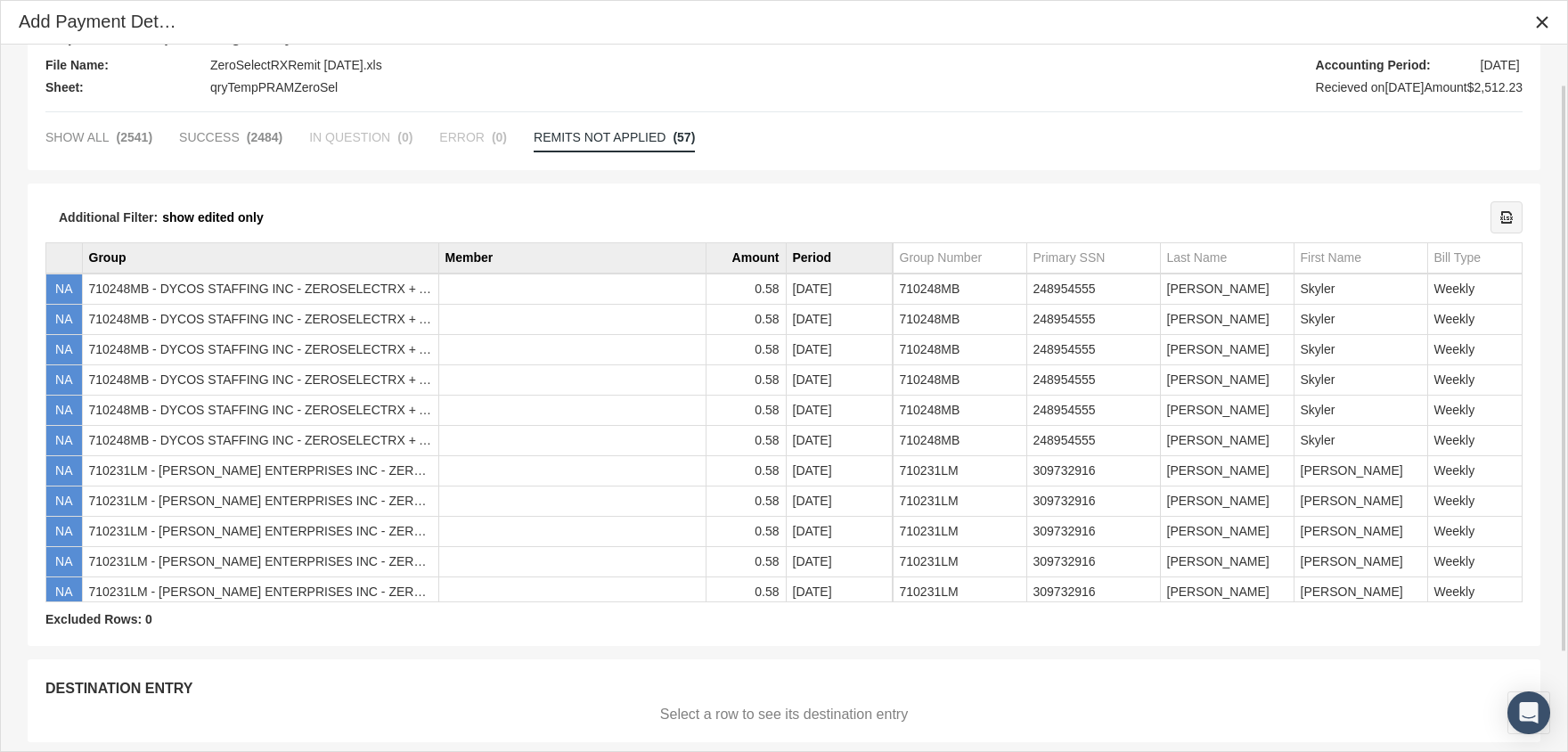
click at [1505, 209] on icon "Export all data to Excel" at bounding box center [1506, 217] width 16 height 16
click at [985, 92] on div "File Name: ZeroSelectRXRemit [DATE].xls Sheet: qryTempPRAMZeroSel Accounting Pe…" at bounding box center [784, 76] width 1477 height 44
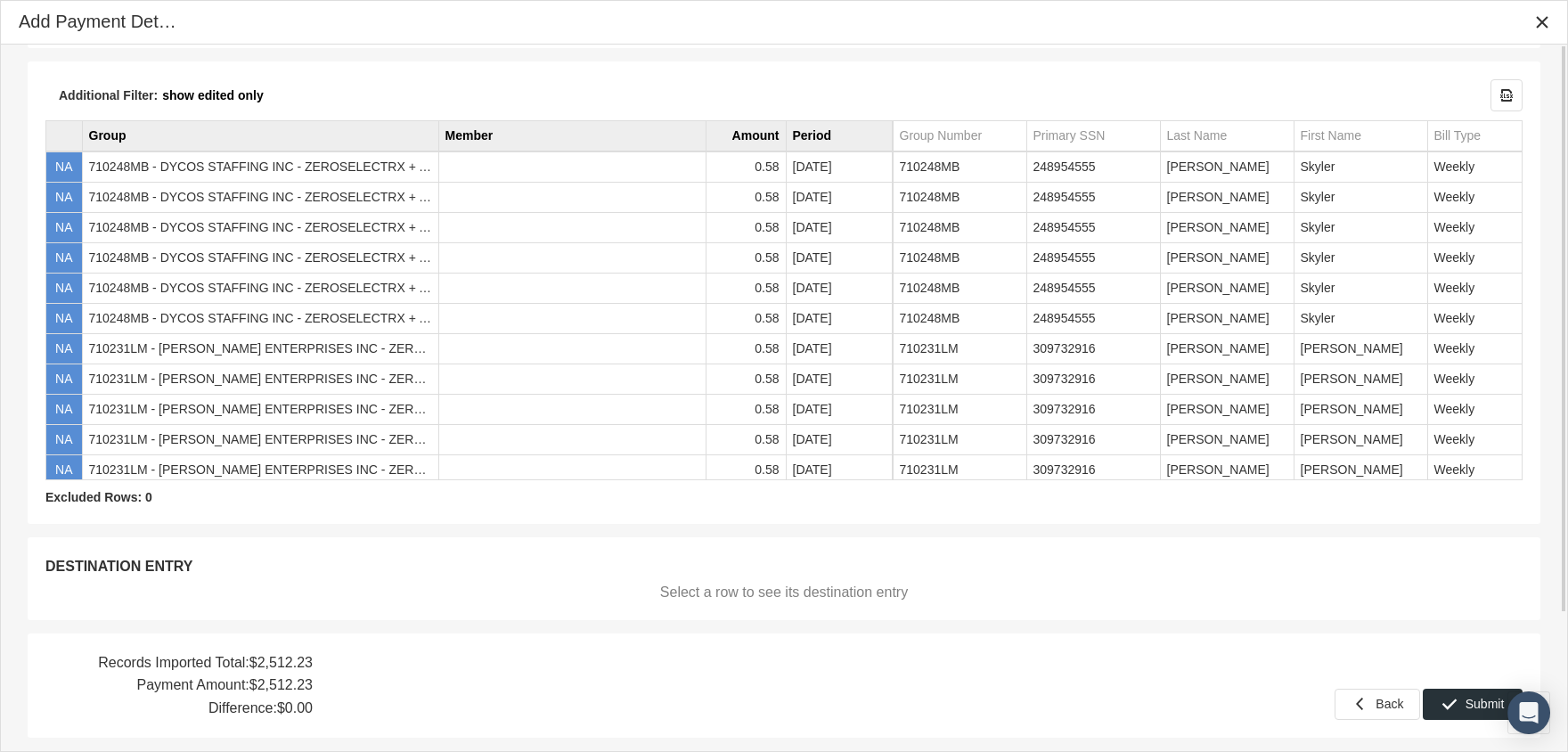
scroll to position [0, 0]
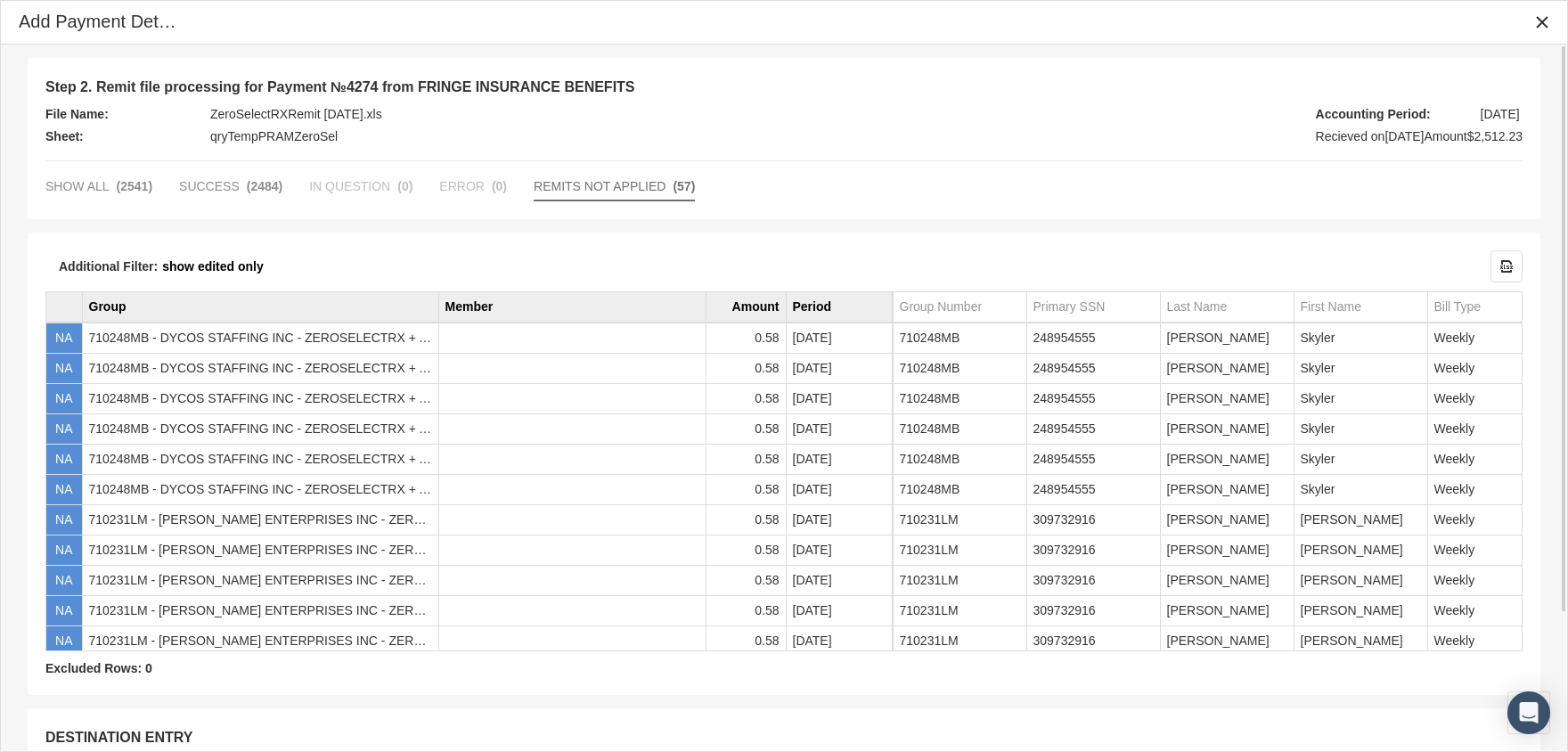
click at [556, 184] on span "REMITS NOT APPLIED" at bounding box center [600, 186] width 132 height 14
click at [55, 300] on td "Column" at bounding box center [64, 308] width 36 height 30
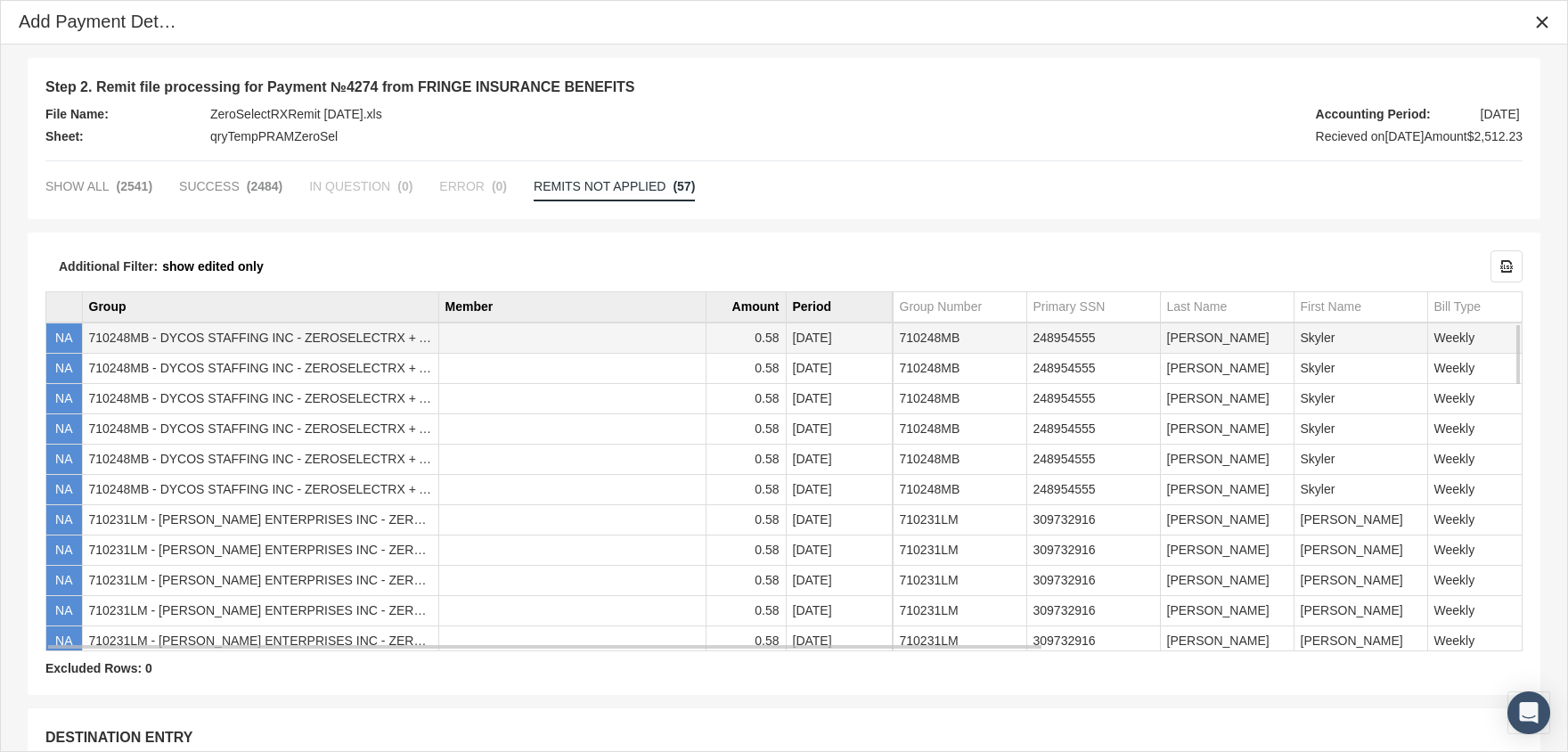
click at [51, 332] on td "NA" at bounding box center [64, 339] width 36 height 30
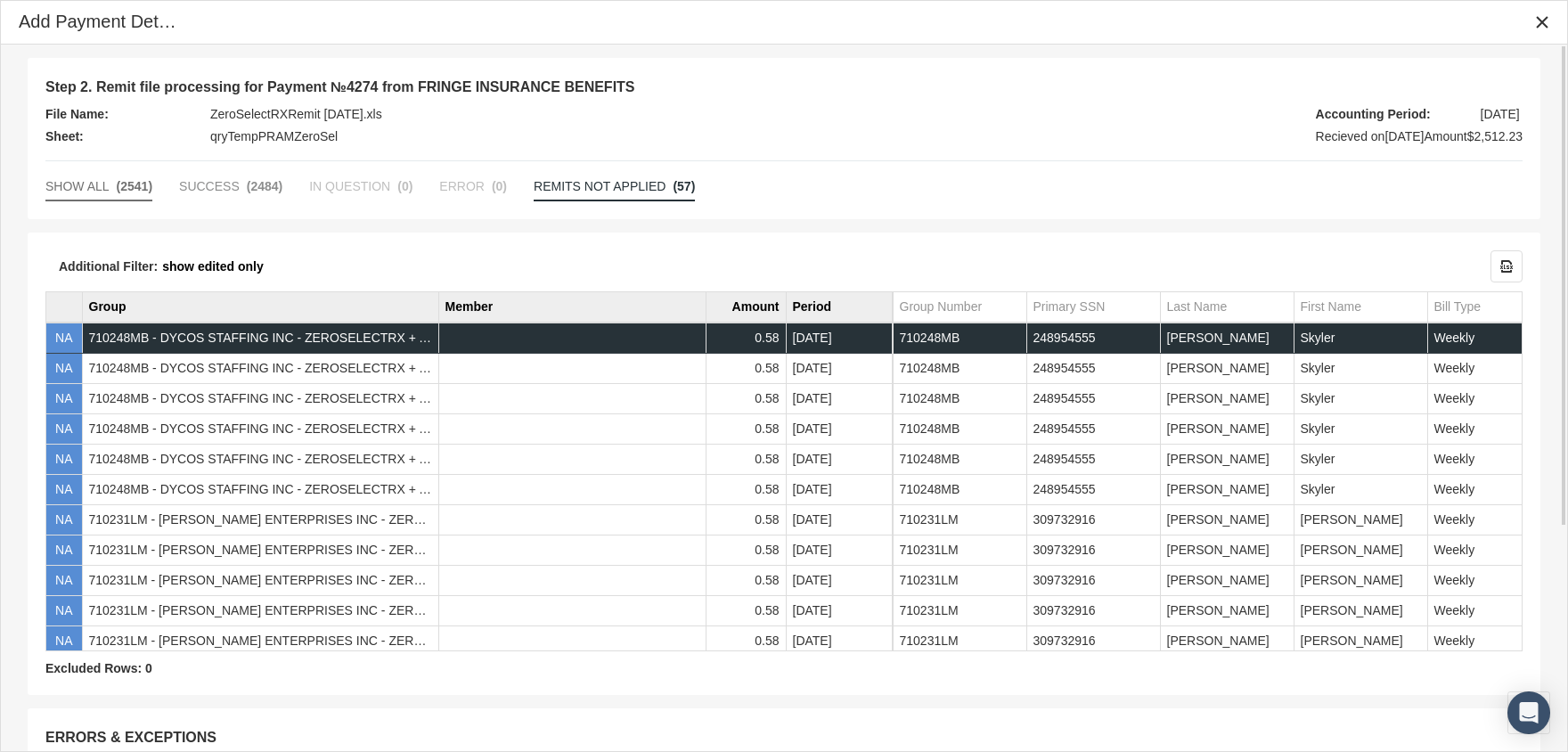
click at [74, 188] on span "SHOW ALL" at bounding box center [77, 186] width 64 height 14
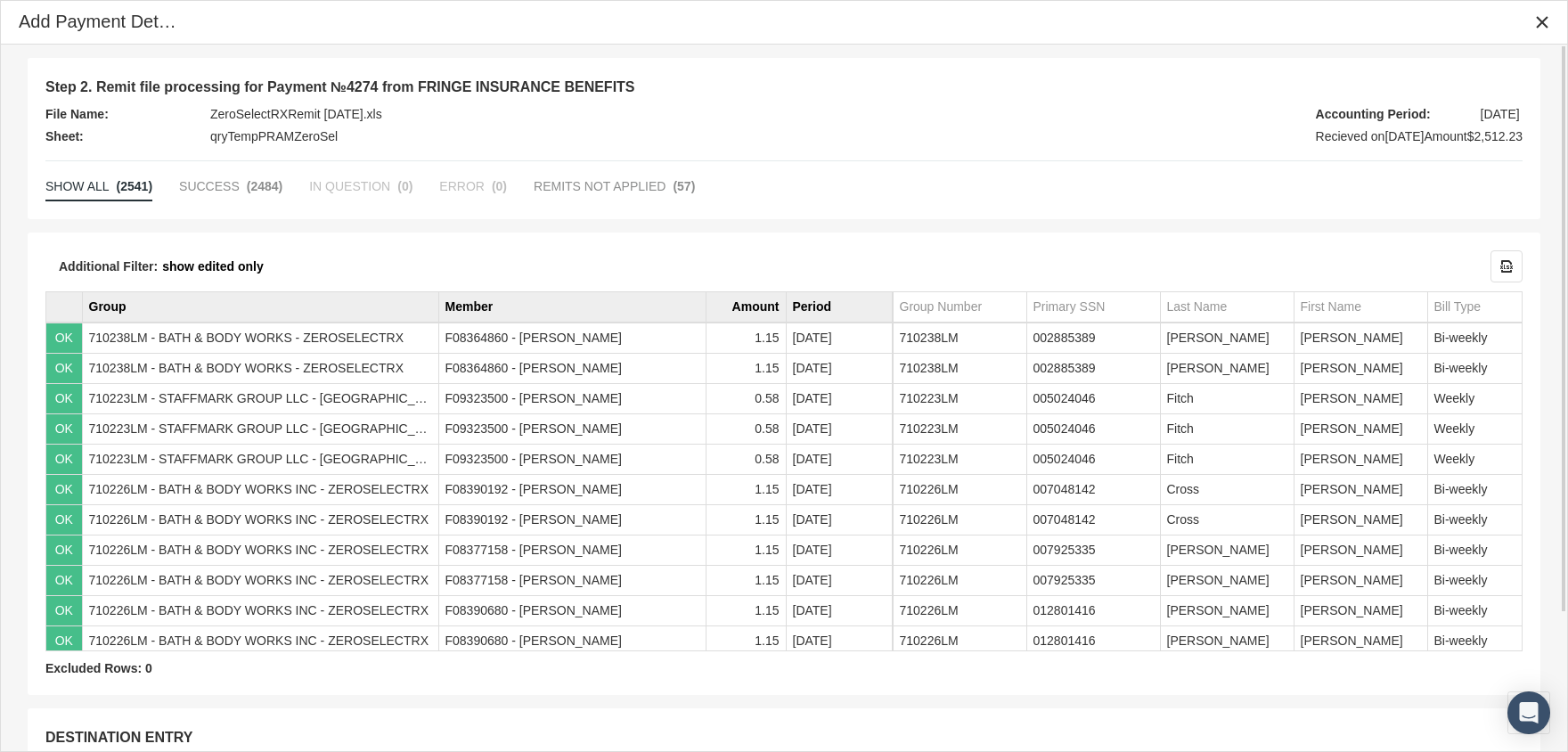
scroll to position [171, 0]
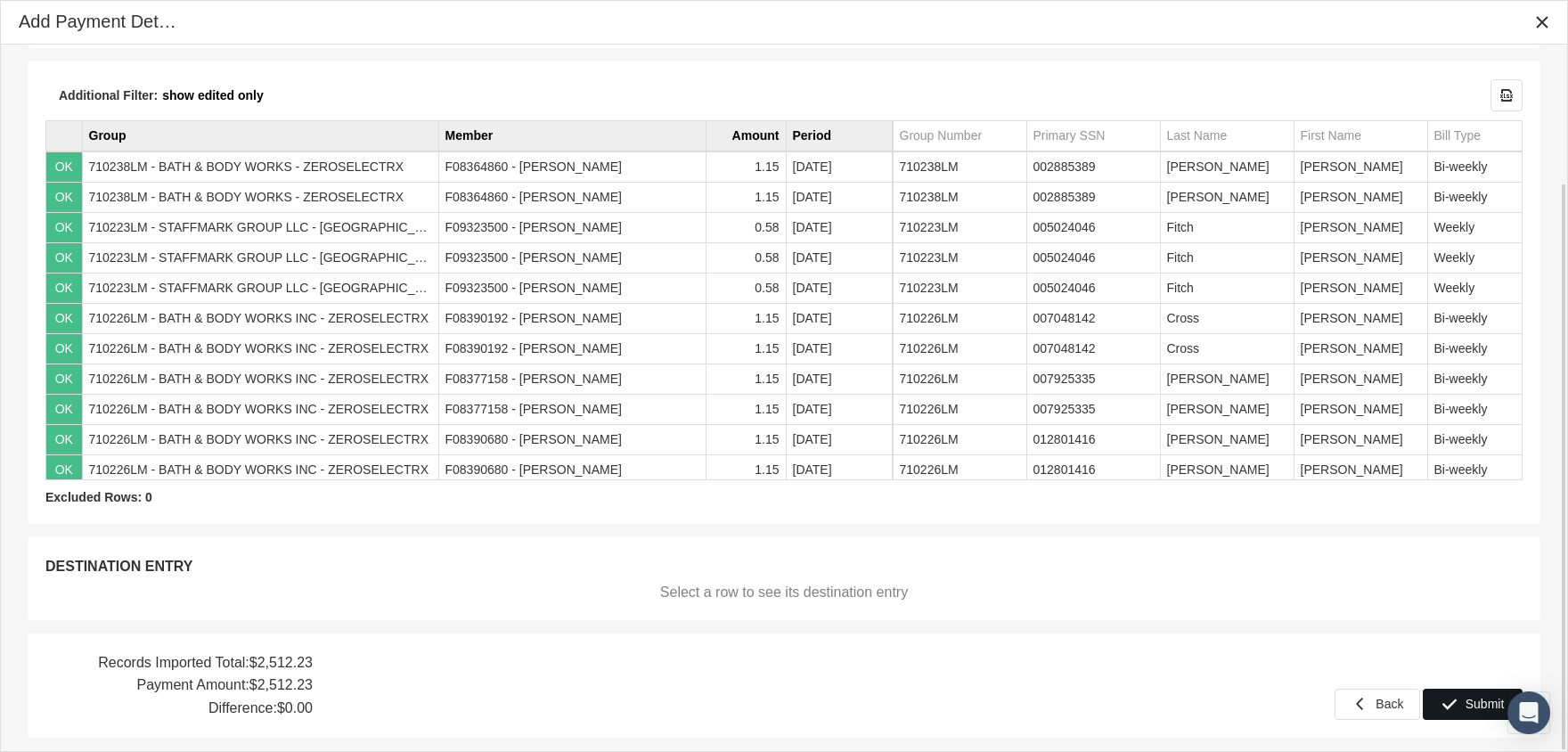
click at [1462, 695] on div "Submit" at bounding box center [1473, 704] width 98 height 29
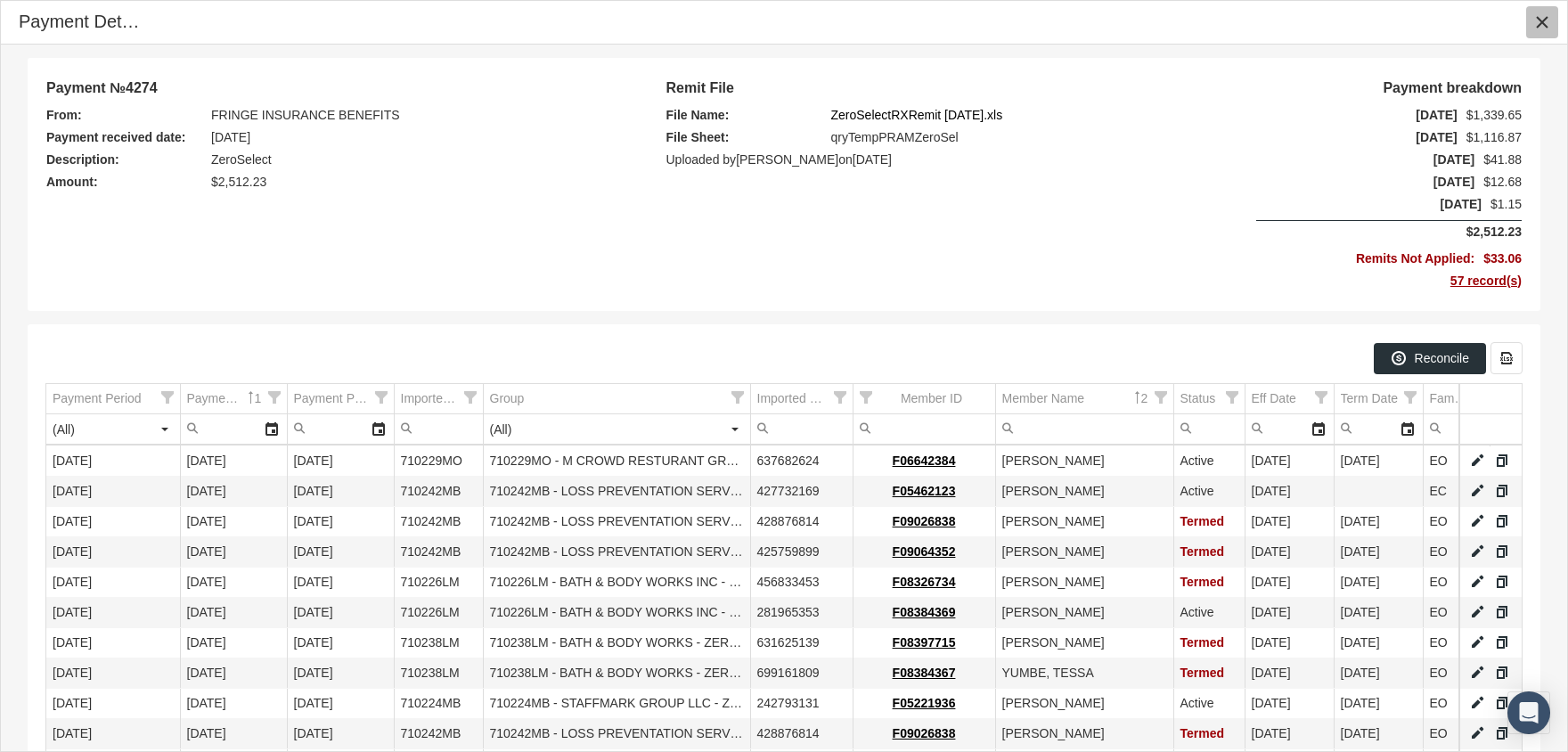
click at [1544, 11] on div "Close" at bounding box center [1542, 23] width 30 height 30
